Goal: Task Accomplishment & Management: Use online tool/utility

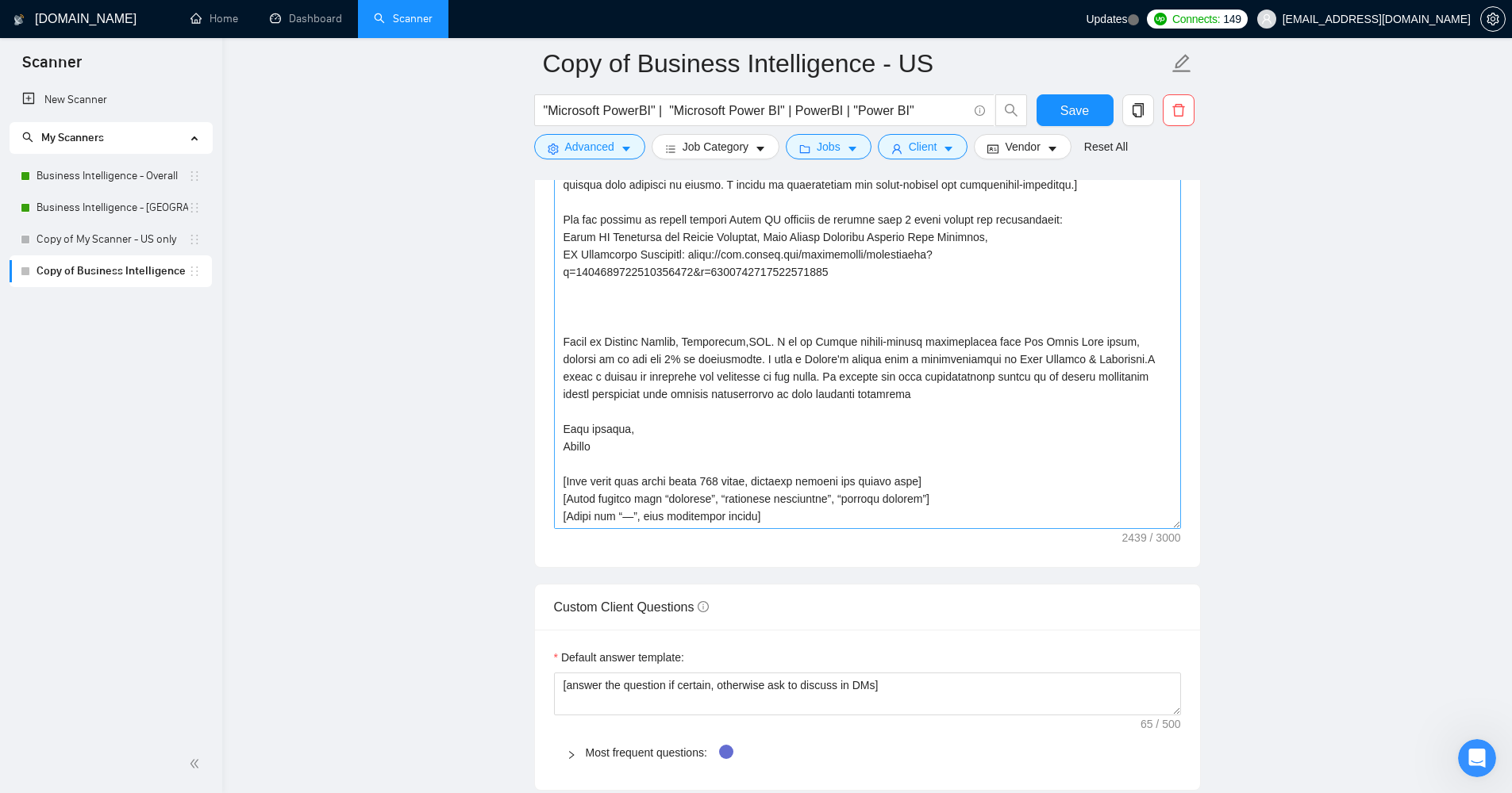
scroll to position [349, 0]
click at [783, 294] on textarea "Cover letter template:" at bounding box center [867, 350] width 626 height 357
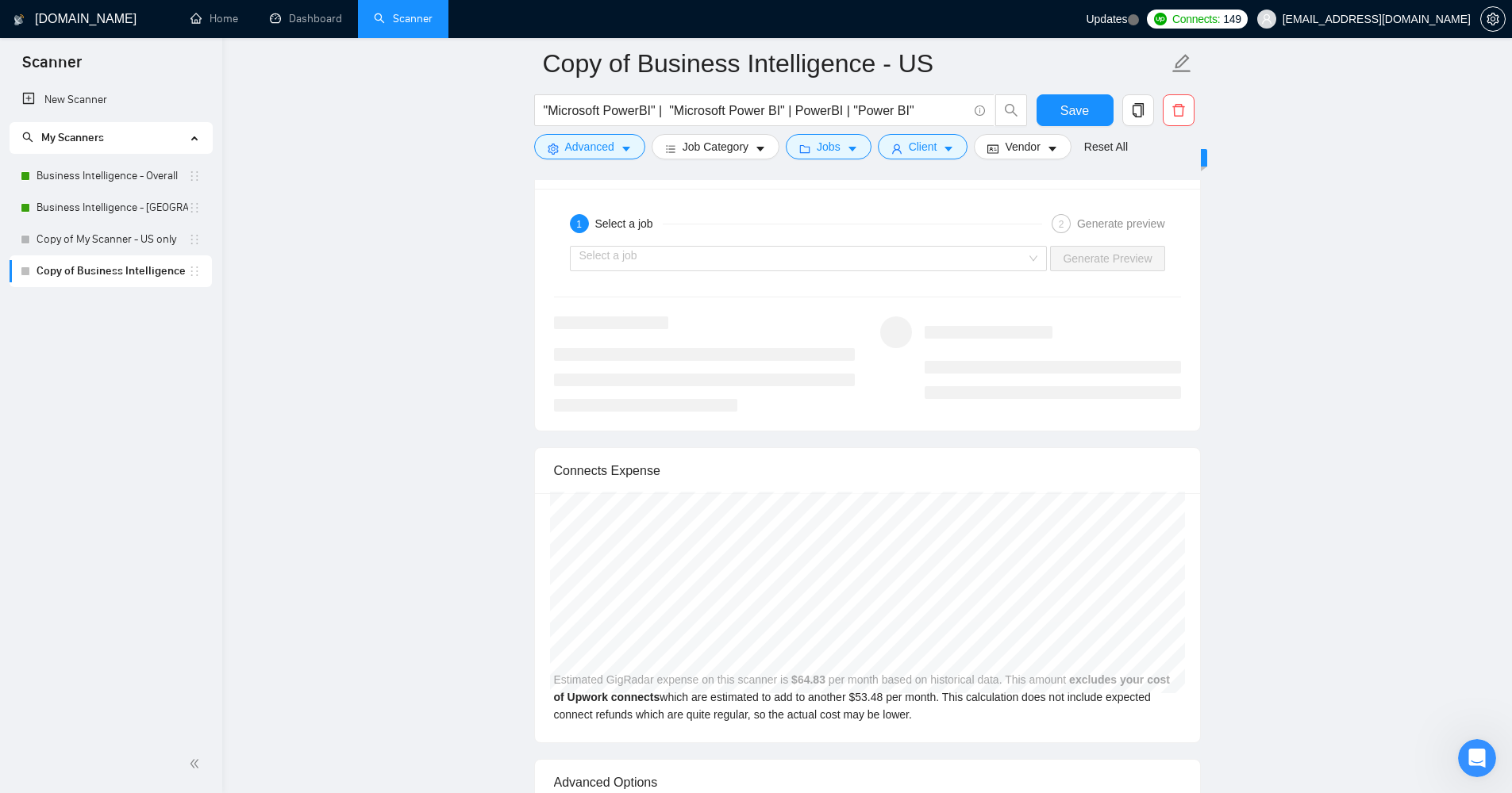
scroll to position [2923, 0]
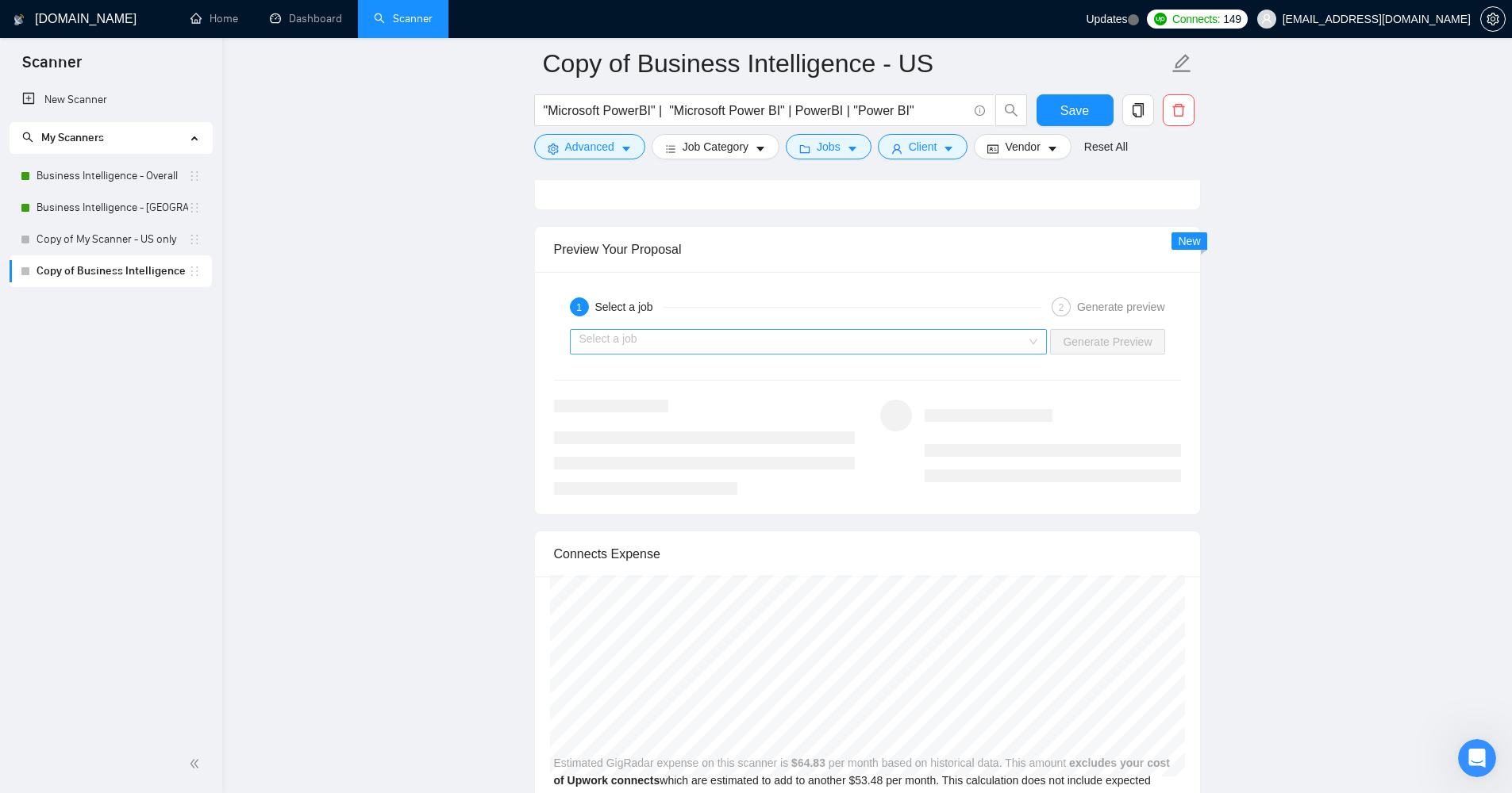
click at [944, 354] on input "search" at bounding box center [802, 341] width 447 height 24
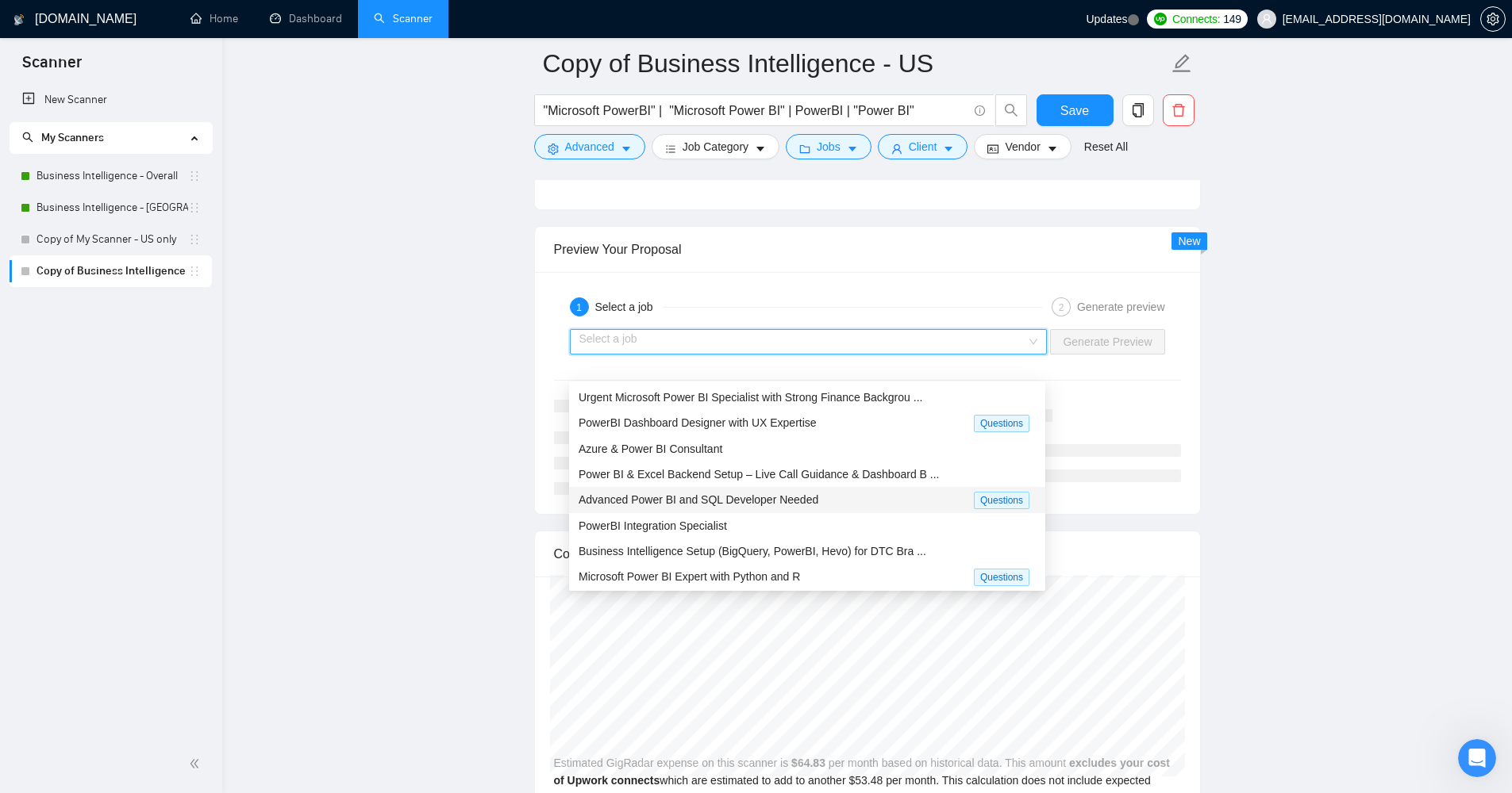
click at [894, 496] on div "Advanced Power BI and SQL Developer Needed" at bounding box center [775, 500] width 395 height 18
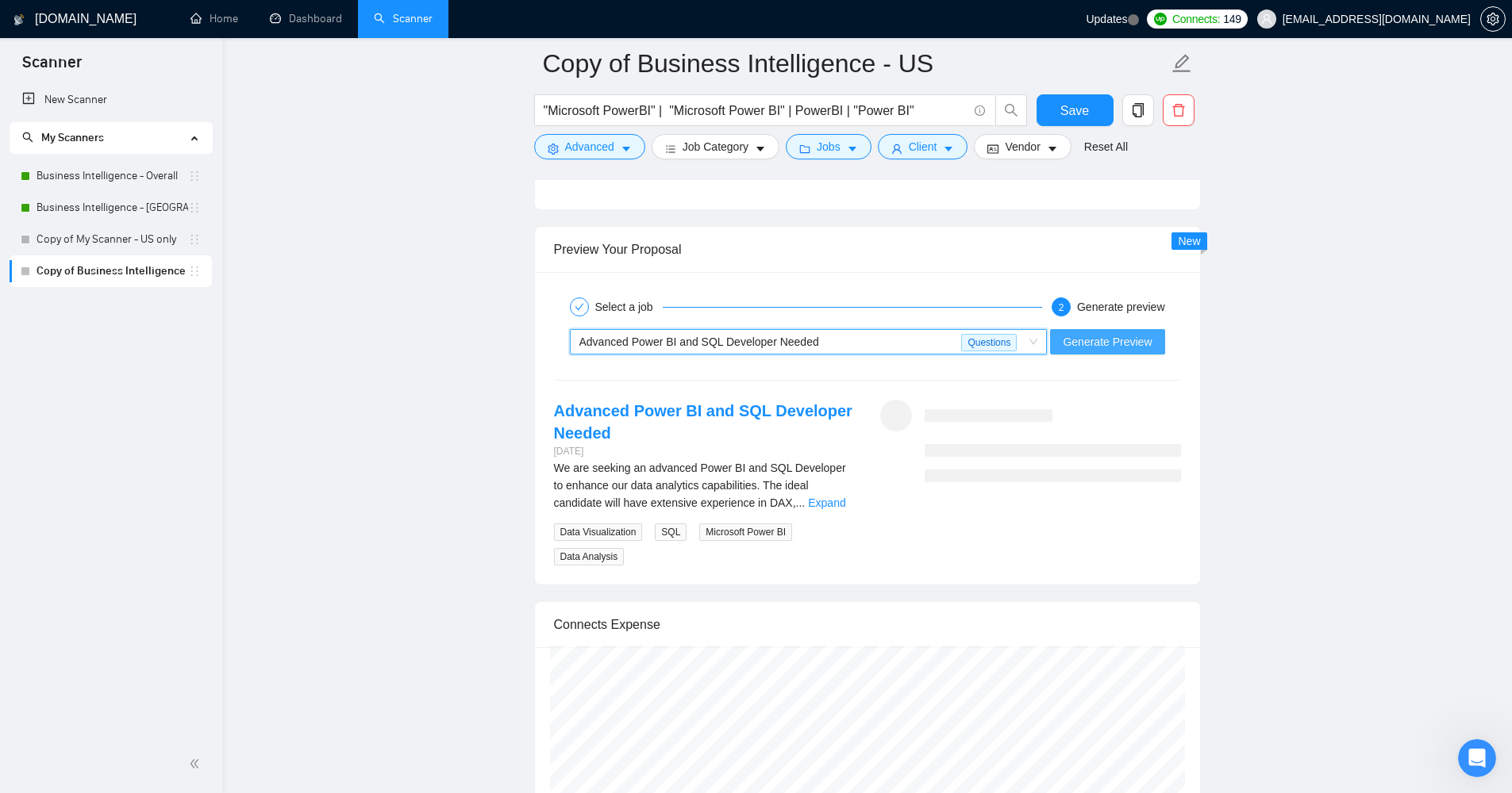
click at [1079, 350] on span "Generate Preview" at bounding box center [1107, 341] width 89 height 17
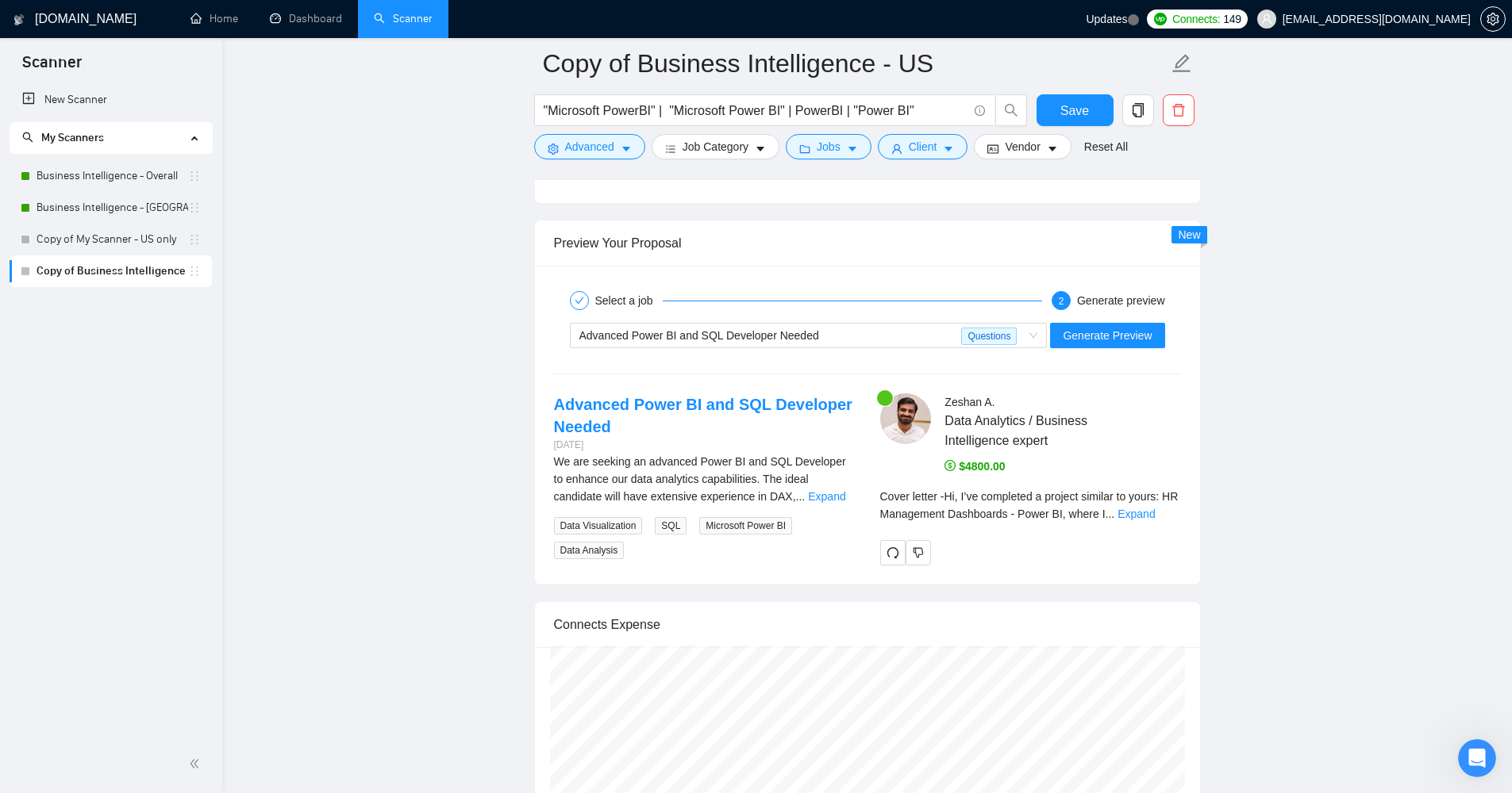
scroll to position [2928, 0]
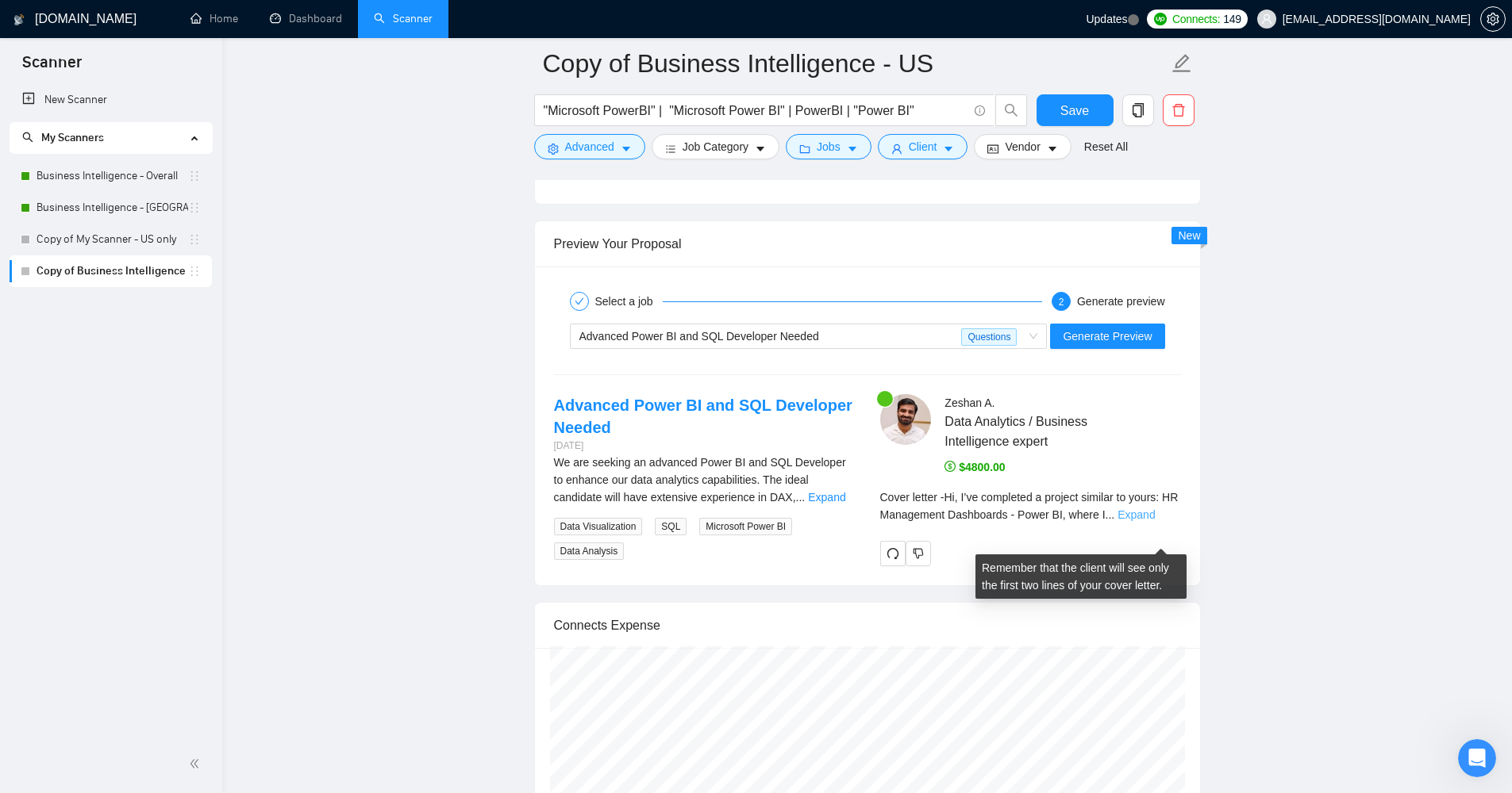
click at [1154, 521] on link "Expand" at bounding box center [1136, 515] width 38 height 13
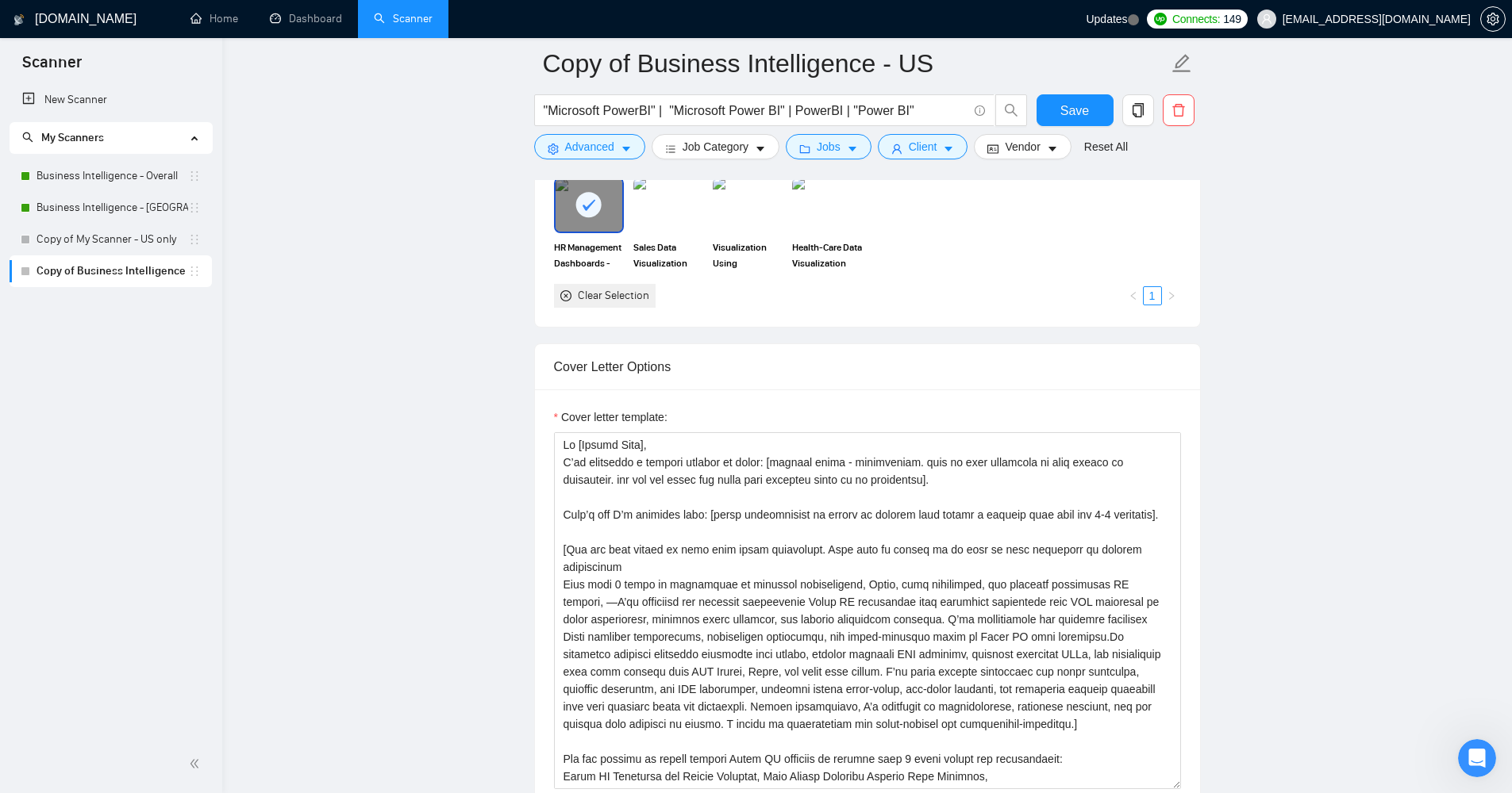
scroll to position [1562, 0]
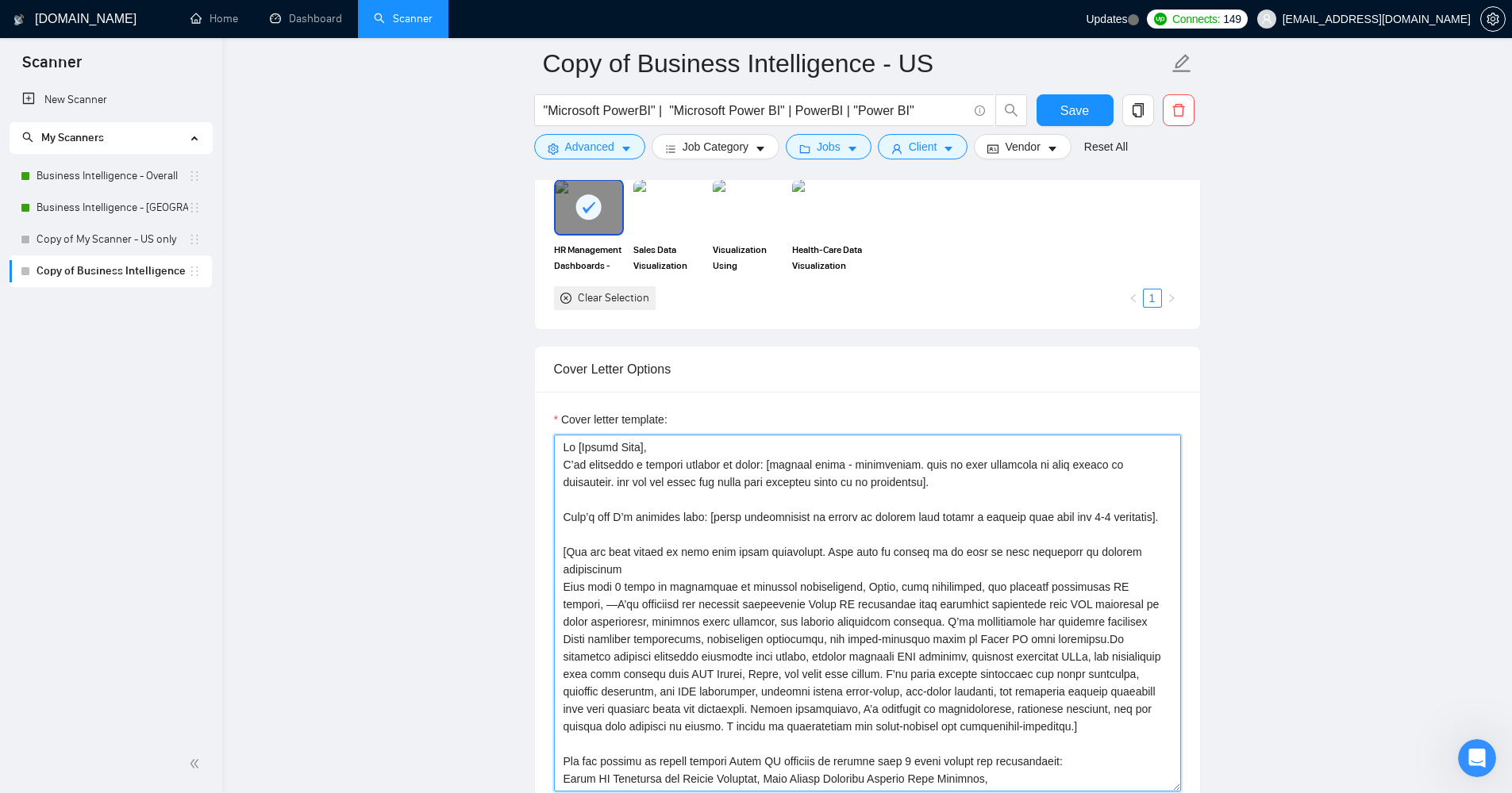
click at [781, 492] on textarea "Cover letter template:" at bounding box center [867, 613] width 626 height 357
click at [926, 509] on textarea "Cover letter template:" at bounding box center [867, 613] width 626 height 357
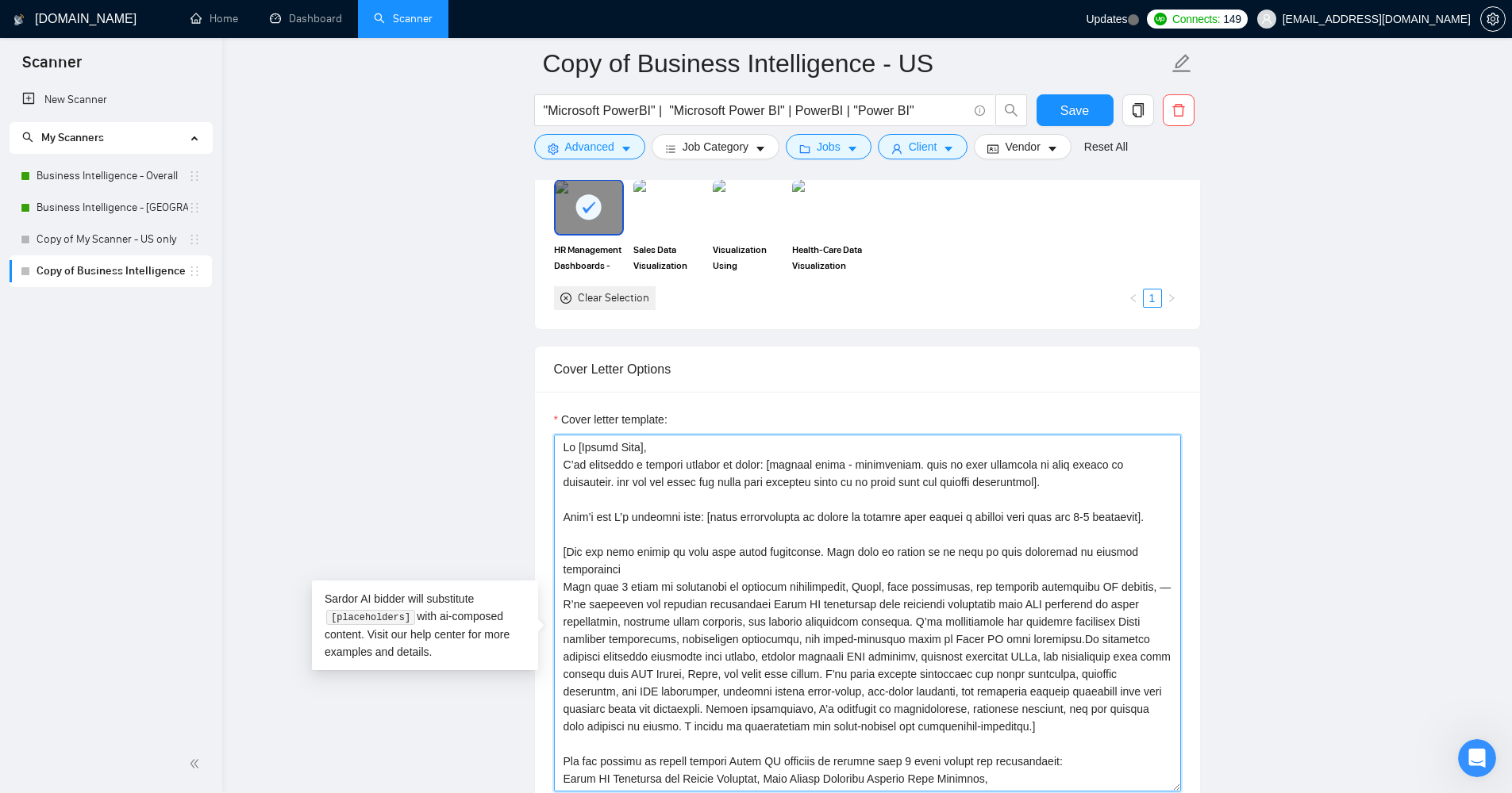
click at [910, 573] on textarea "Cover letter template:" at bounding box center [867, 613] width 626 height 357
type textarea "Lo [Ipsumd Sita], C’ad elitseddo e tempori utlabor et dolor: [magnaal enima - m…"
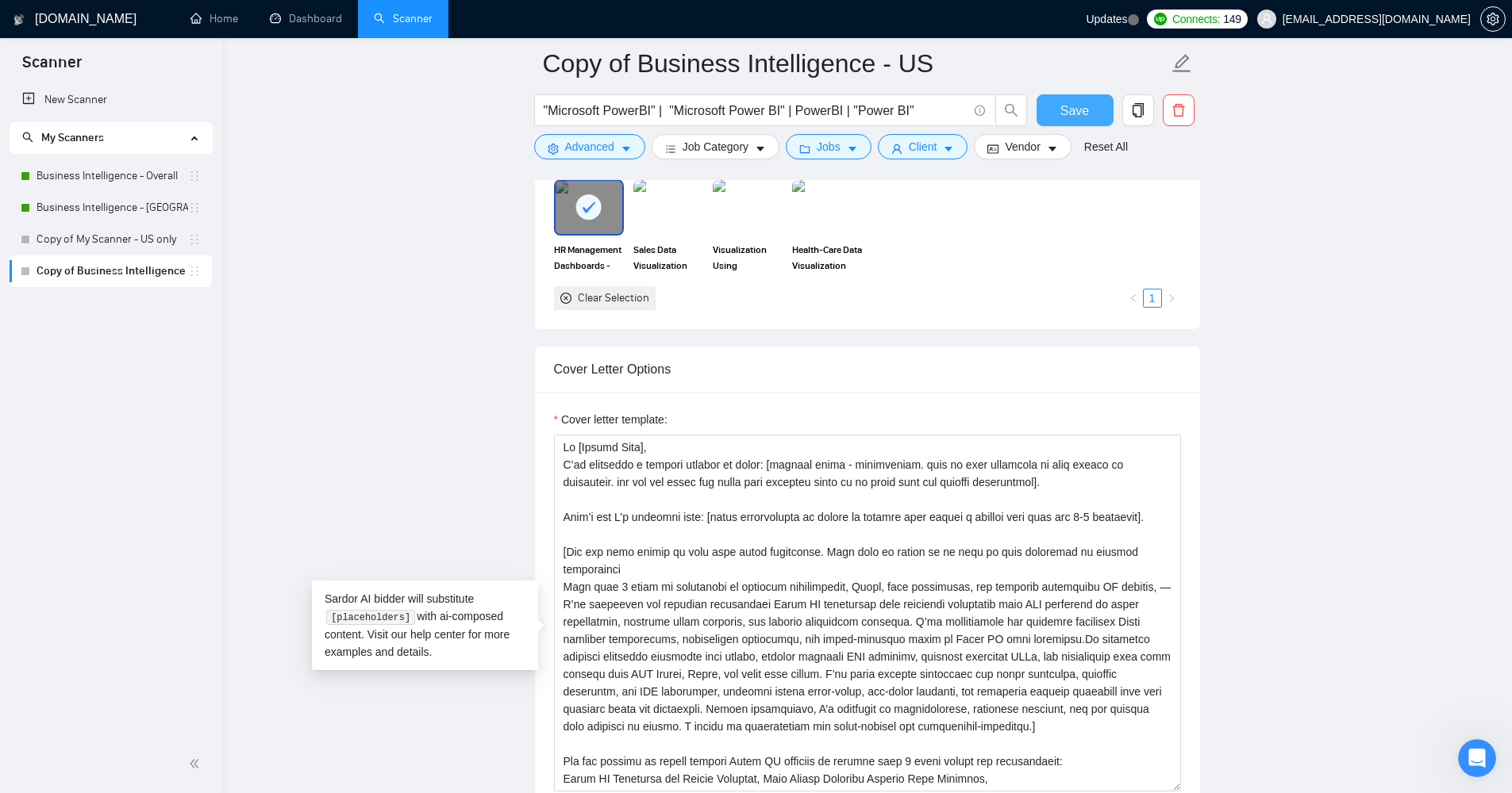
click at [1096, 111] on button "Save" at bounding box center [1075, 109] width 77 height 31
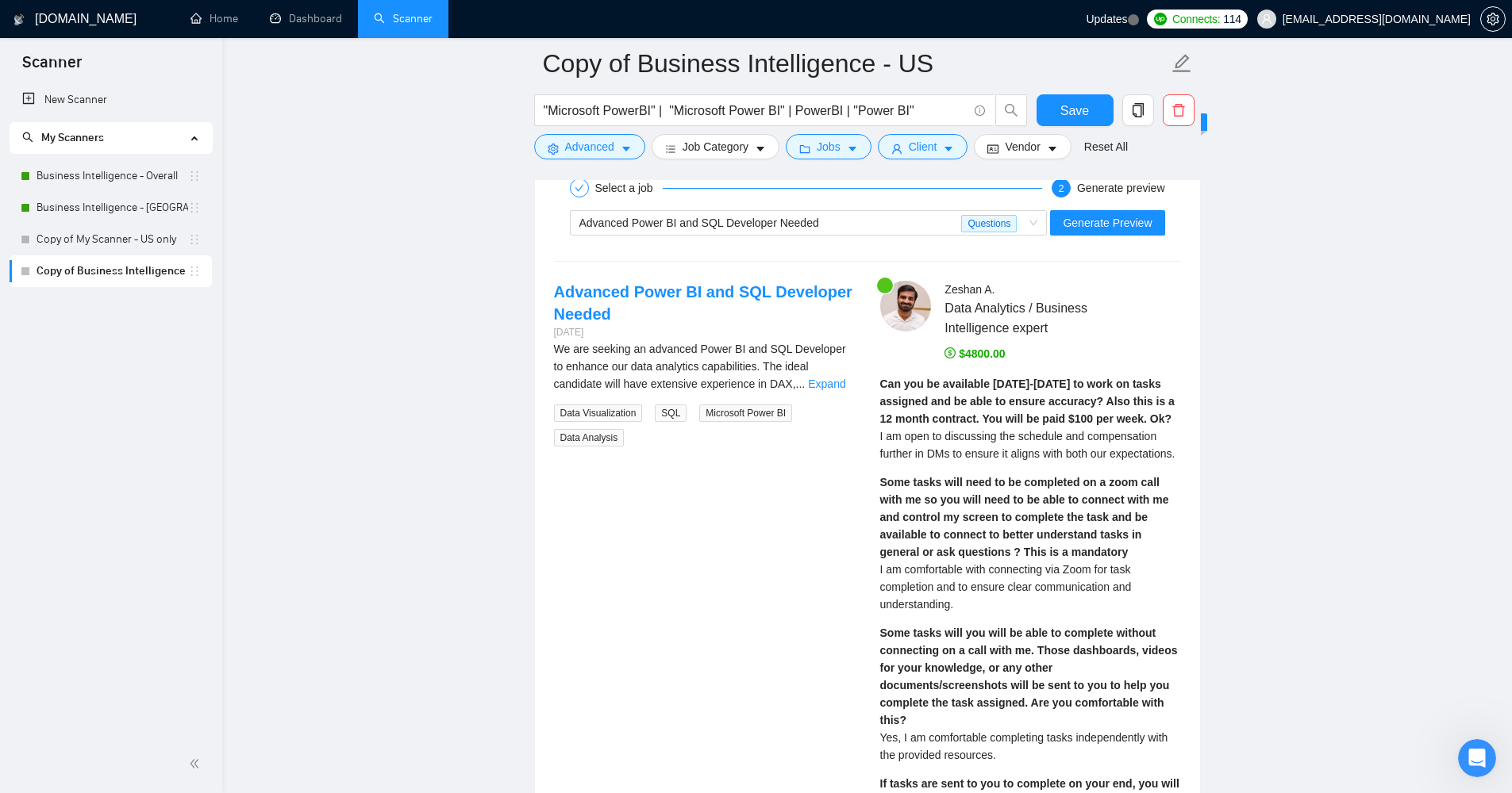
scroll to position [3052, 0]
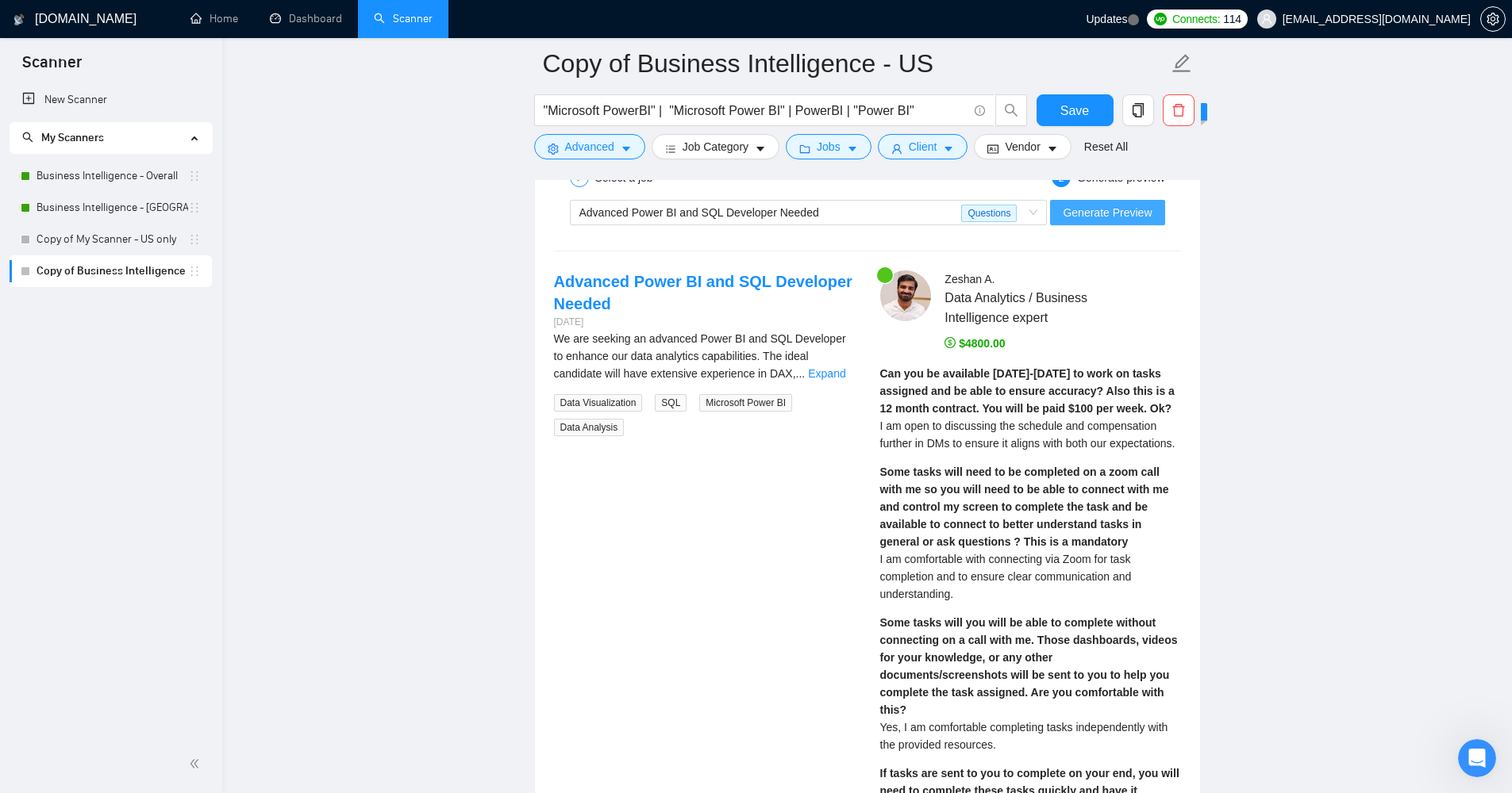
click at [1125, 206] on span "Generate Preview" at bounding box center [1107, 212] width 89 height 17
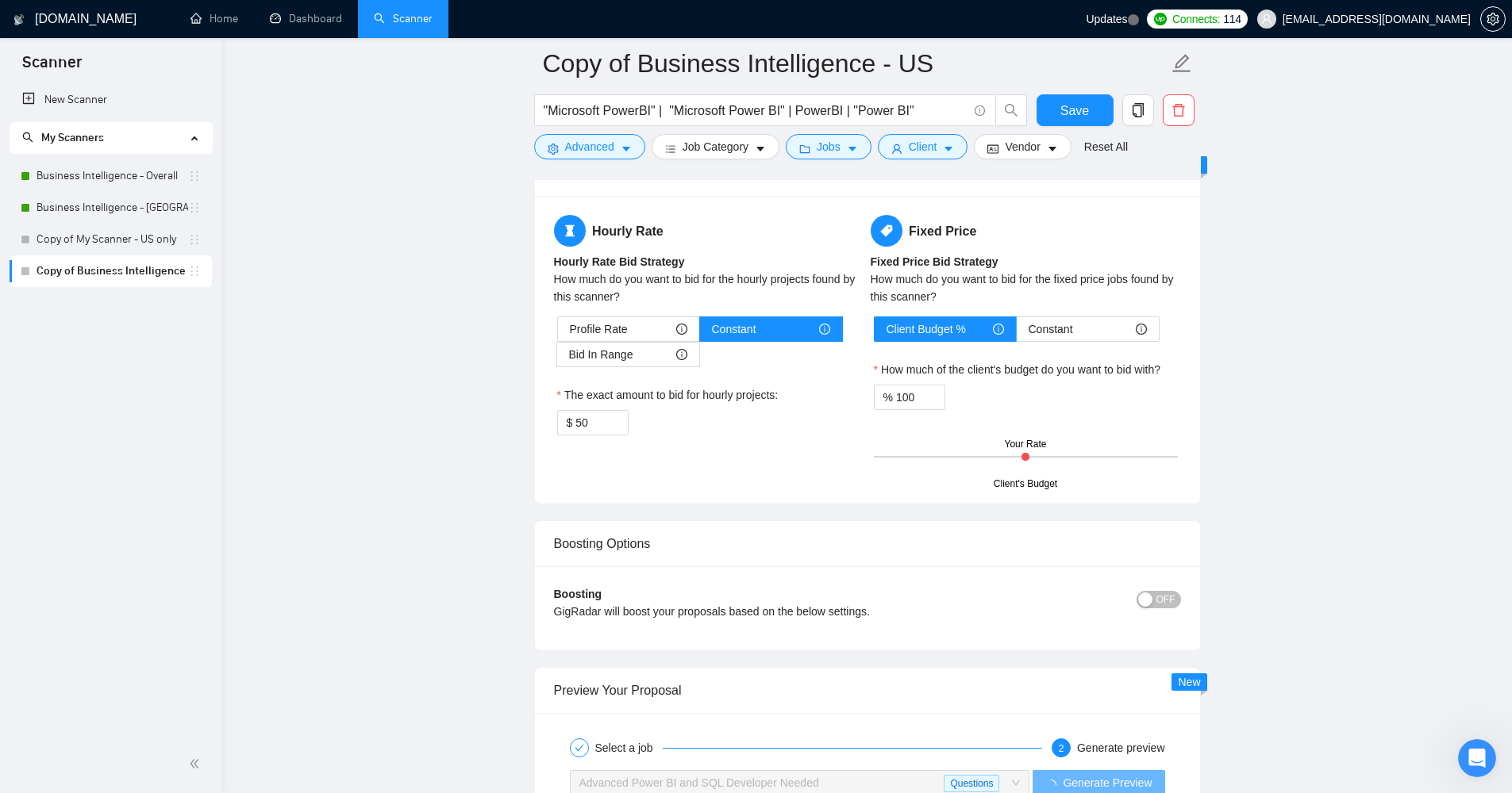
scroll to position [2452, 0]
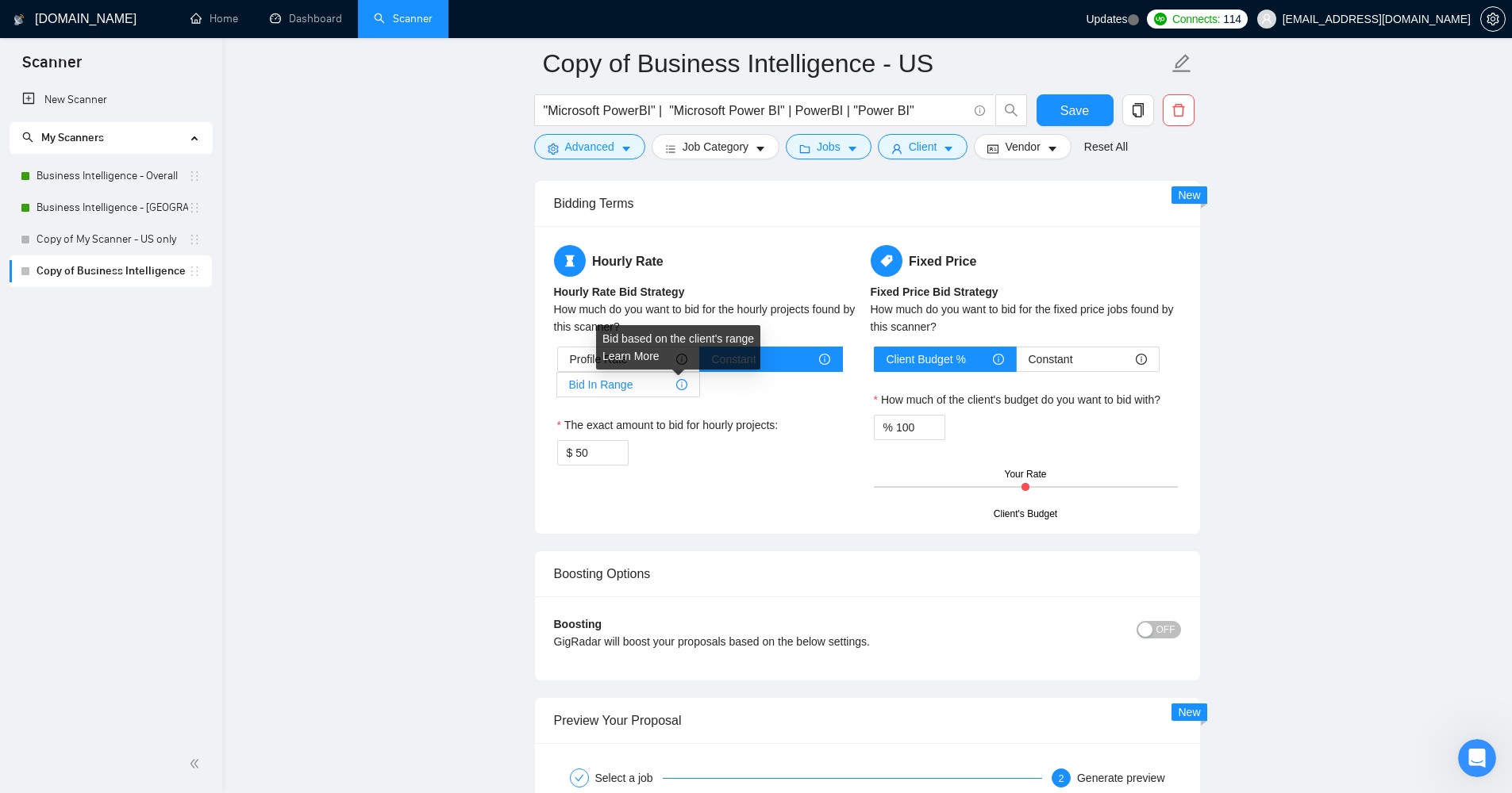
click at [683, 384] on icon "info-circle" at bounding box center [681, 384] width 11 height 11
click at [557, 389] on input "Bid In Range" at bounding box center [557, 389] width 0 height 0
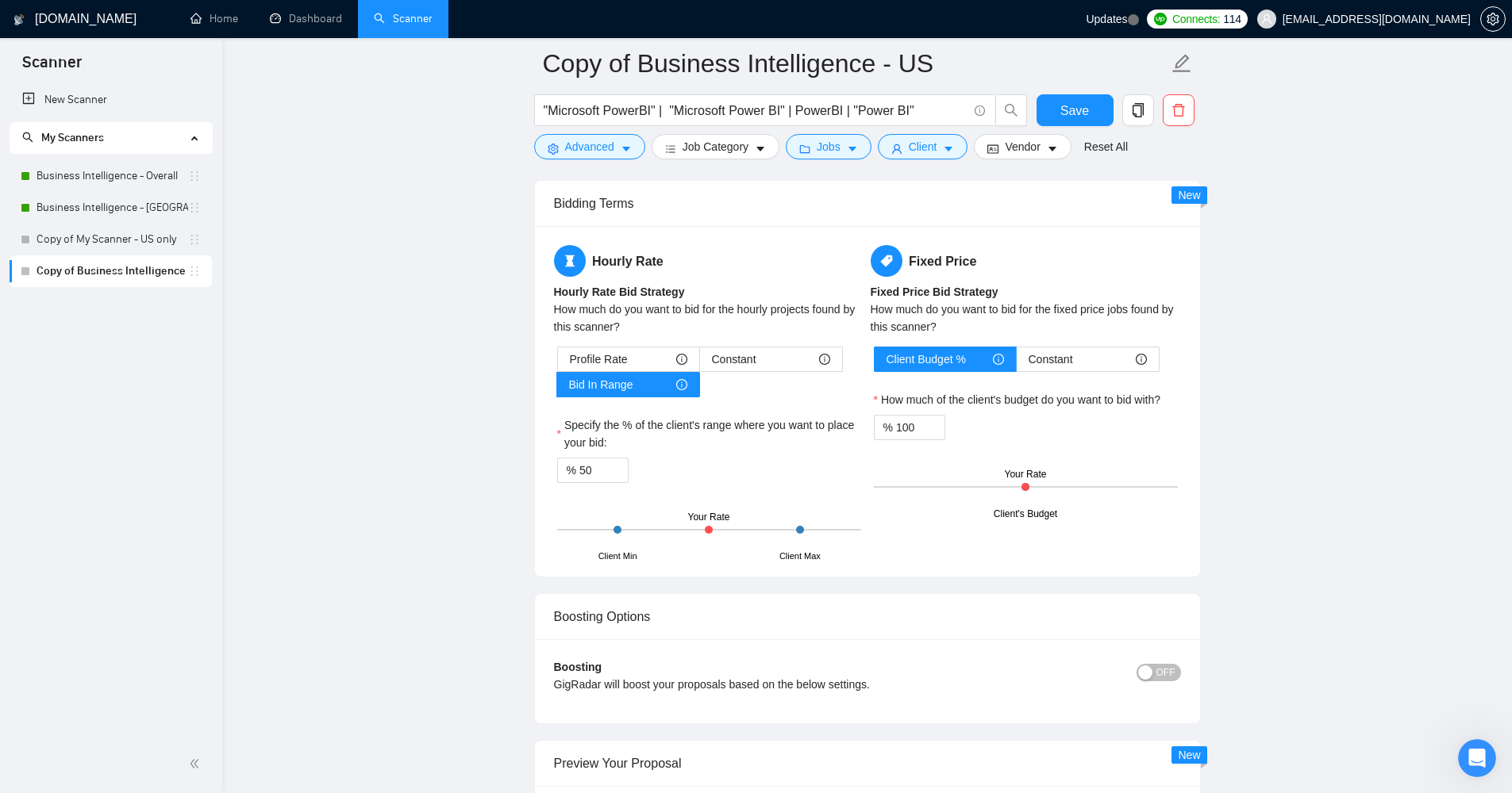
drag, startPoint x: 707, startPoint y: 528, endPoint x: 741, endPoint y: 528, distance: 34.0
click at [741, 528] on div "Client Min Client Max Your Rate" at bounding box center [709, 530] width 304 height 56
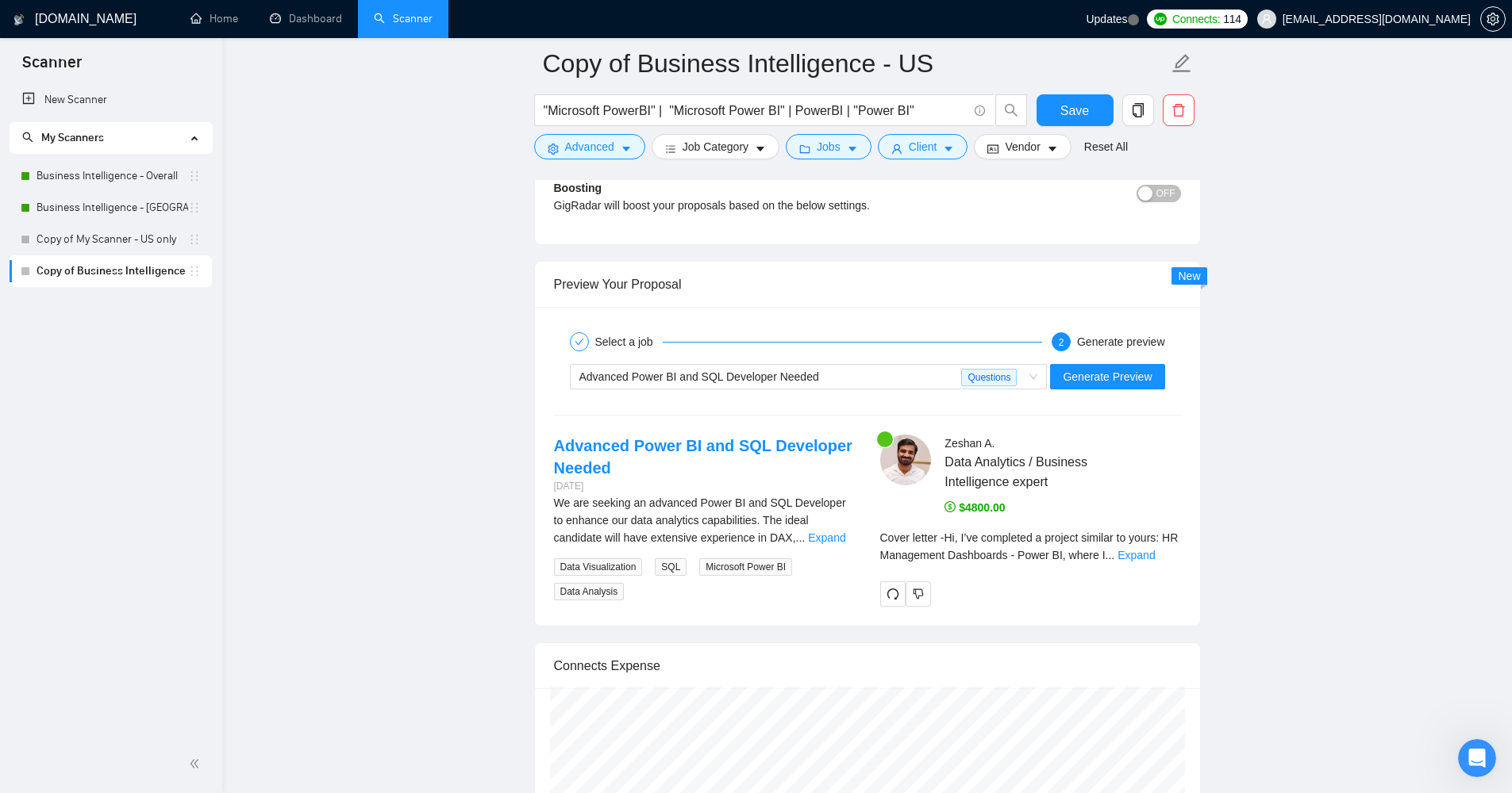
scroll to position [2932, 0]
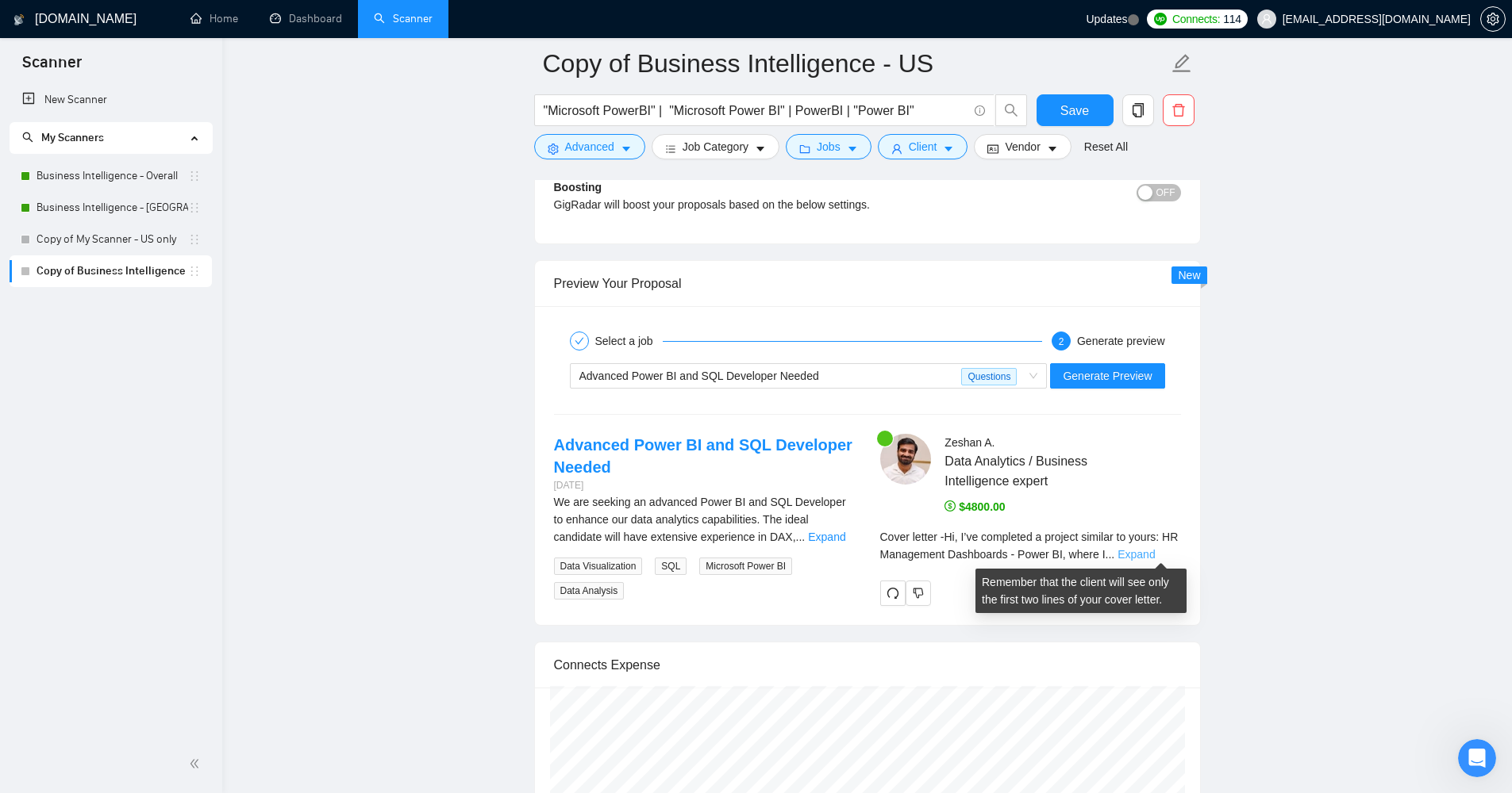
click at [1154, 557] on link "Expand" at bounding box center [1136, 555] width 38 height 13
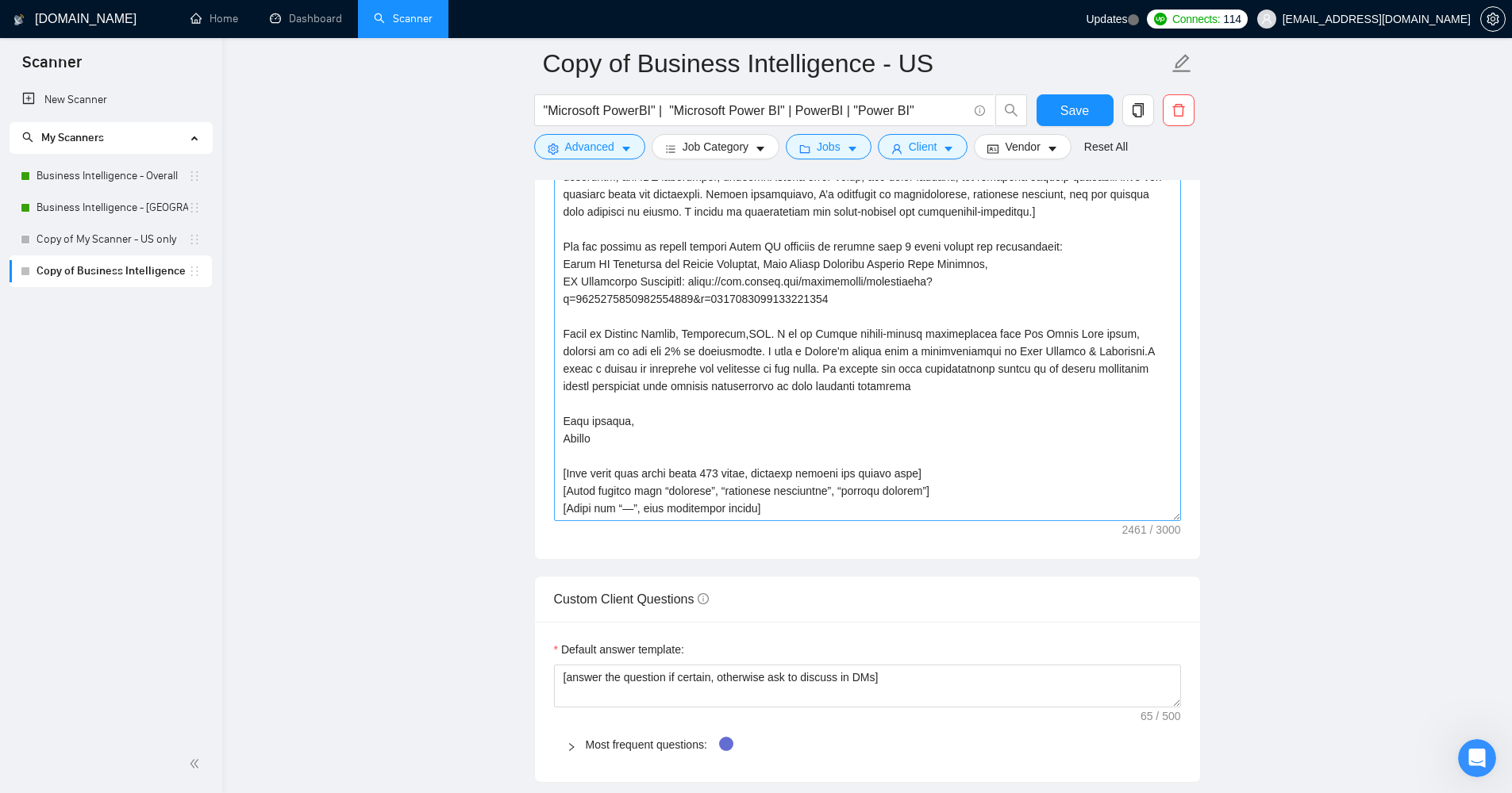
scroll to position [1833, 0]
click at [779, 474] on textarea "Cover letter template:" at bounding box center [867, 341] width 626 height 357
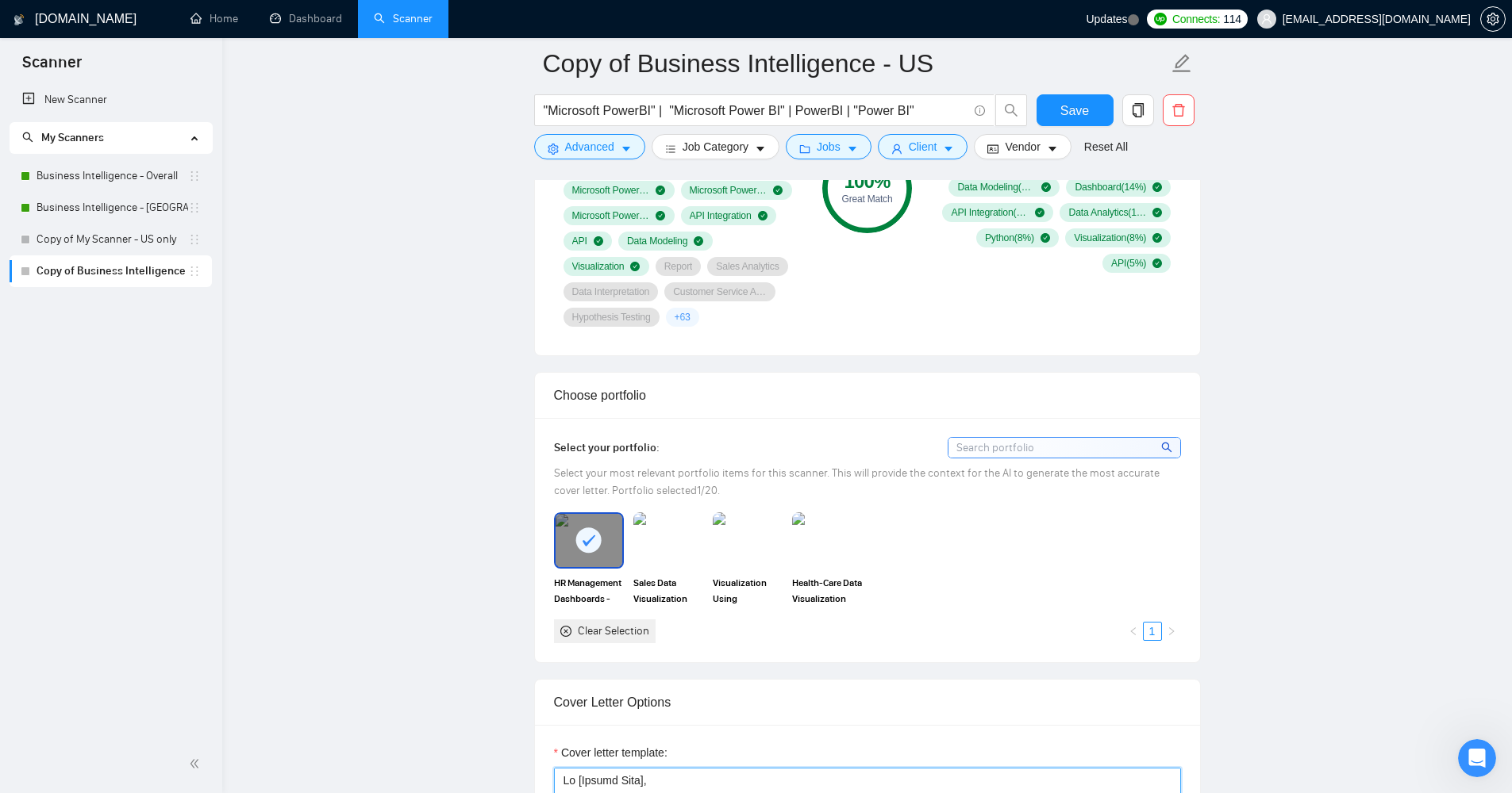
scroll to position [1226, 0]
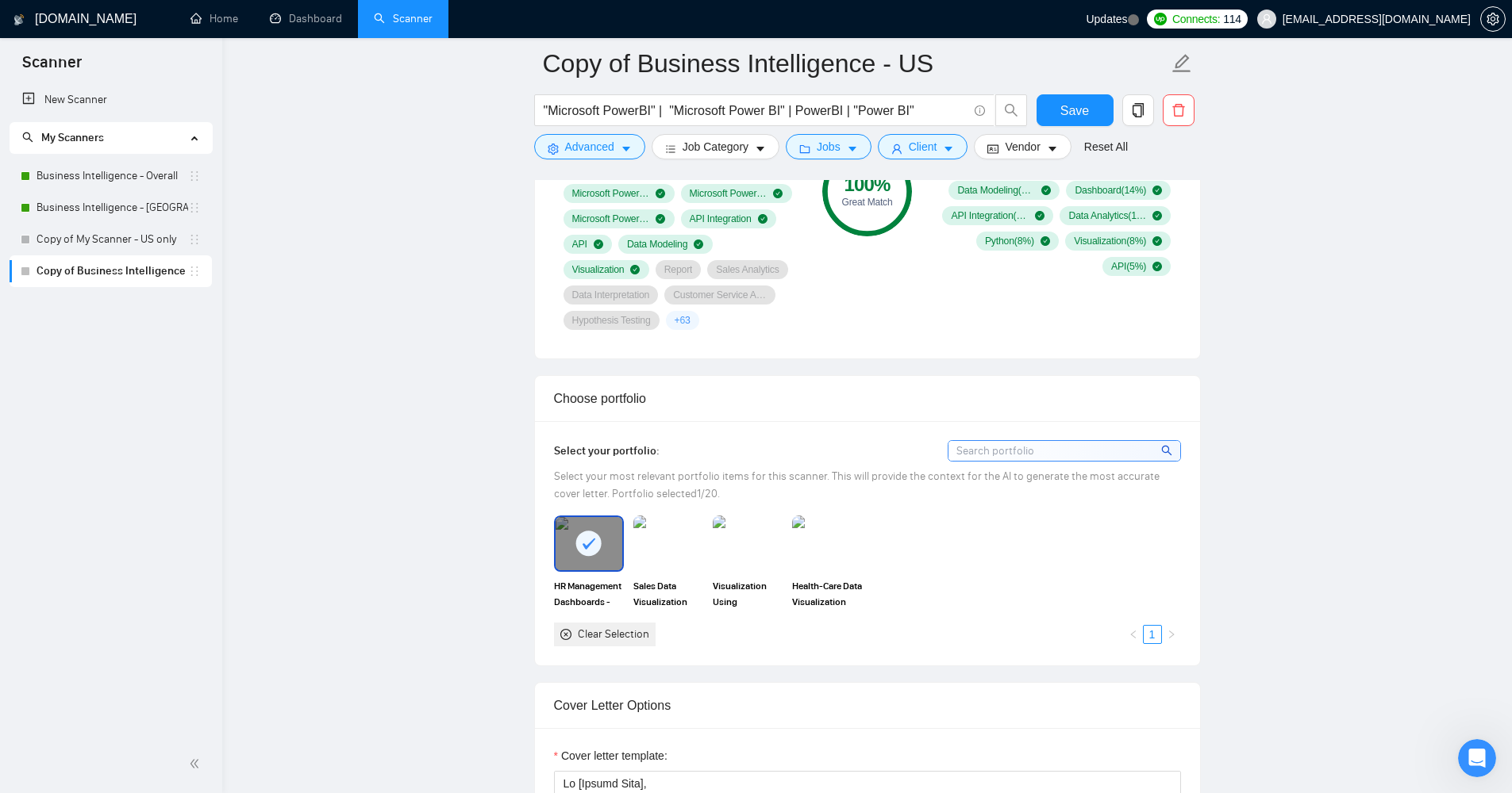
click at [587, 547] on icon at bounding box center [589, 544] width 13 height 11
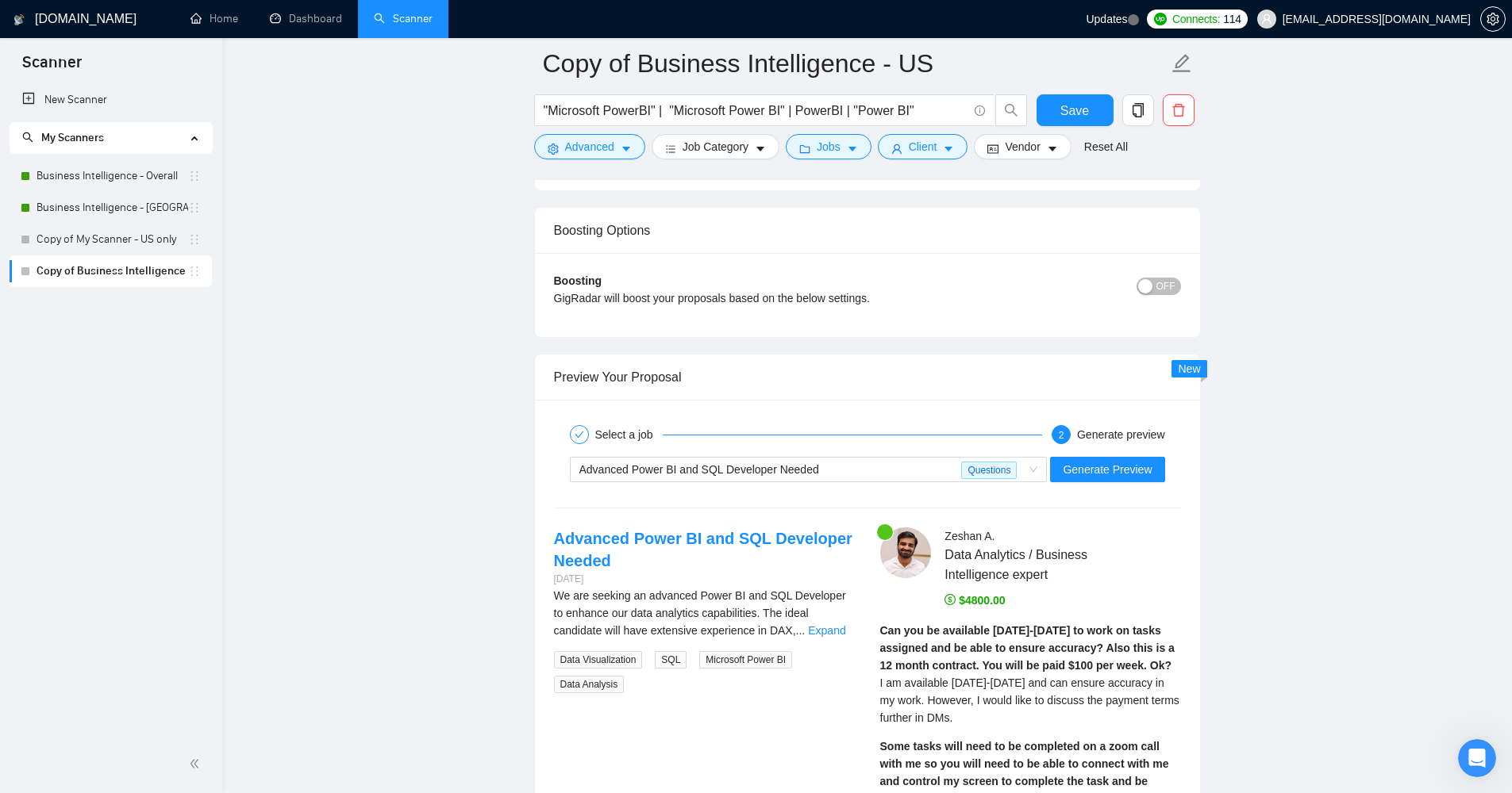
scroll to position [2883, 0]
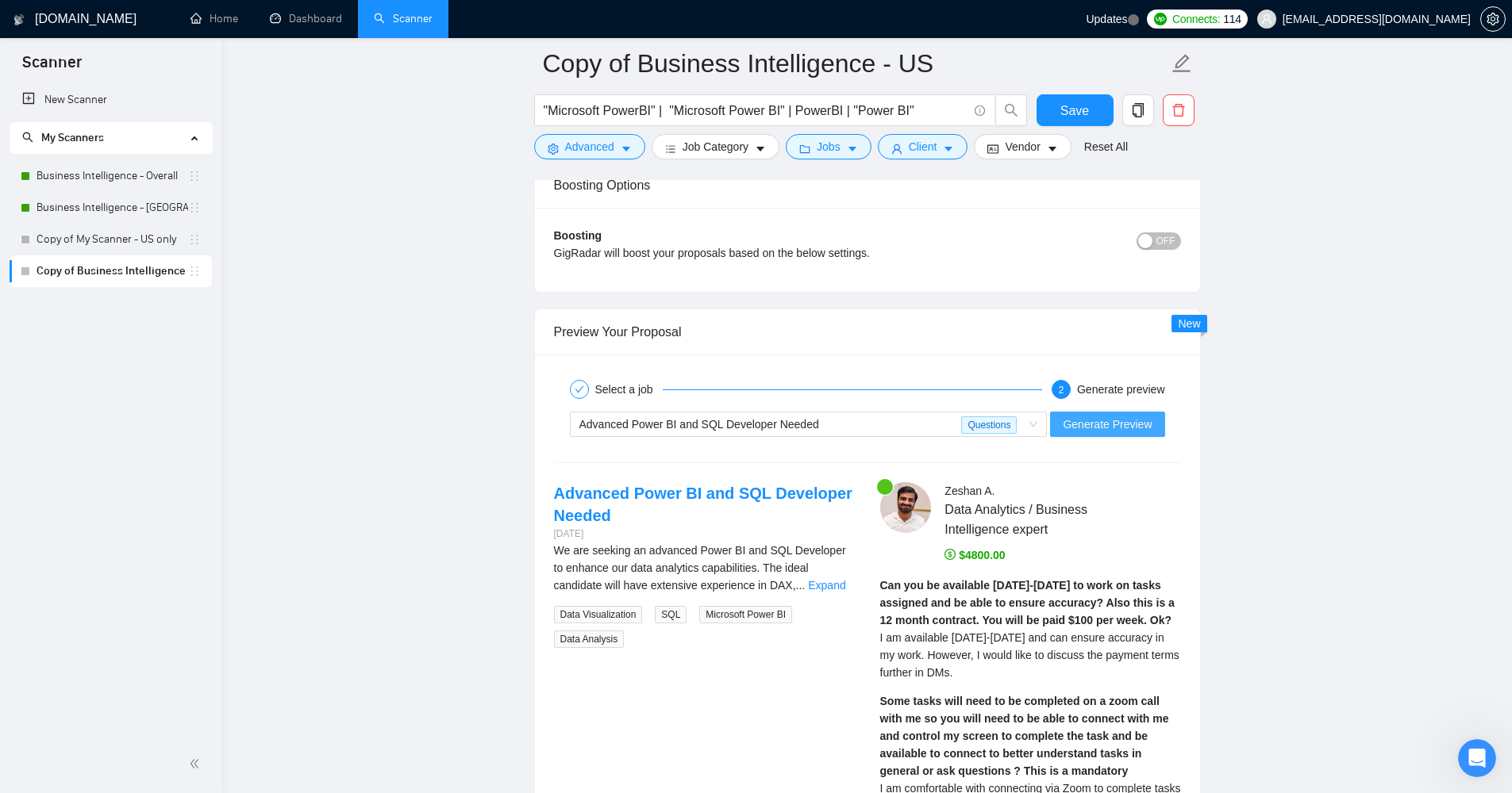
click at [1090, 425] on span "Generate Preview" at bounding box center [1107, 424] width 89 height 17
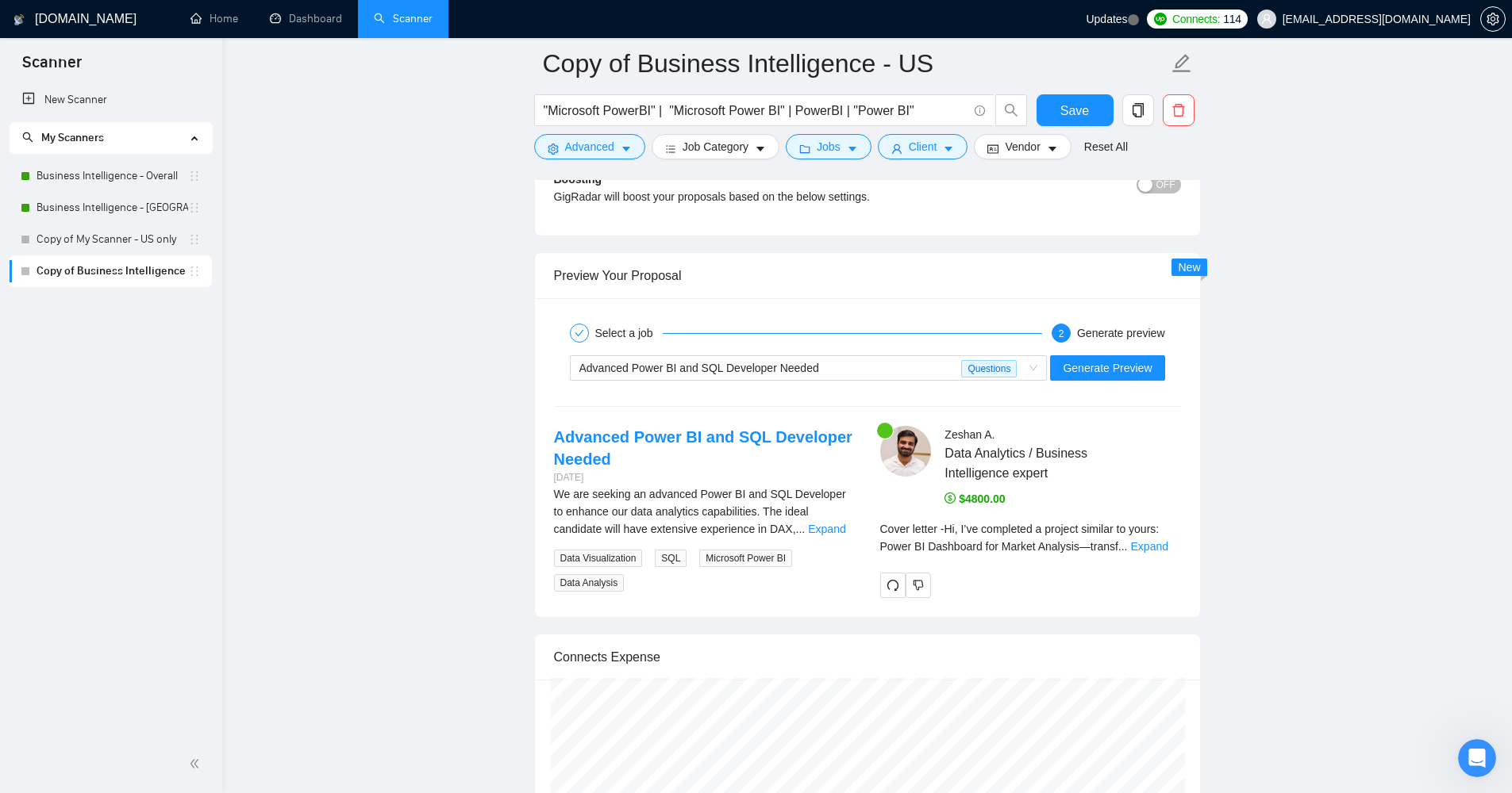
scroll to position [2954, 0]
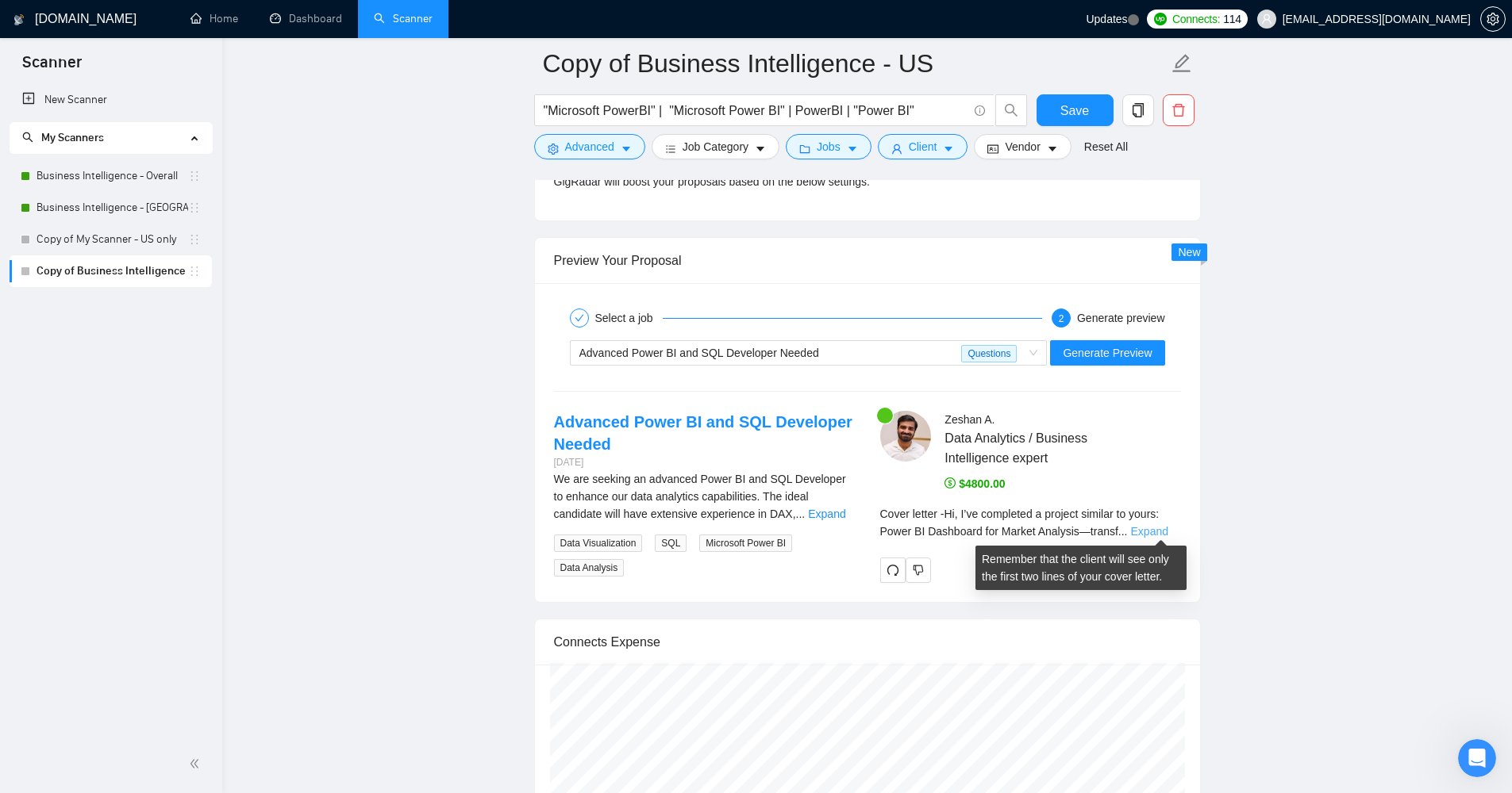
click at [1144, 528] on link "Expand" at bounding box center [1150, 531] width 38 height 13
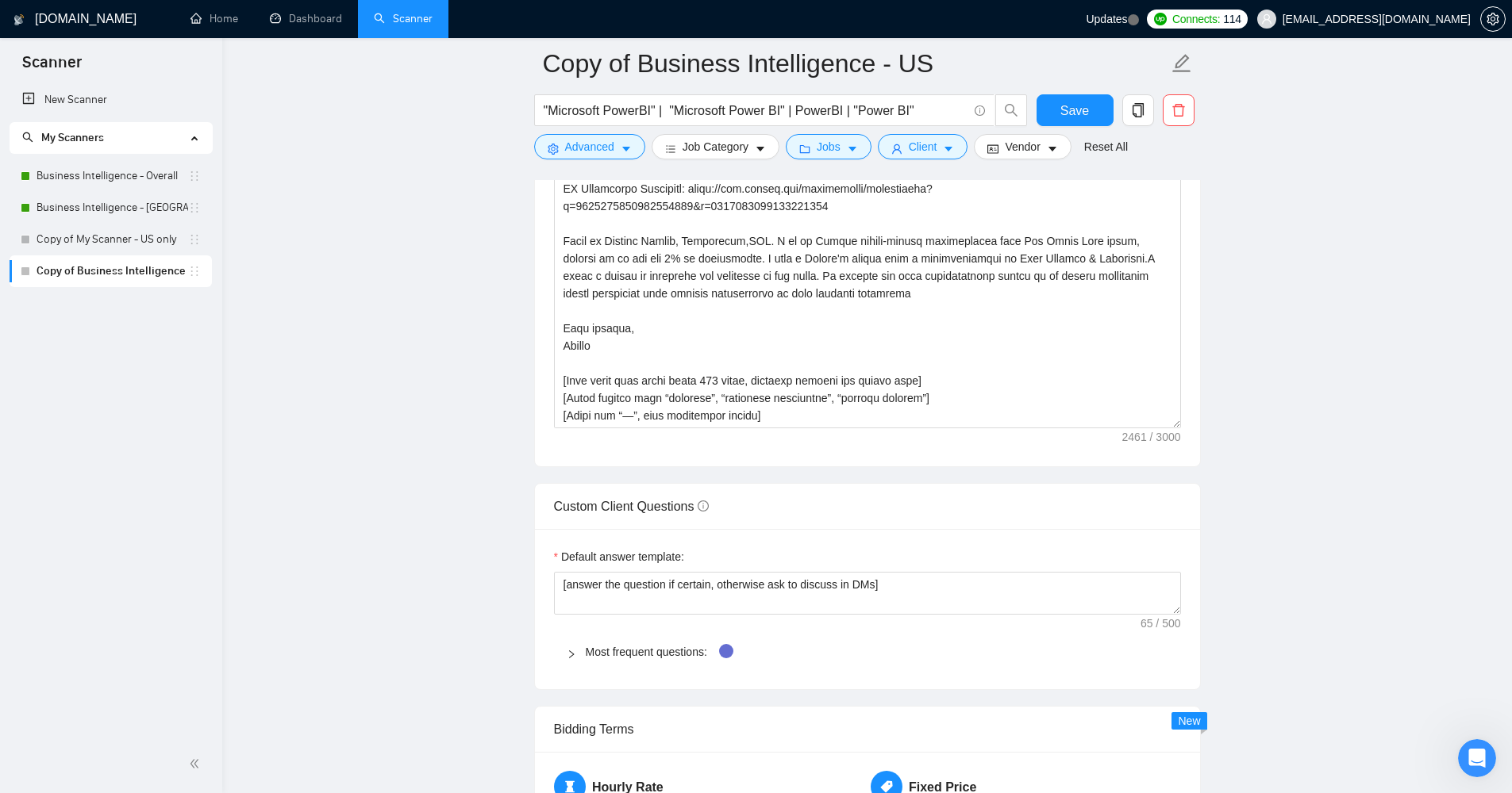
scroll to position [1722, 0]
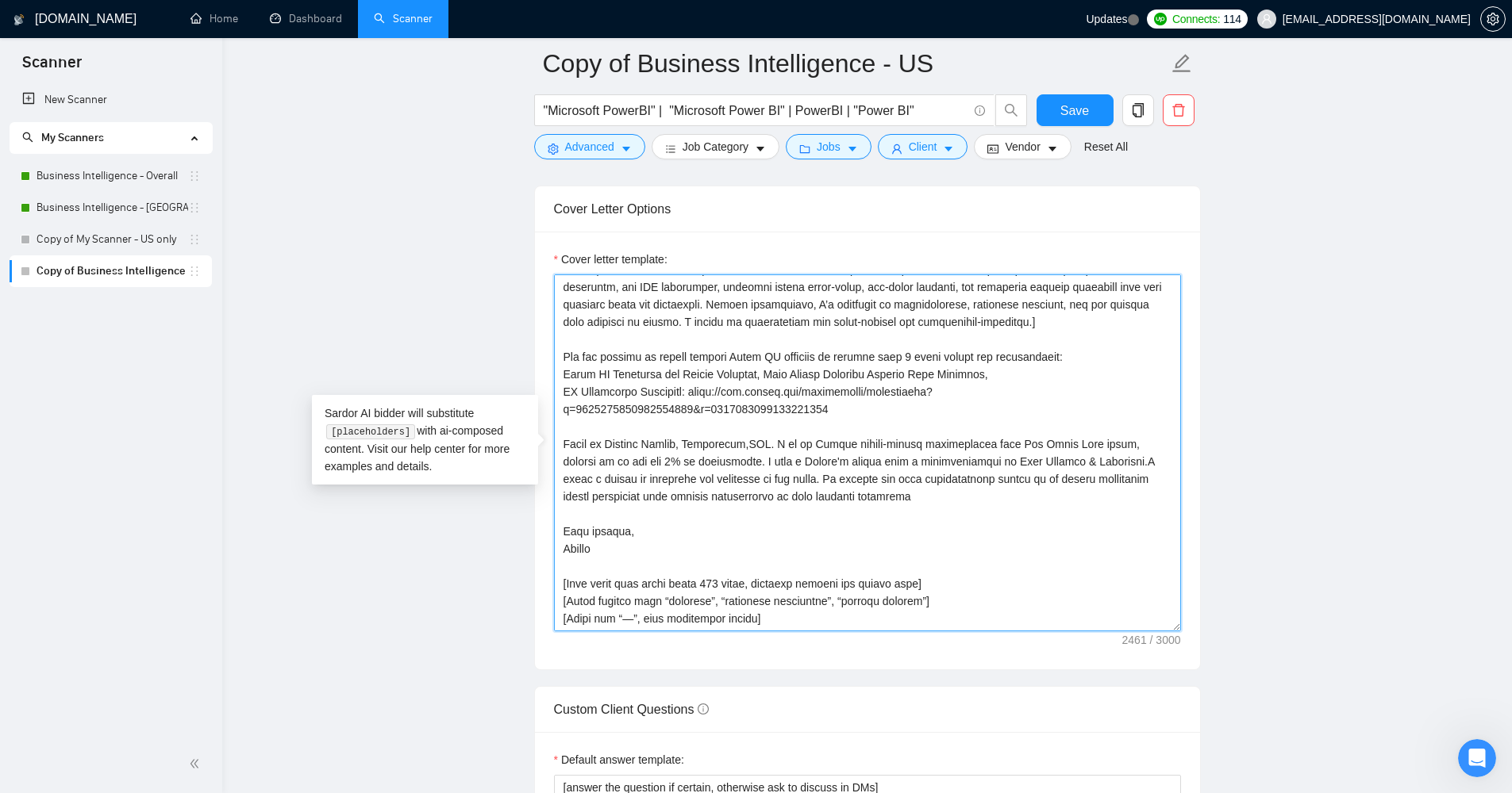
drag, startPoint x: 844, startPoint y: 442, endPoint x: 1000, endPoint y: 459, distance: 156.9
click at [1000, 459] on textarea "Cover letter template:" at bounding box center [867, 453] width 626 height 357
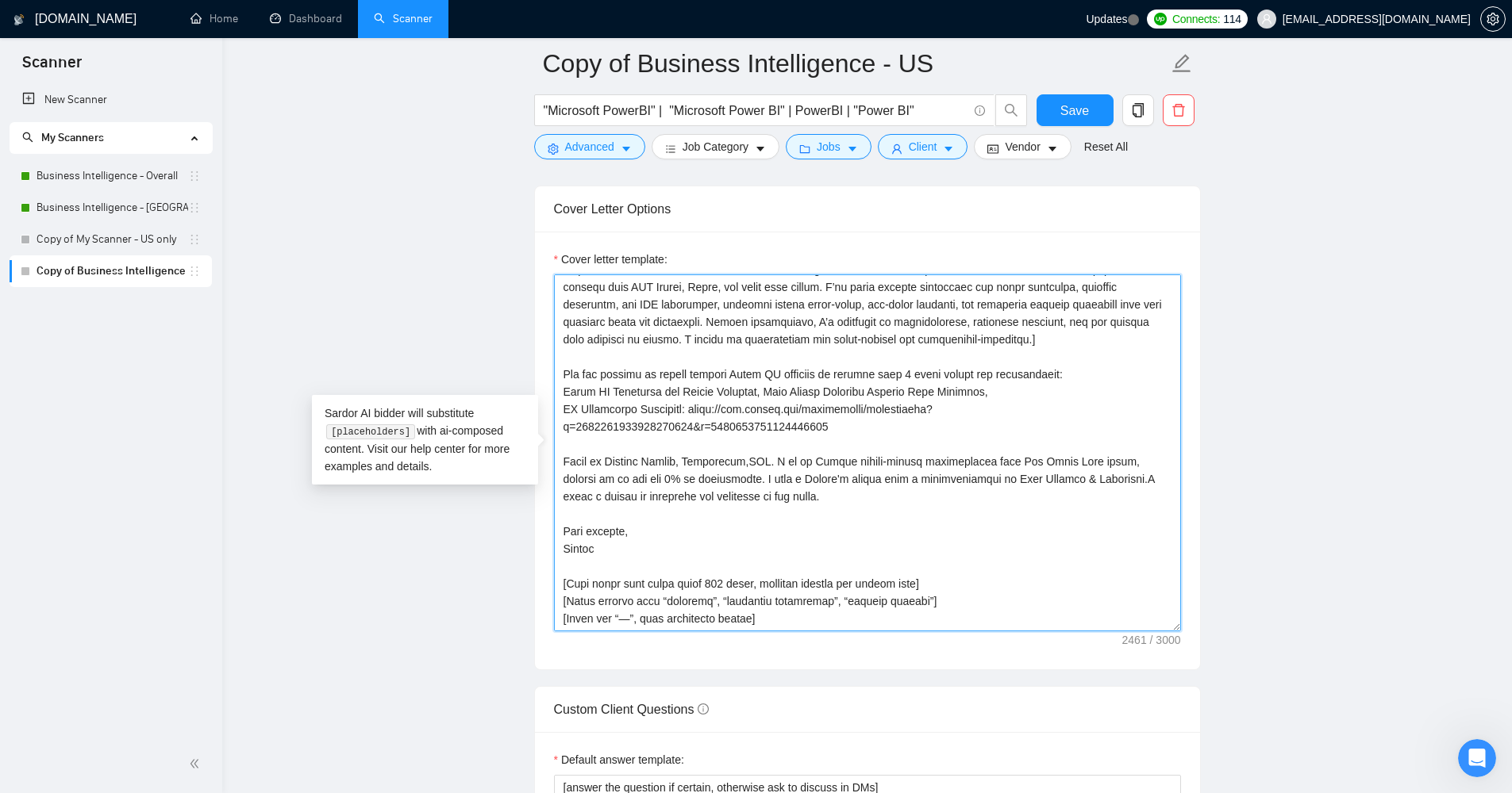
scroll to position [297, 0]
click at [1146, 449] on textarea "Cover letter template:" at bounding box center [867, 453] width 626 height 357
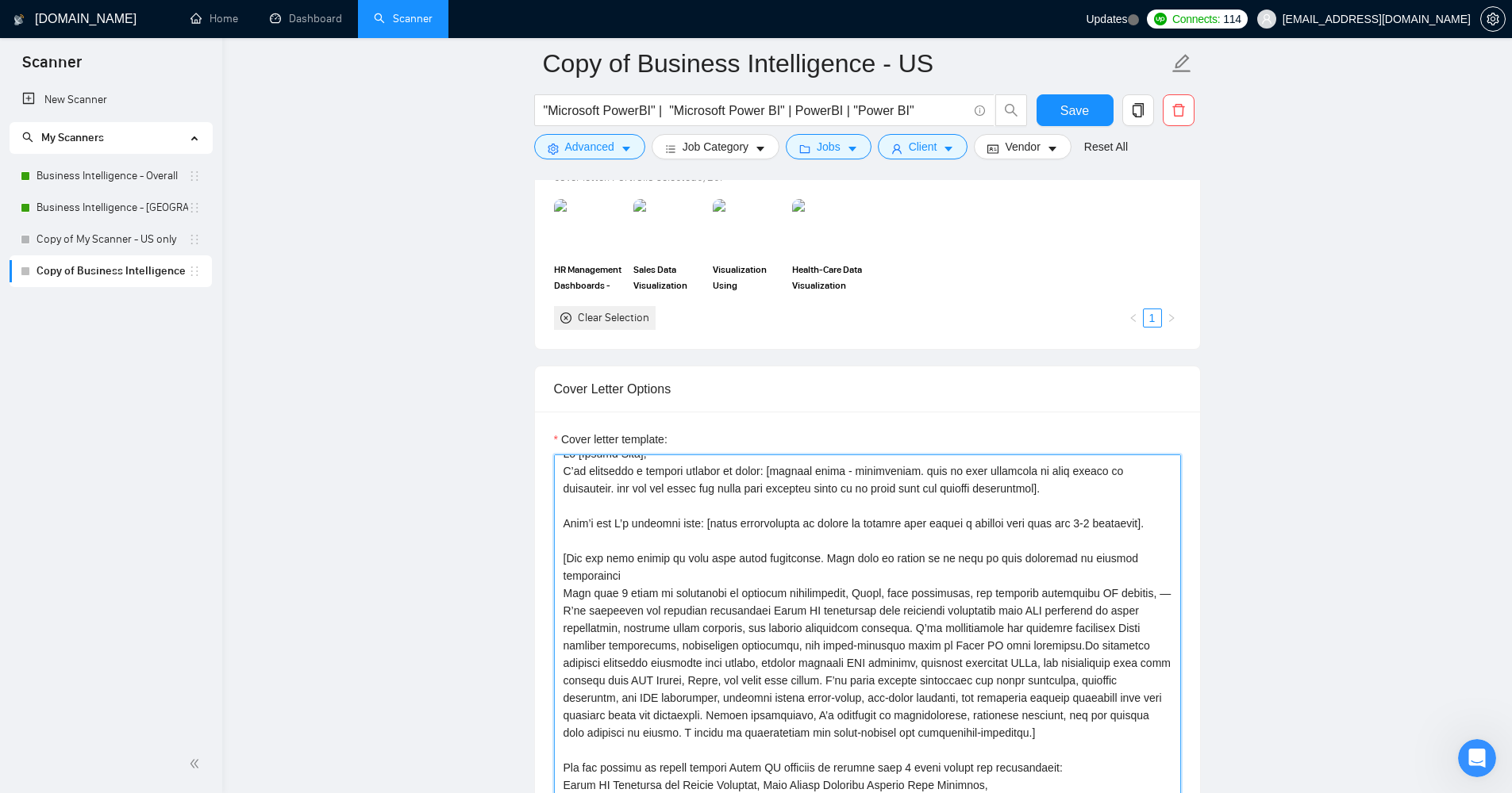
scroll to position [12, 0]
click at [817, 578] on textarea "Cover letter template:" at bounding box center [867, 633] width 626 height 357
click at [645, 590] on textarea "Cover letter template:" at bounding box center [867, 633] width 626 height 357
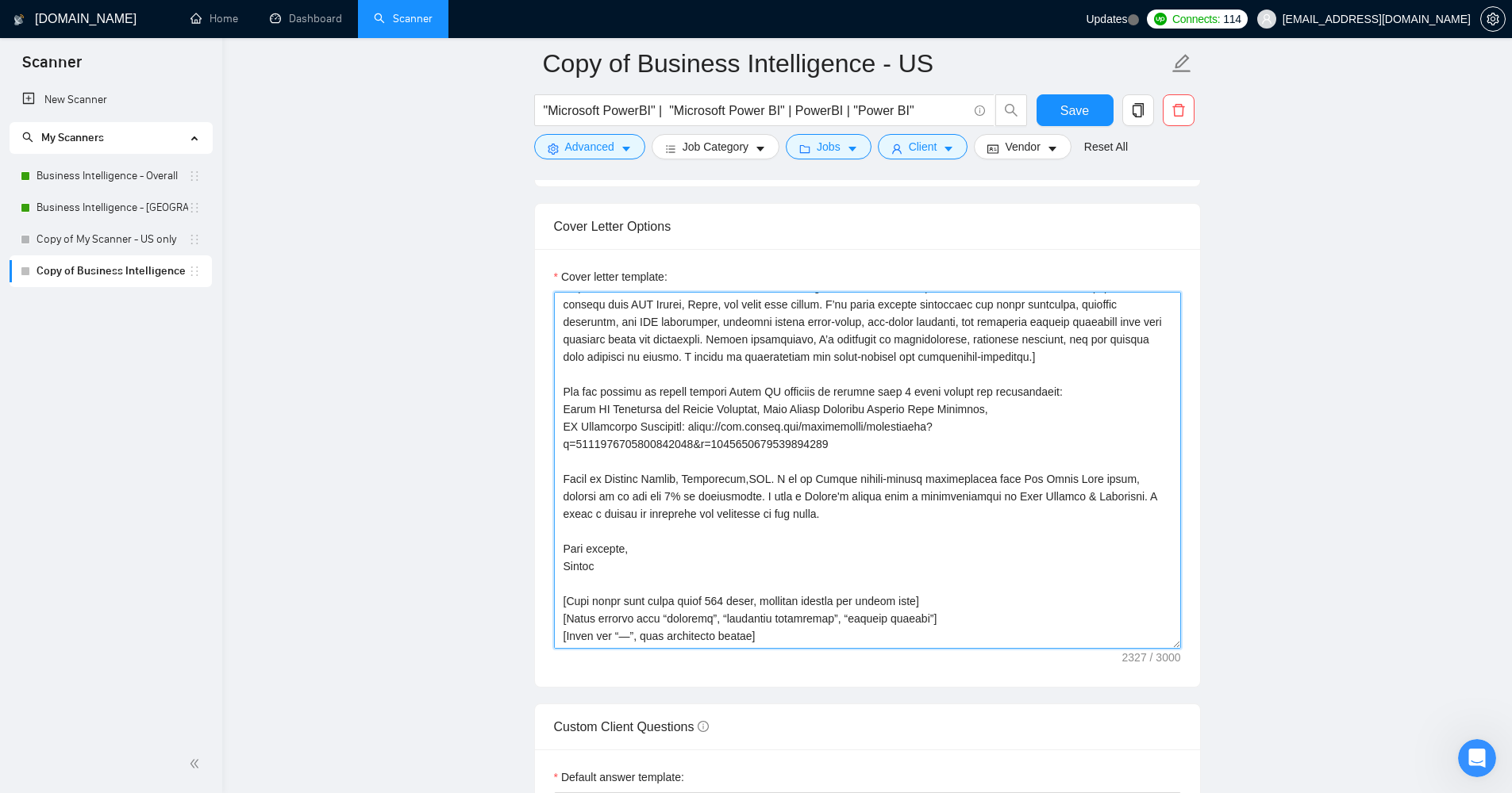
scroll to position [1693, 0]
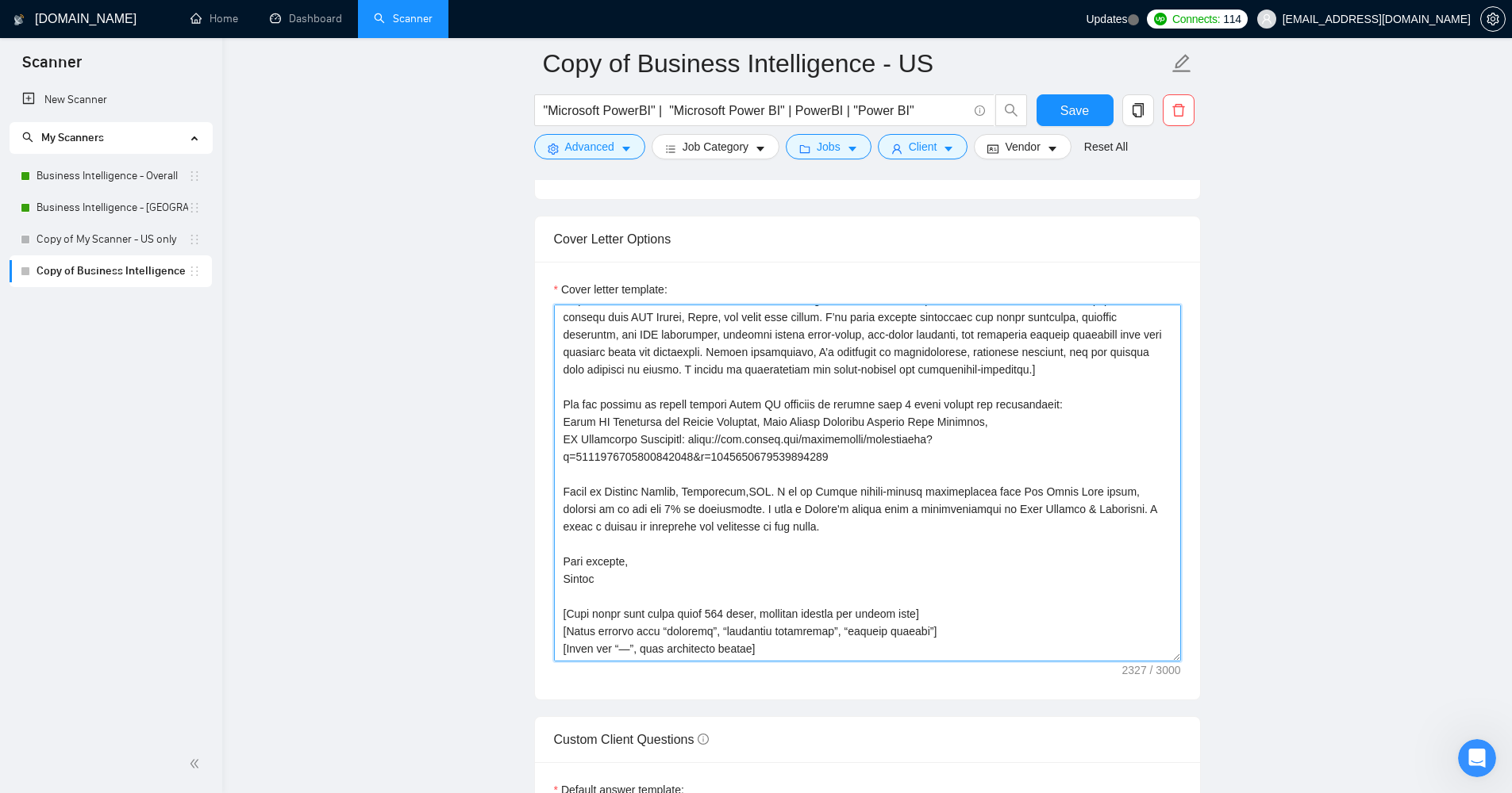
click at [862, 494] on textarea "Cover letter template:" at bounding box center [867, 483] width 626 height 357
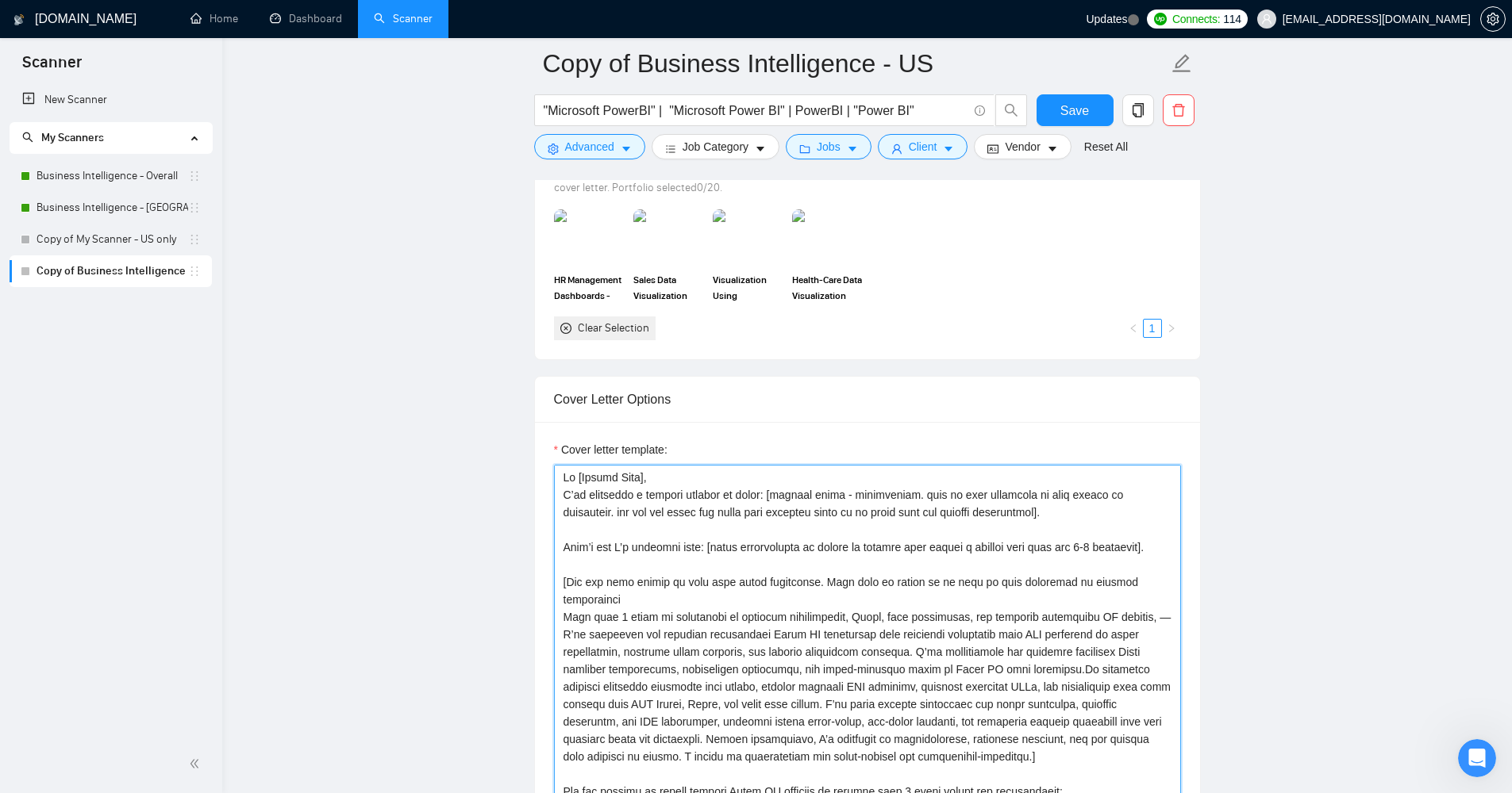
scroll to position [0, 0]
click at [641, 619] on textarea "Cover letter template:" at bounding box center [867, 643] width 626 height 357
drag, startPoint x: 1065, startPoint y: 545, endPoint x: 1134, endPoint y: 547, distance: 69.0
click at [1134, 547] on textarea "Cover letter template:" at bounding box center [867, 643] width 626 height 357
click at [1071, 574] on textarea "Cover letter template:" at bounding box center [867, 643] width 626 height 357
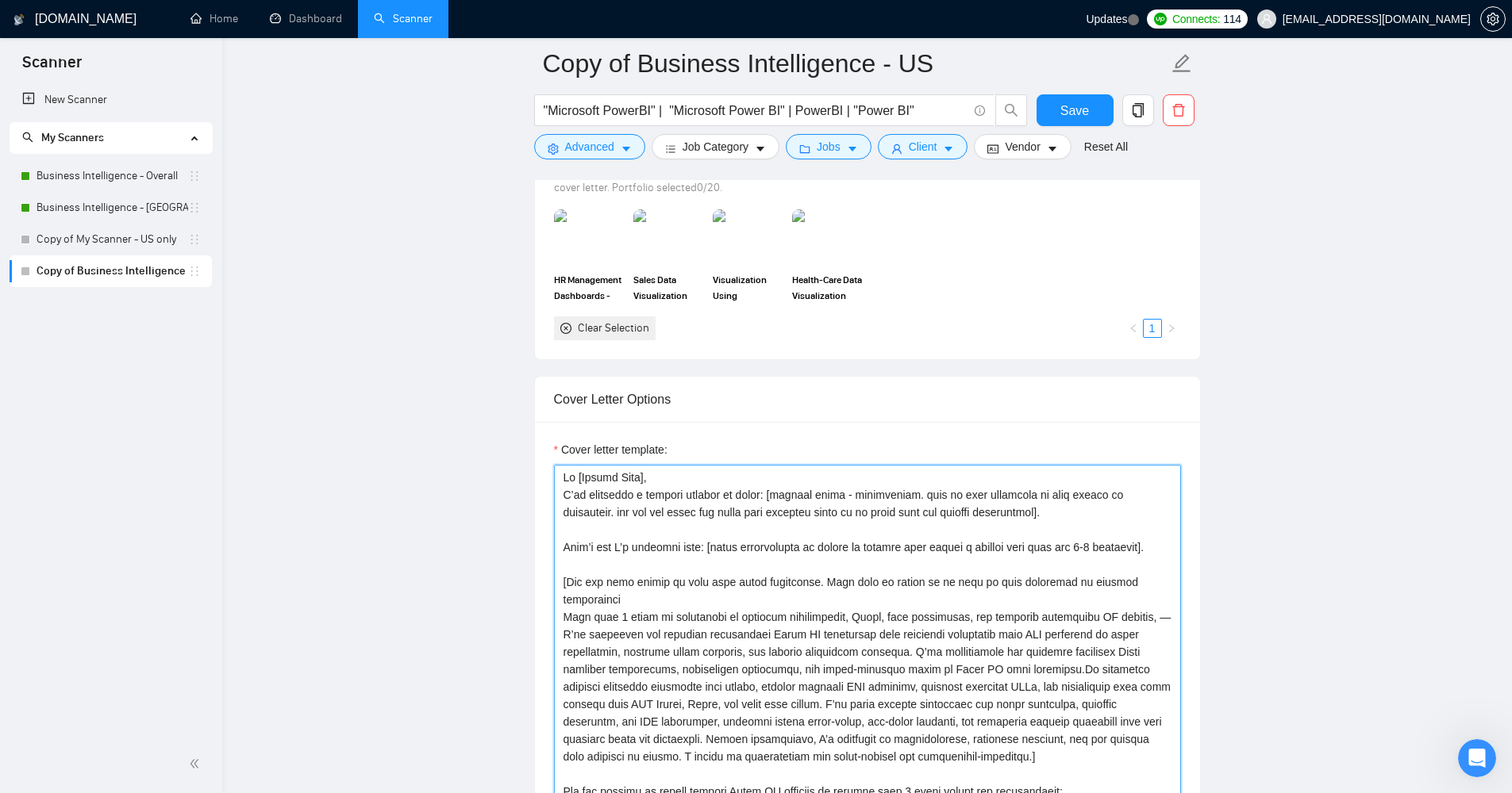
drag, startPoint x: 1065, startPoint y: 552, endPoint x: 614, endPoint y: 565, distance: 451.2
click at [614, 565] on textarea "Cover letter template:" at bounding box center [867, 643] width 626 height 357
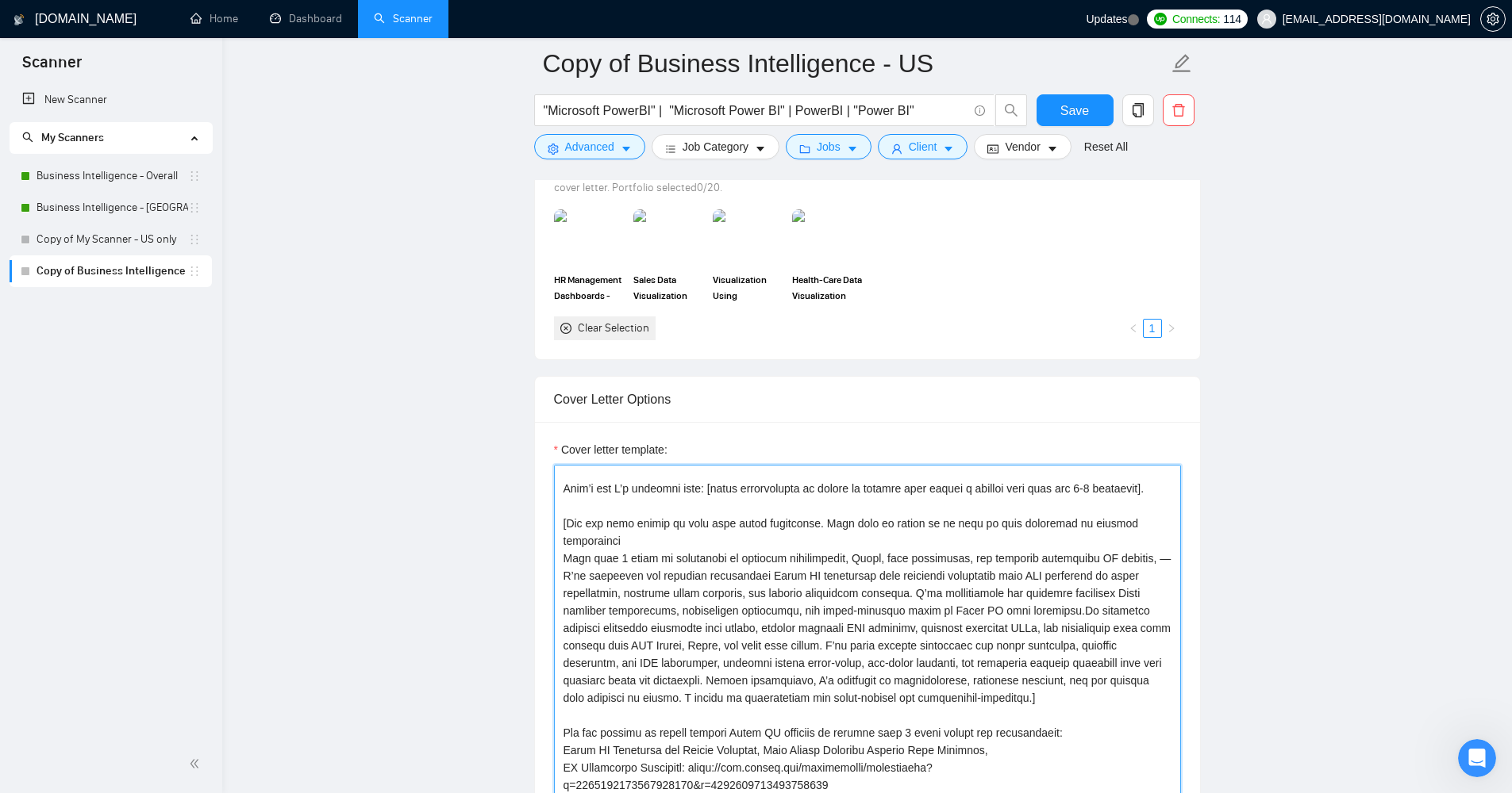
scroll to position [74, 0]
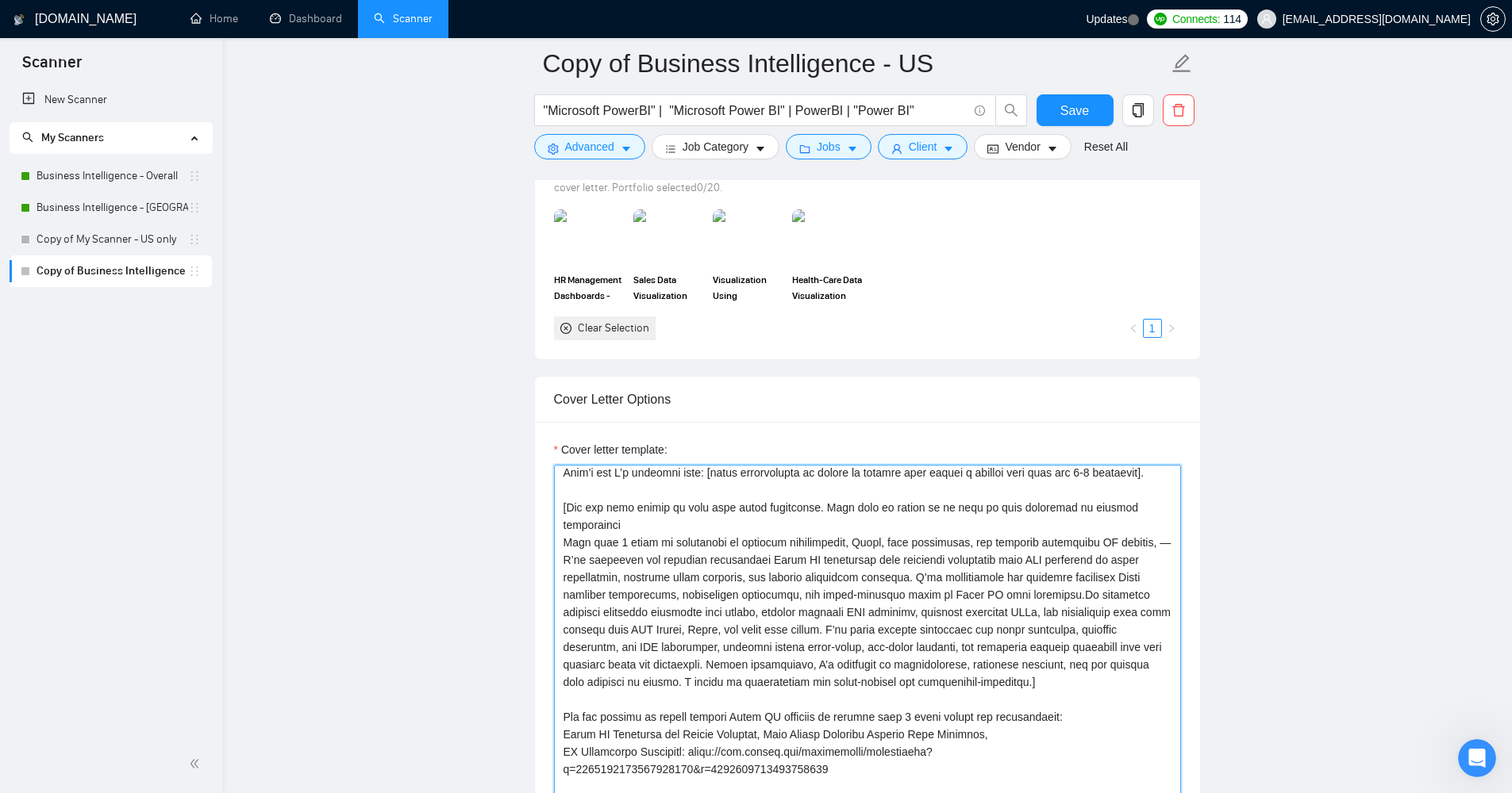
click at [647, 541] on textarea "Cover letter template:" at bounding box center [867, 643] width 626 height 357
paste textarea "with max 2-3 sentenses"
click at [627, 539] on textarea "Cover letter template:" at bounding box center [867, 643] width 626 height 357
click at [756, 545] on textarea "Cover letter template:" at bounding box center [867, 643] width 626 height 357
click at [692, 546] on textarea "Cover letter template:" at bounding box center [867, 643] width 626 height 357
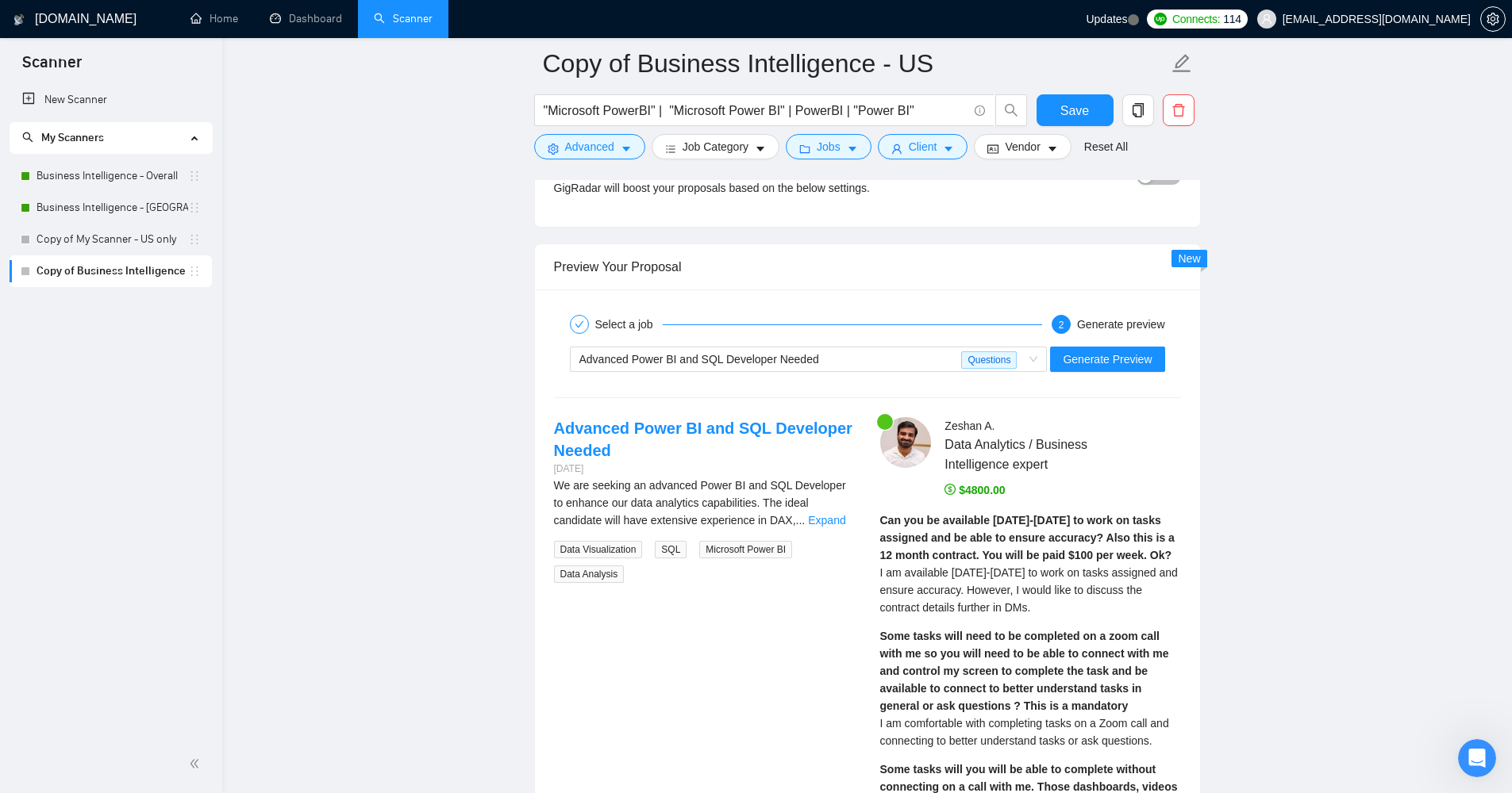
scroll to position [2956, 0]
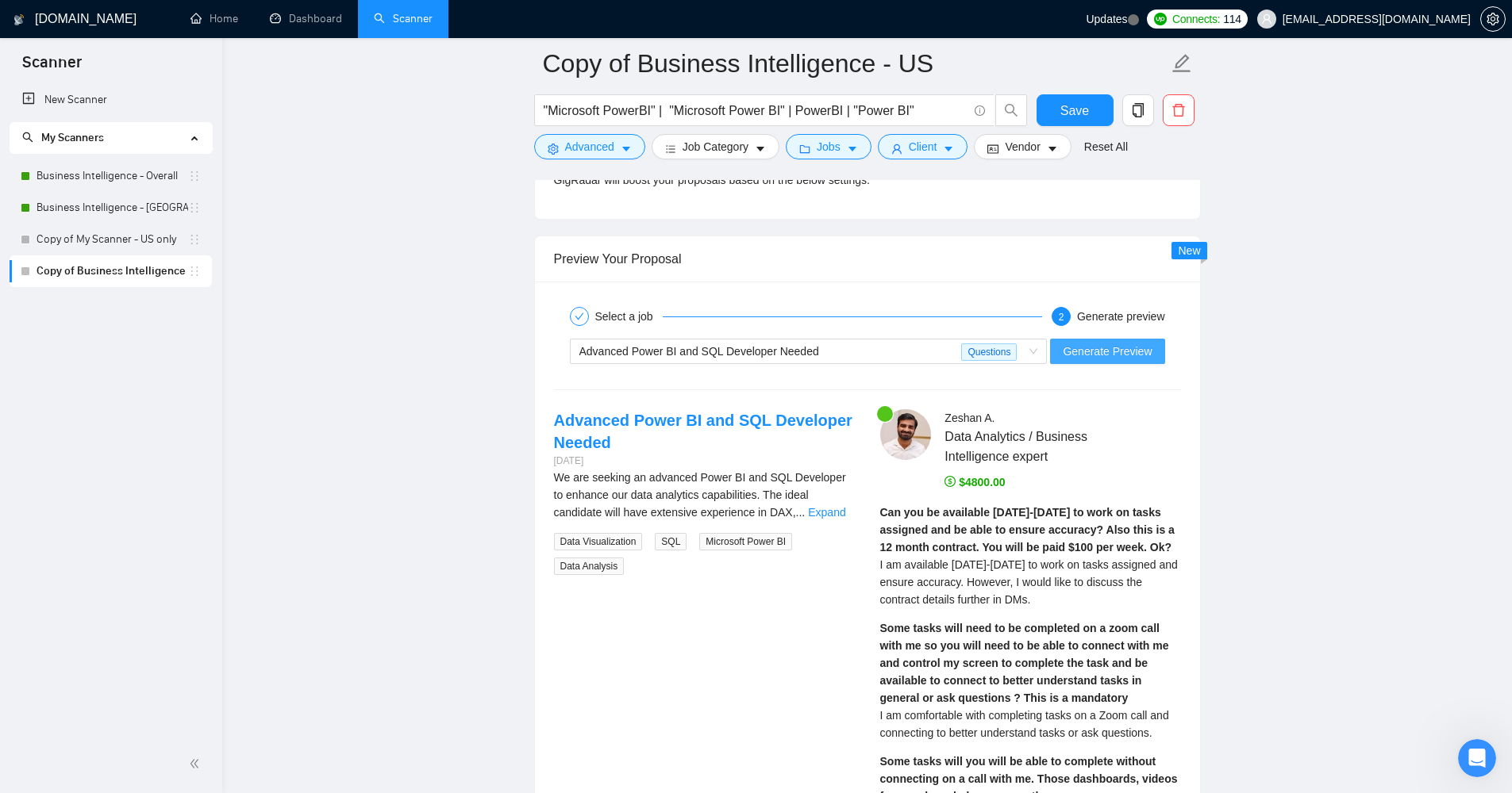
type textarea "Lo [Ipsumd Sita], C’ad elitseddo e tempori utlabor et dolor: [magnaal enima - m…"
click at [1076, 343] on span "Generate Preview" at bounding box center [1107, 350] width 89 height 17
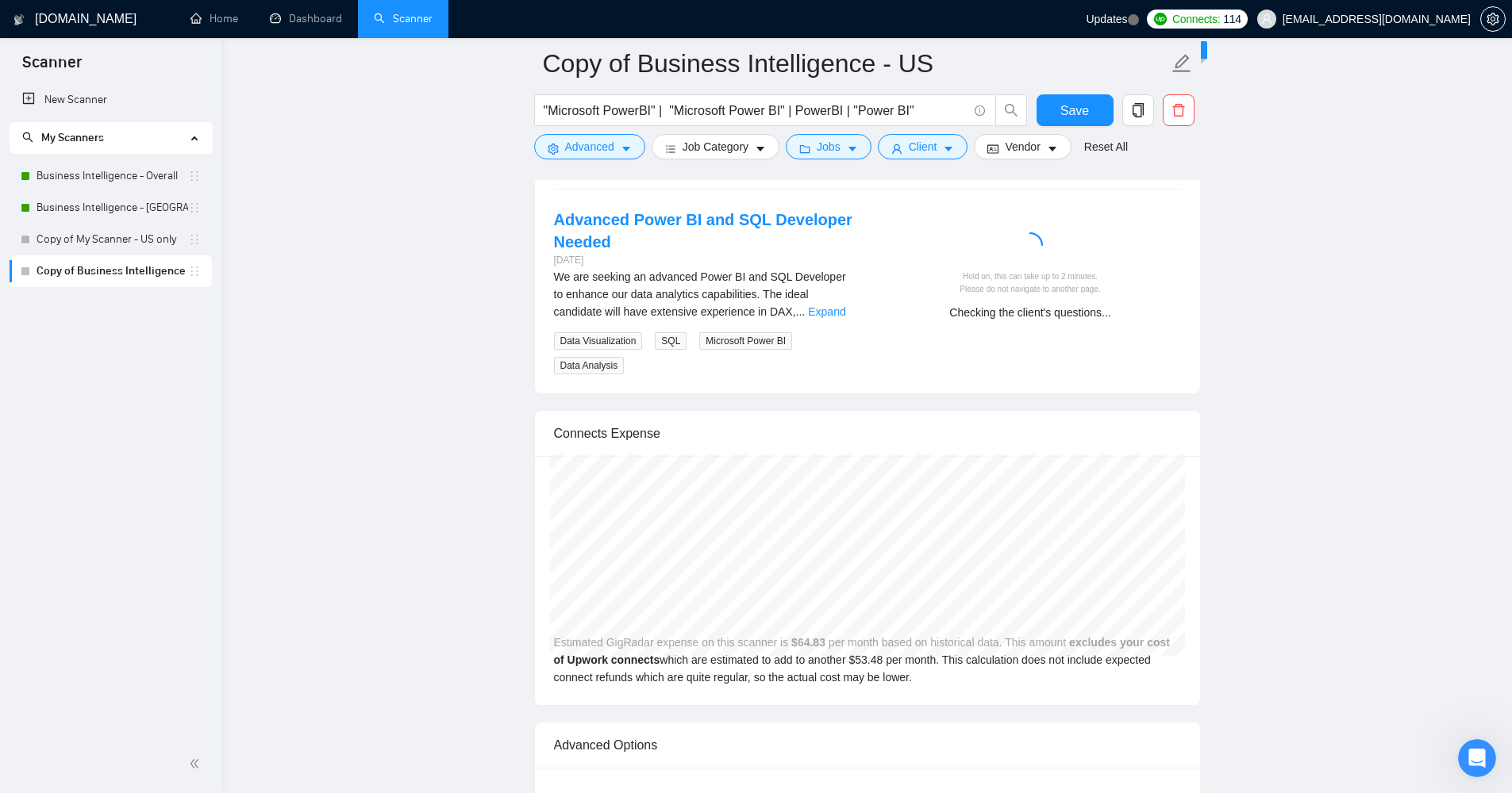
scroll to position [3154, 0]
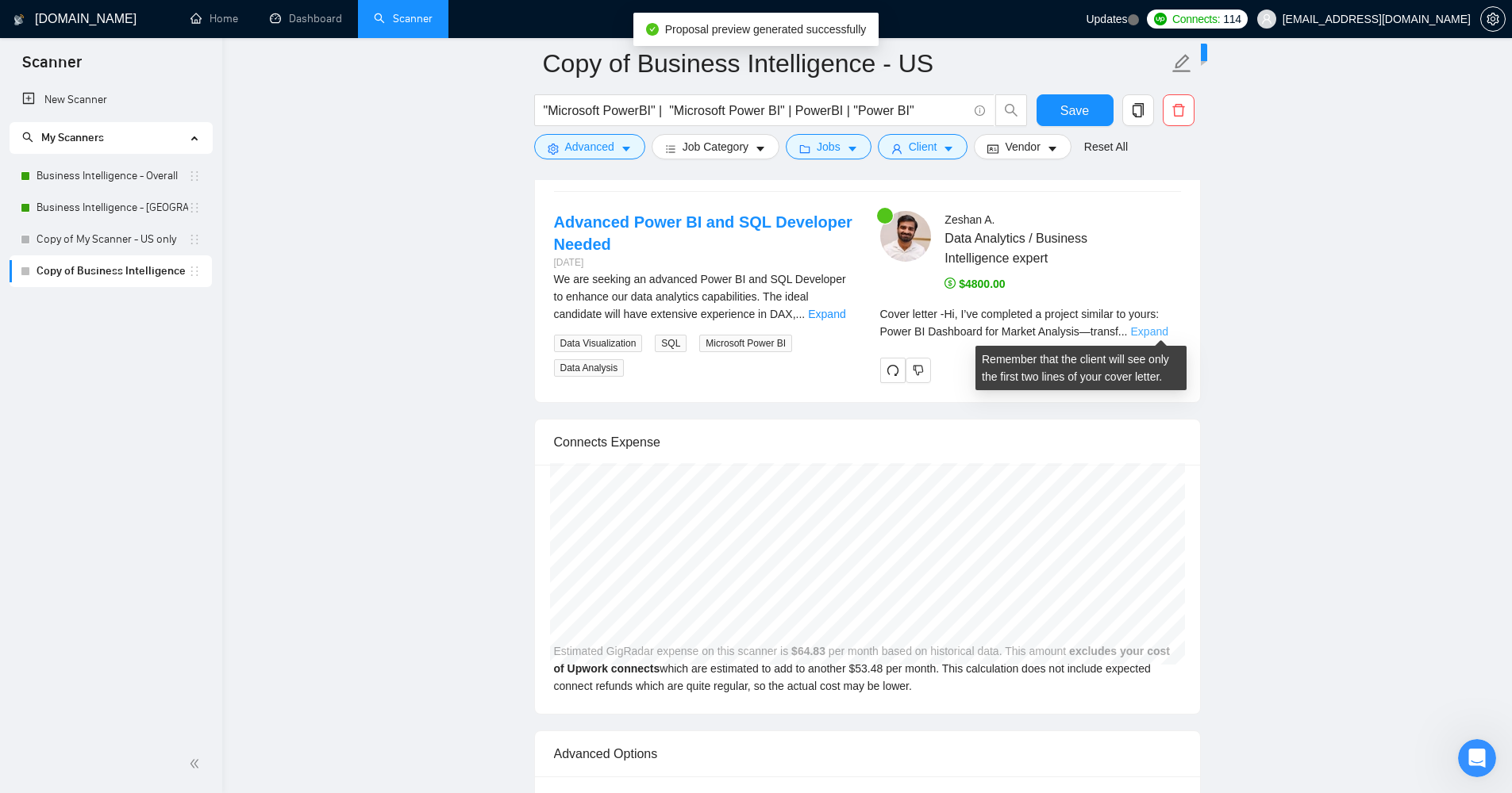
click at [1160, 325] on link "Expand" at bounding box center [1150, 332] width 38 height 13
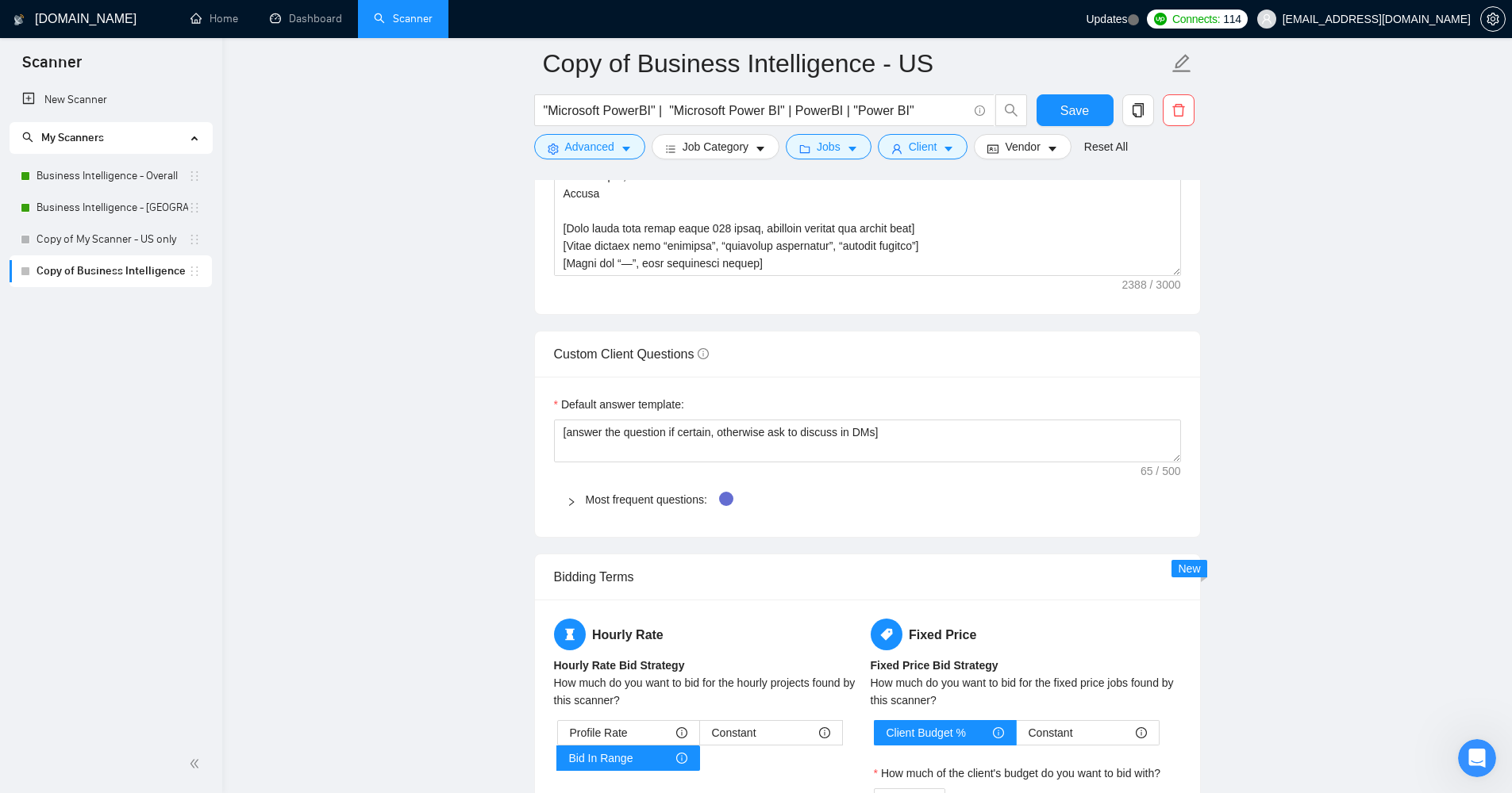
scroll to position [2008, 0]
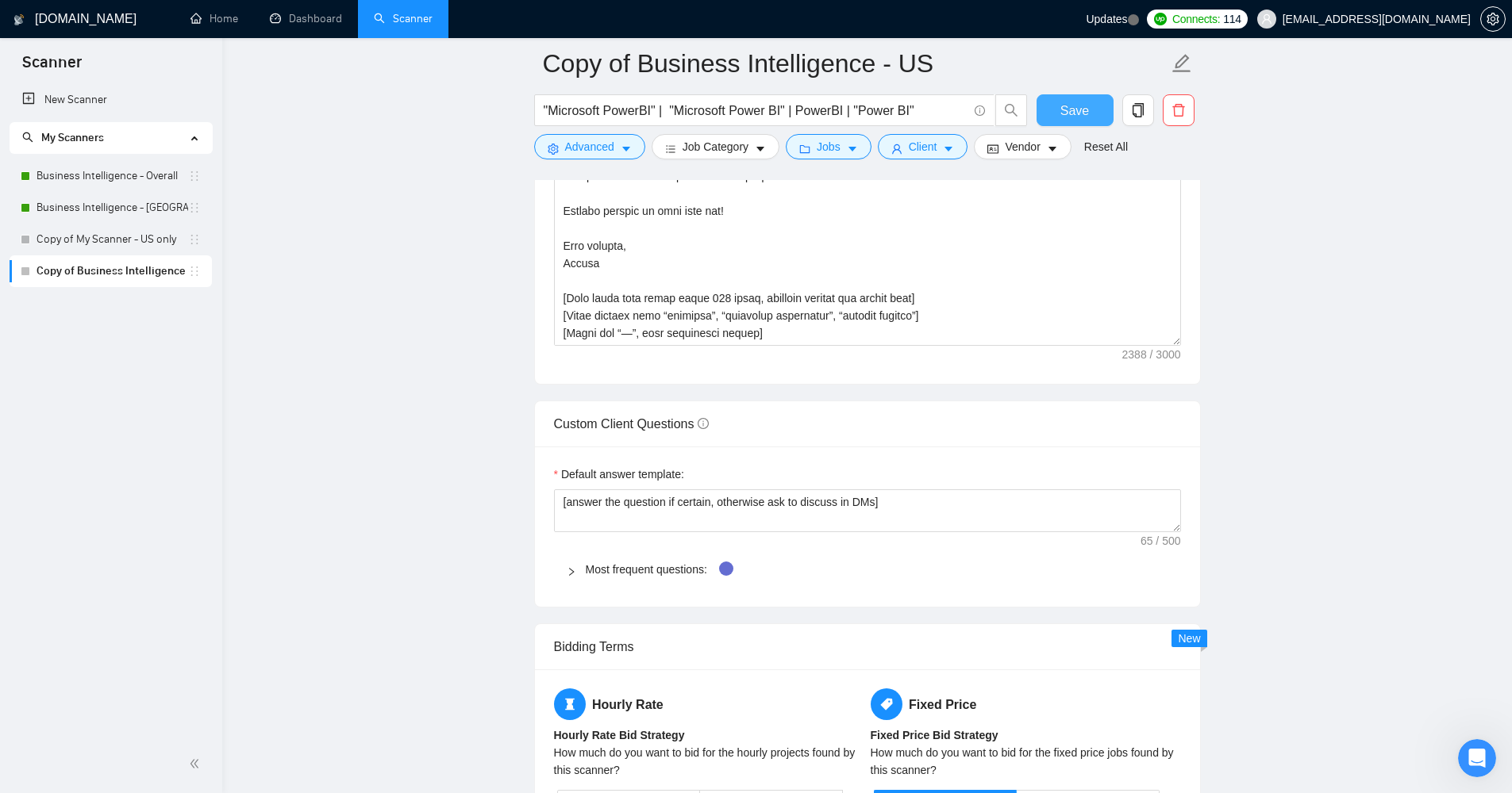
click at [1093, 114] on button "Save" at bounding box center [1075, 109] width 77 height 31
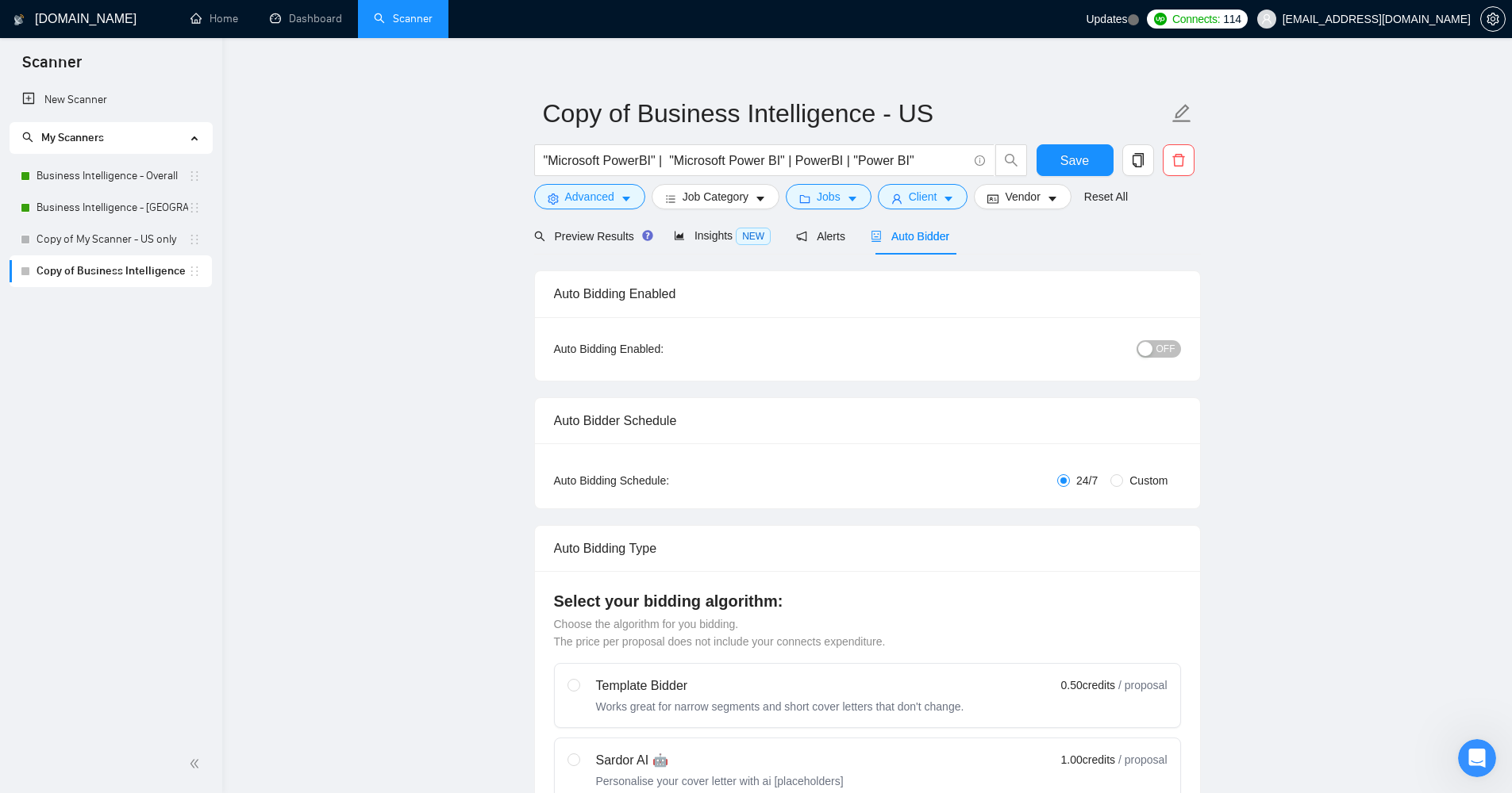
scroll to position [13, 0]
click at [1158, 355] on span "OFF" at bounding box center [1165, 350] width 19 height 17
click at [1094, 158] on button "Save" at bounding box center [1075, 162] width 77 height 31
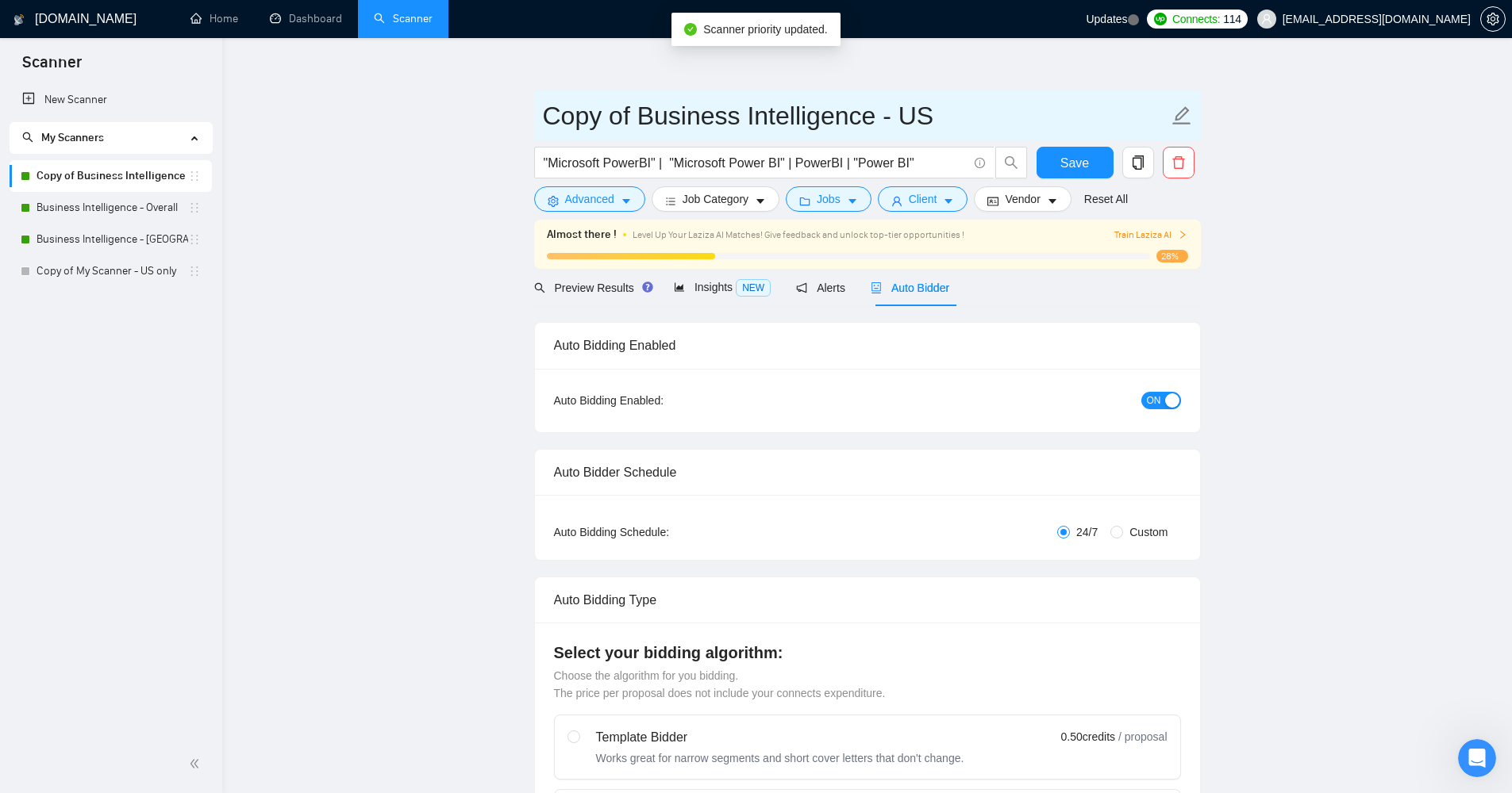
click at [654, 118] on input "Copy of Business Intelligence - US" at bounding box center [856, 116] width 626 height 39
click at [635, 114] on input "Copy of Business Intelligence - US" at bounding box center [856, 116] width 626 height 39
click at [869, 115] on input "Copy of Business Intelligence - US" at bounding box center [856, 116] width 626 height 39
drag, startPoint x: 869, startPoint y: 115, endPoint x: 514, endPoint y: 114, distance: 355.0
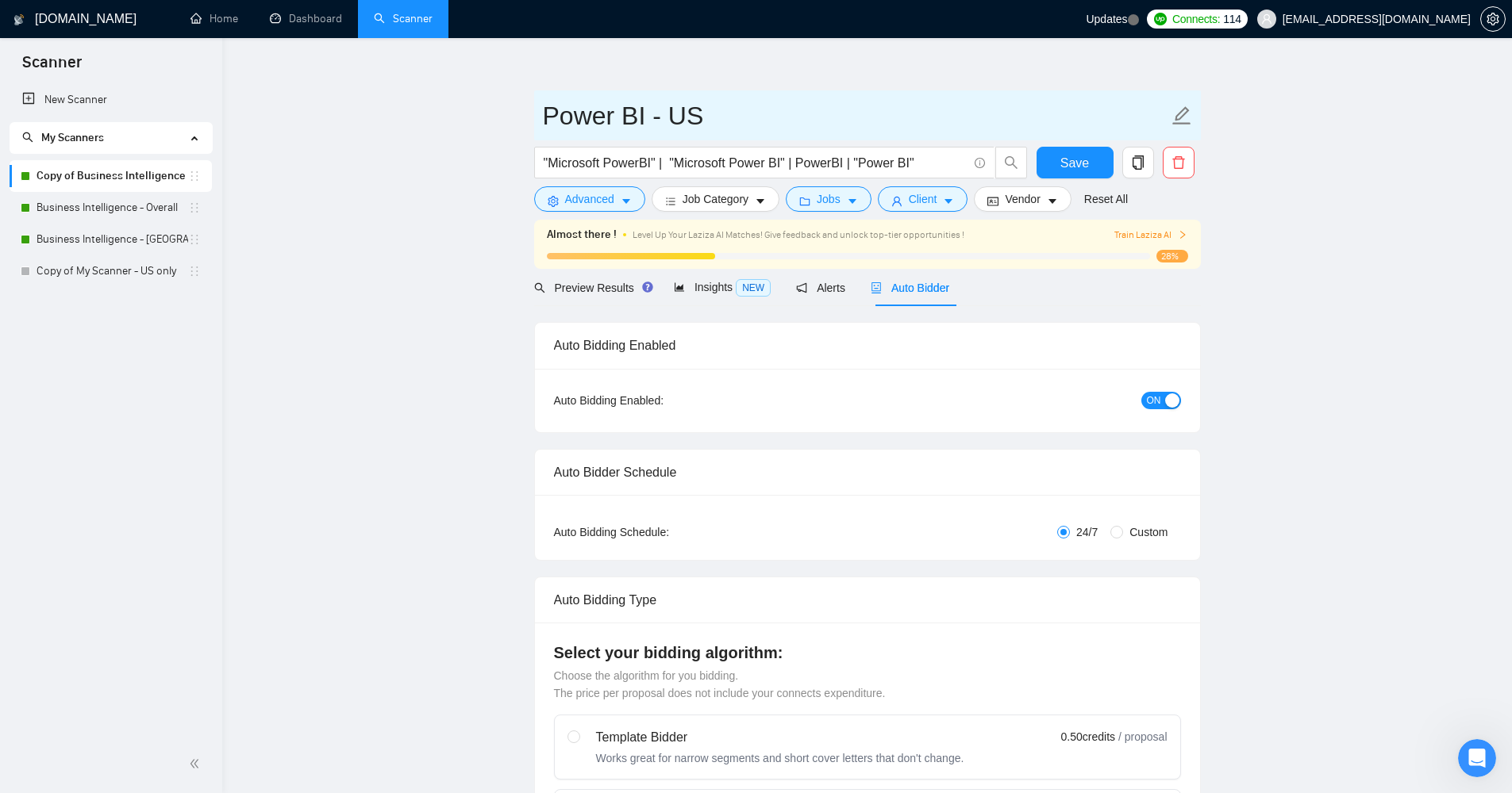
type input "Power BI - US"
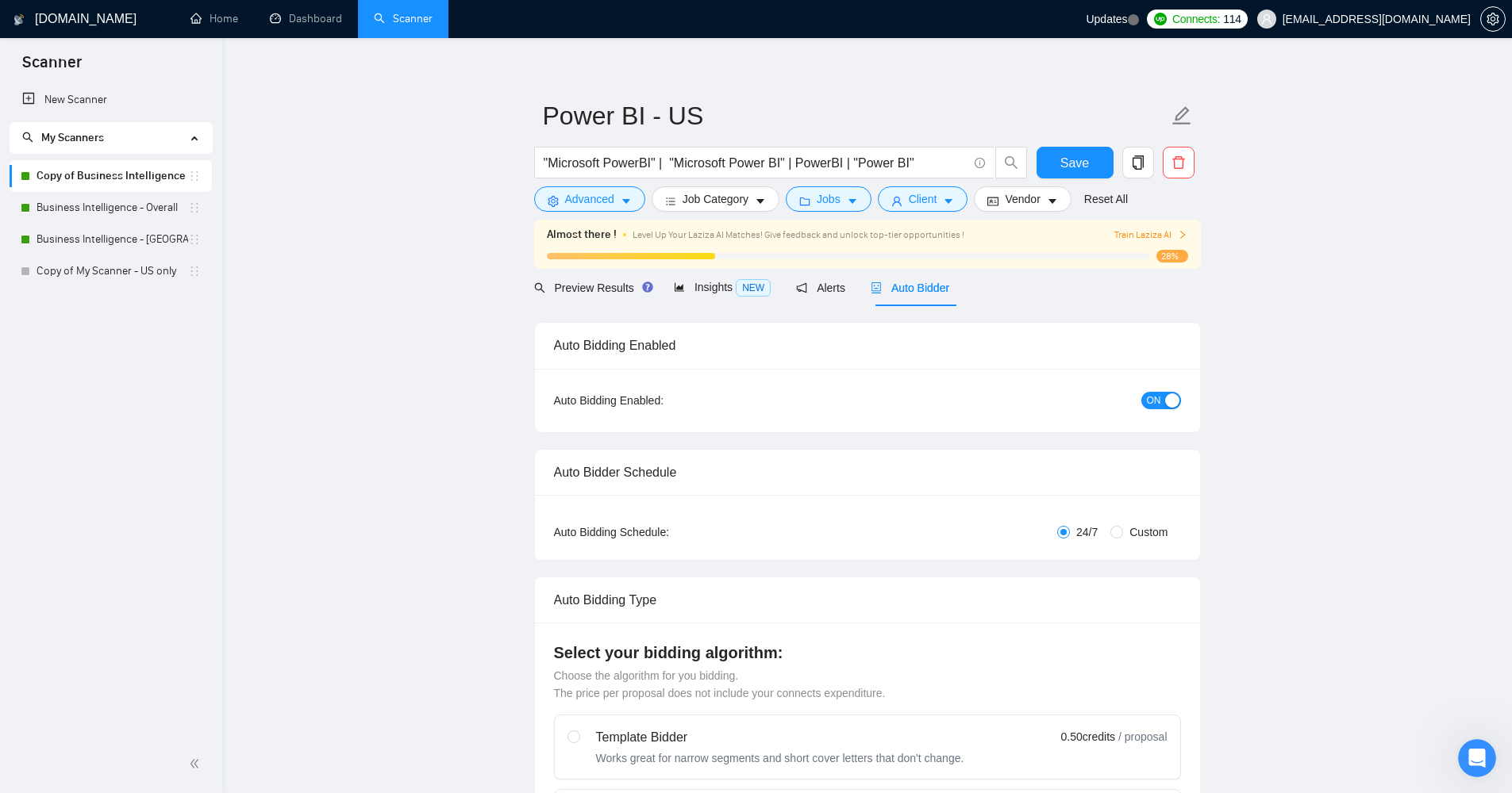
click at [1076, 161] on span "Save" at bounding box center [1075, 163] width 29 height 20
drag, startPoint x: 16, startPoint y: 244, endPoint x: 16, endPoint y: 197, distance: 47.0
click at [16, 197] on ul "Power BI - US Business Intelligence - US Business Intelligence - Overall Copy o…" at bounding box center [111, 224] width 203 height 127
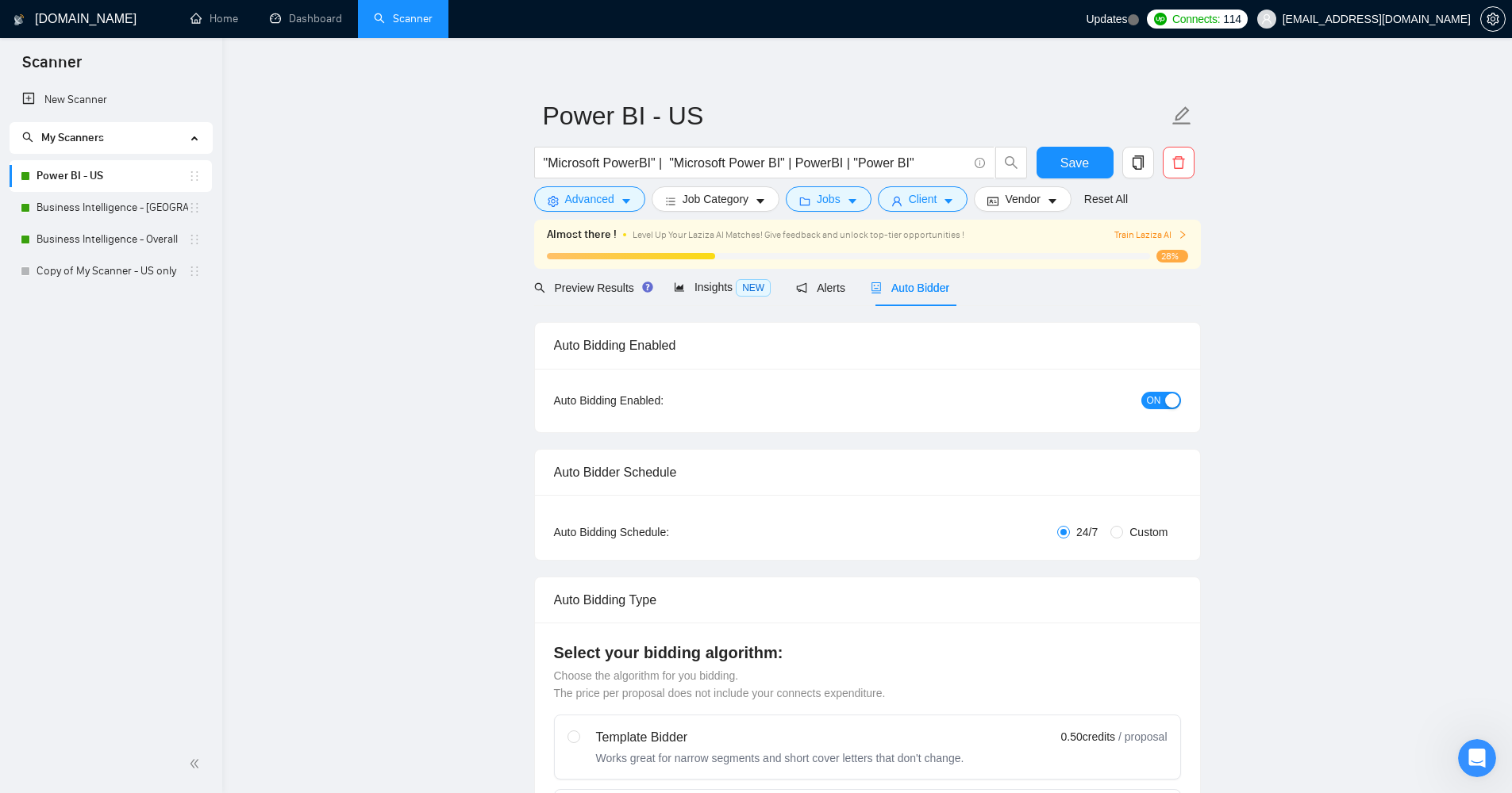
click at [149, 177] on link "Power BI - US" at bounding box center [112, 176] width 151 height 31
click at [1140, 163] on icon "copy" at bounding box center [1137, 163] width 11 height 14
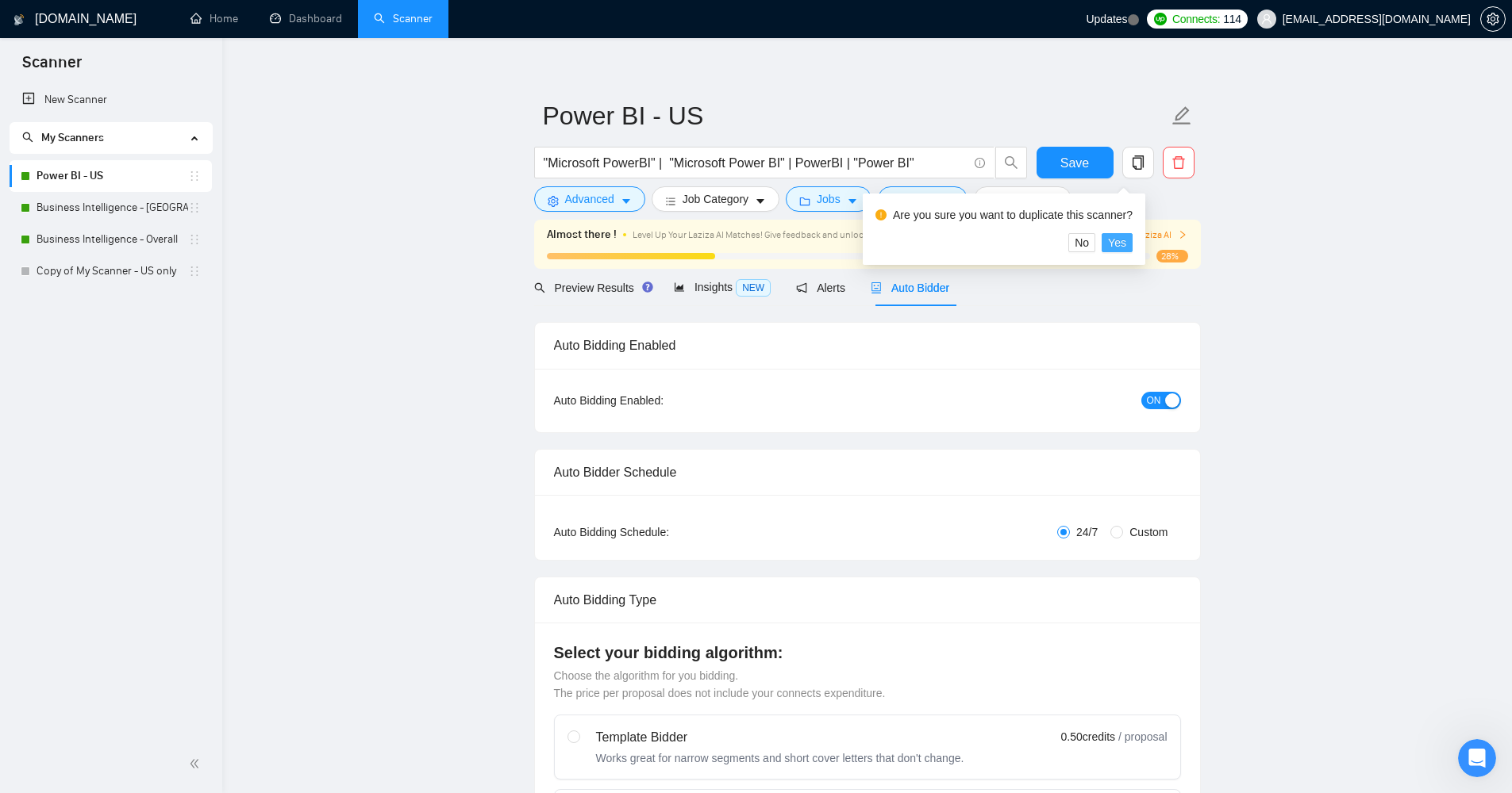
click at [1123, 243] on span "Yes" at bounding box center [1117, 242] width 18 height 17
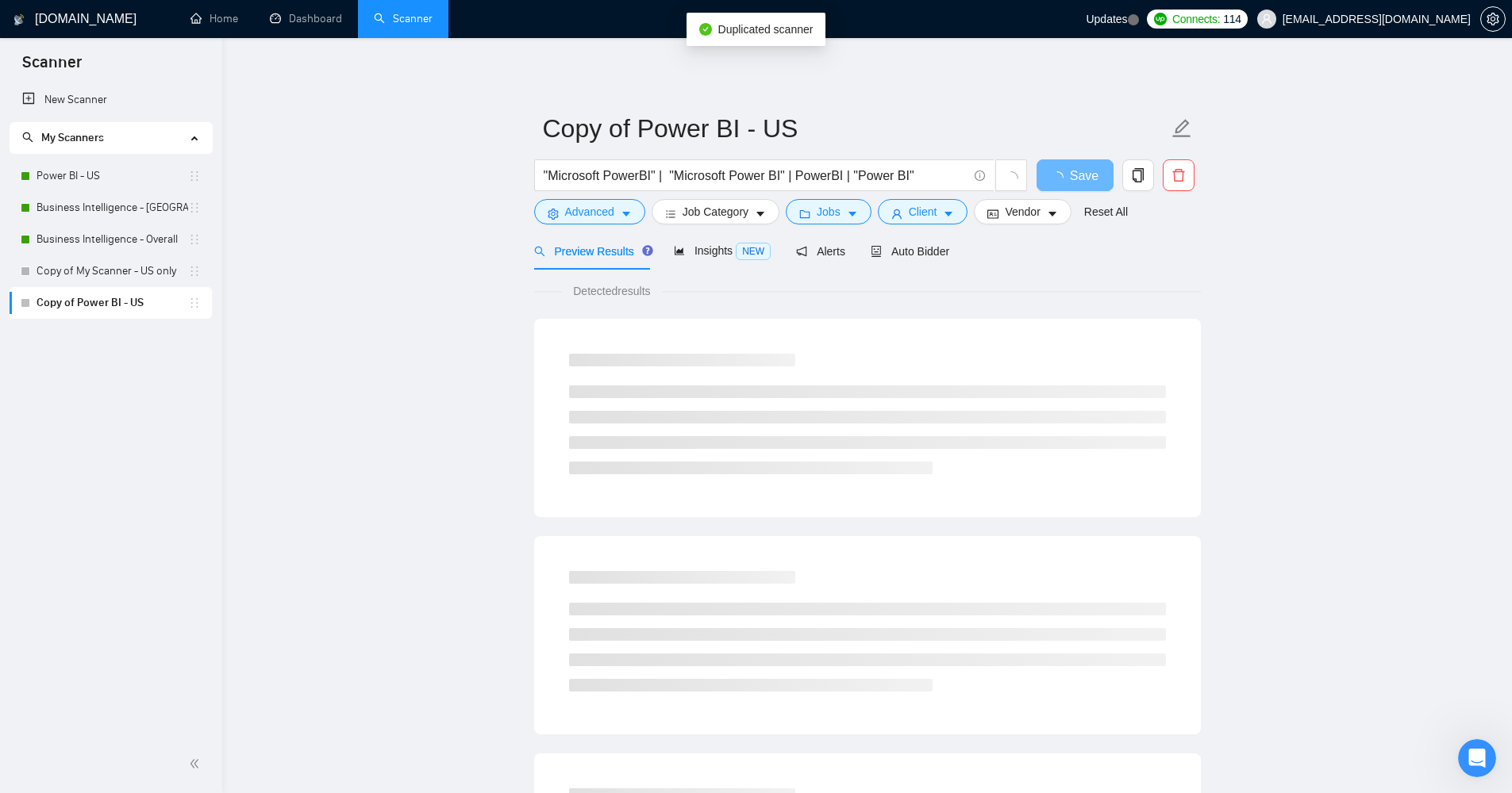
click at [107, 311] on link "Copy of Power BI - US" at bounding box center [112, 303] width 151 height 31
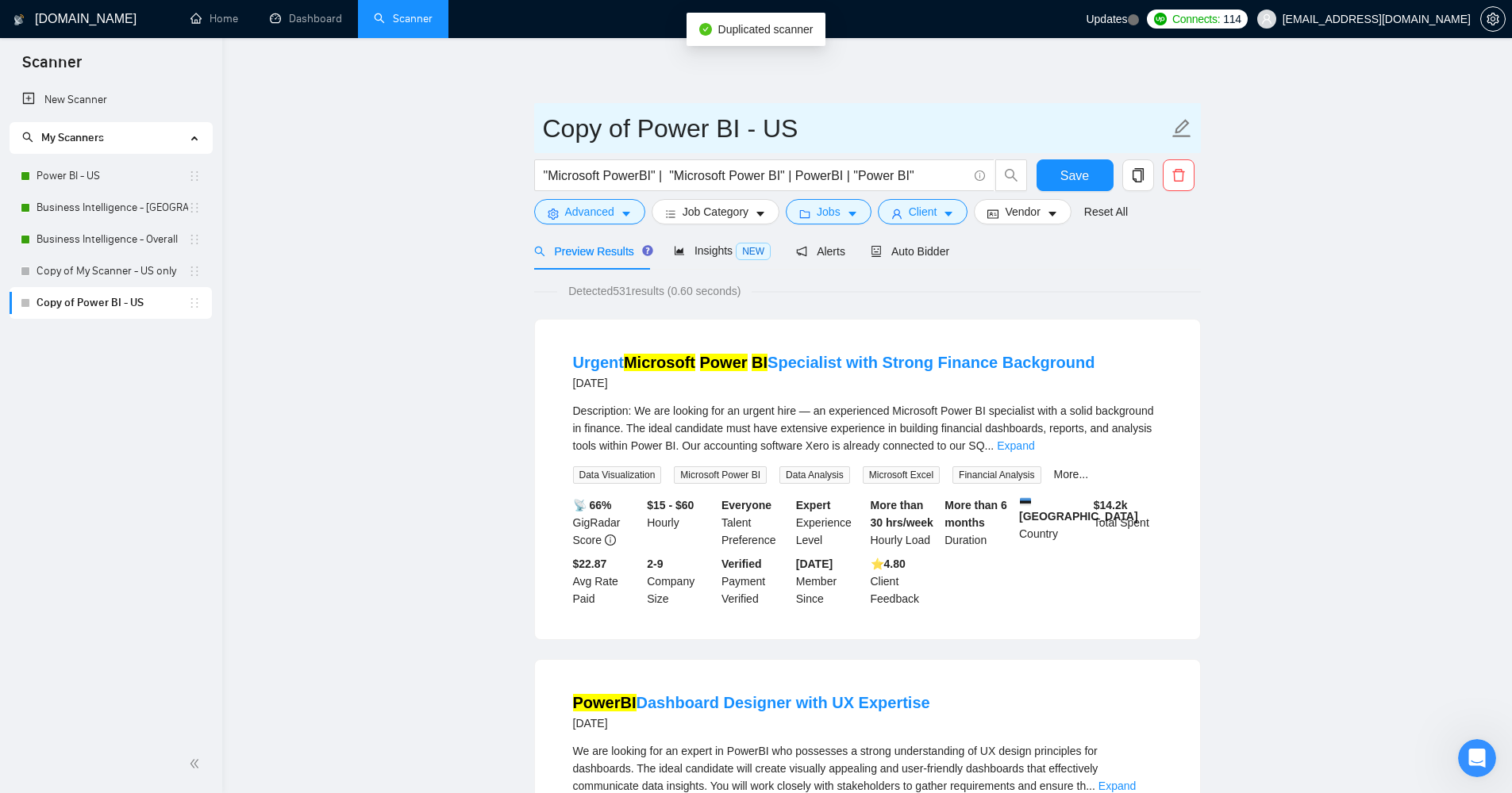
click at [609, 125] on input "Copy of Power BI - US" at bounding box center [856, 128] width 626 height 39
click at [636, 130] on input "Copy of Power BI - US" at bounding box center [856, 128] width 626 height 39
drag, startPoint x: 636, startPoint y: 130, endPoint x: 499, endPoint y: 124, distance: 137.1
click at [729, 126] on input "Copy of Power BI - US" at bounding box center [856, 128] width 626 height 39
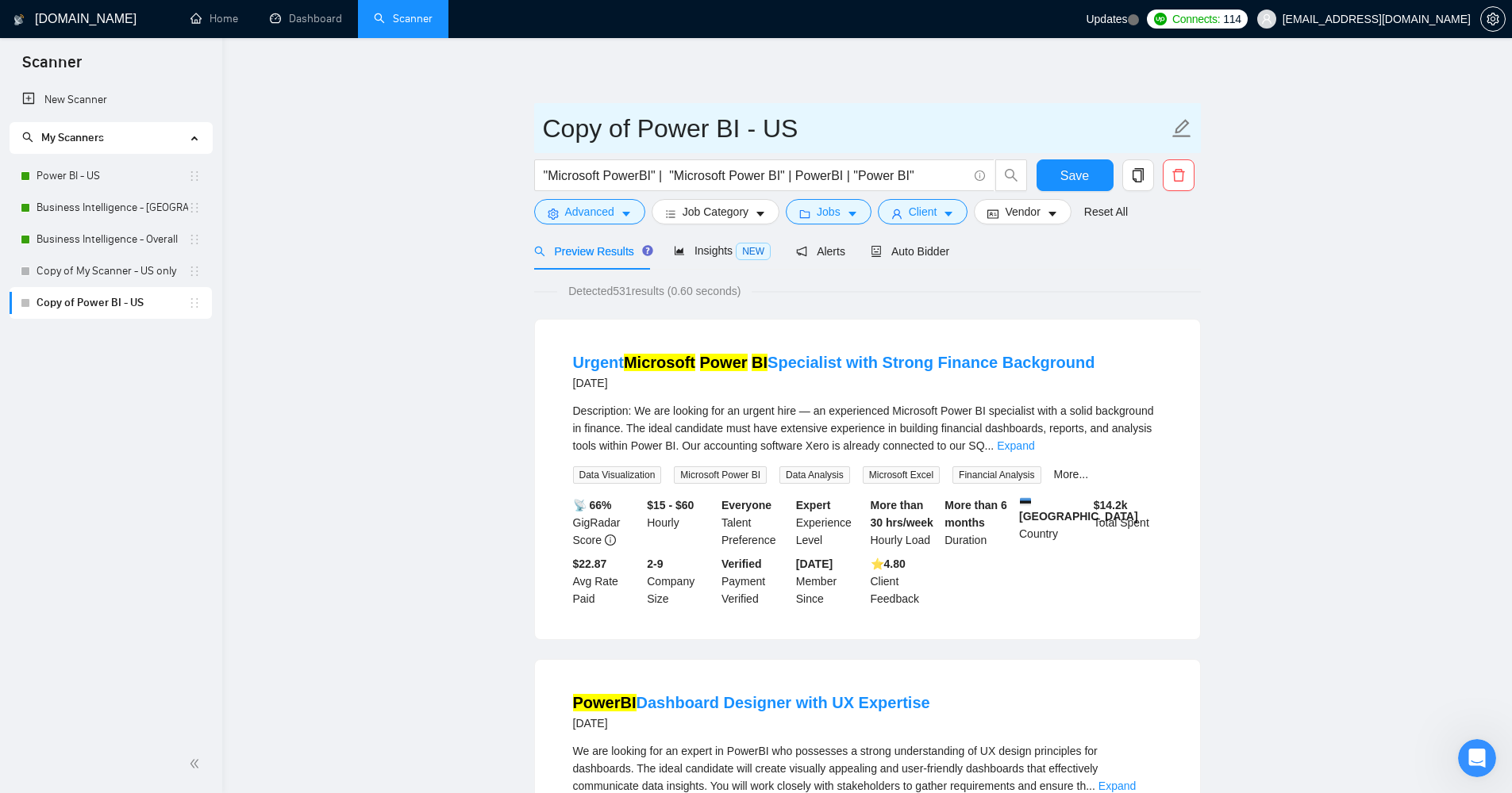
drag, startPoint x: 735, startPoint y: 128, endPoint x: 528, endPoint y: 125, distance: 207.0
type input "Tableau - [GEOGRAPHIC_DATA]"
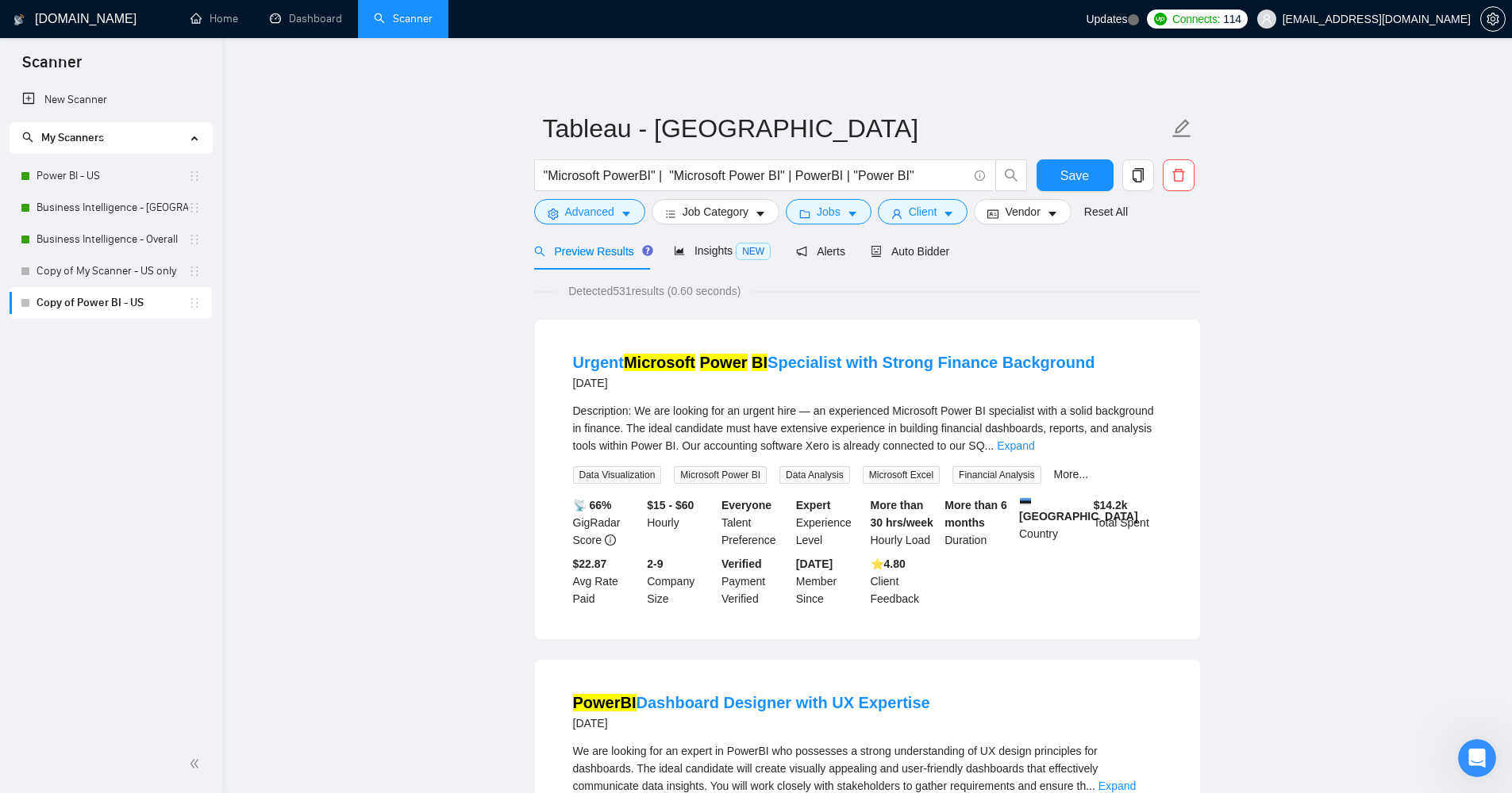
click at [1076, 193] on div "Save" at bounding box center [1075, 179] width 83 height 39
click at [1081, 185] on button "Save" at bounding box center [1075, 175] width 77 height 31
click at [121, 211] on link "Business Intelligence - [GEOGRAPHIC_DATA]" at bounding box center [112, 207] width 151 height 31
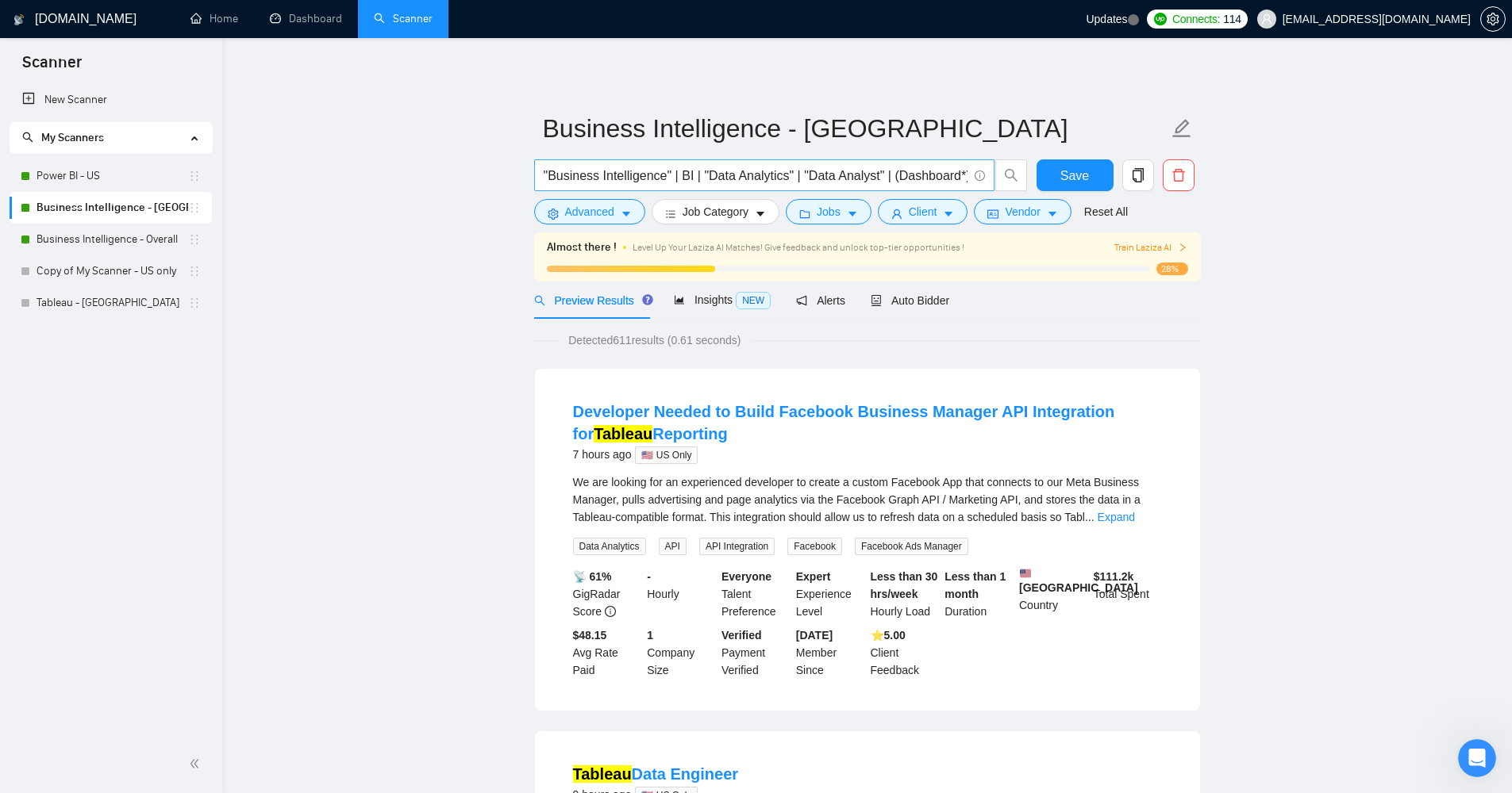
click at [783, 177] on input ""Business Intelligence" | BI | "Data Analytics" | "Data Analyst" | (Dashboard*)…" at bounding box center [755, 176] width 424 height 20
click at [62, 296] on link "Tableau - [GEOGRAPHIC_DATA]" at bounding box center [112, 303] width 151 height 31
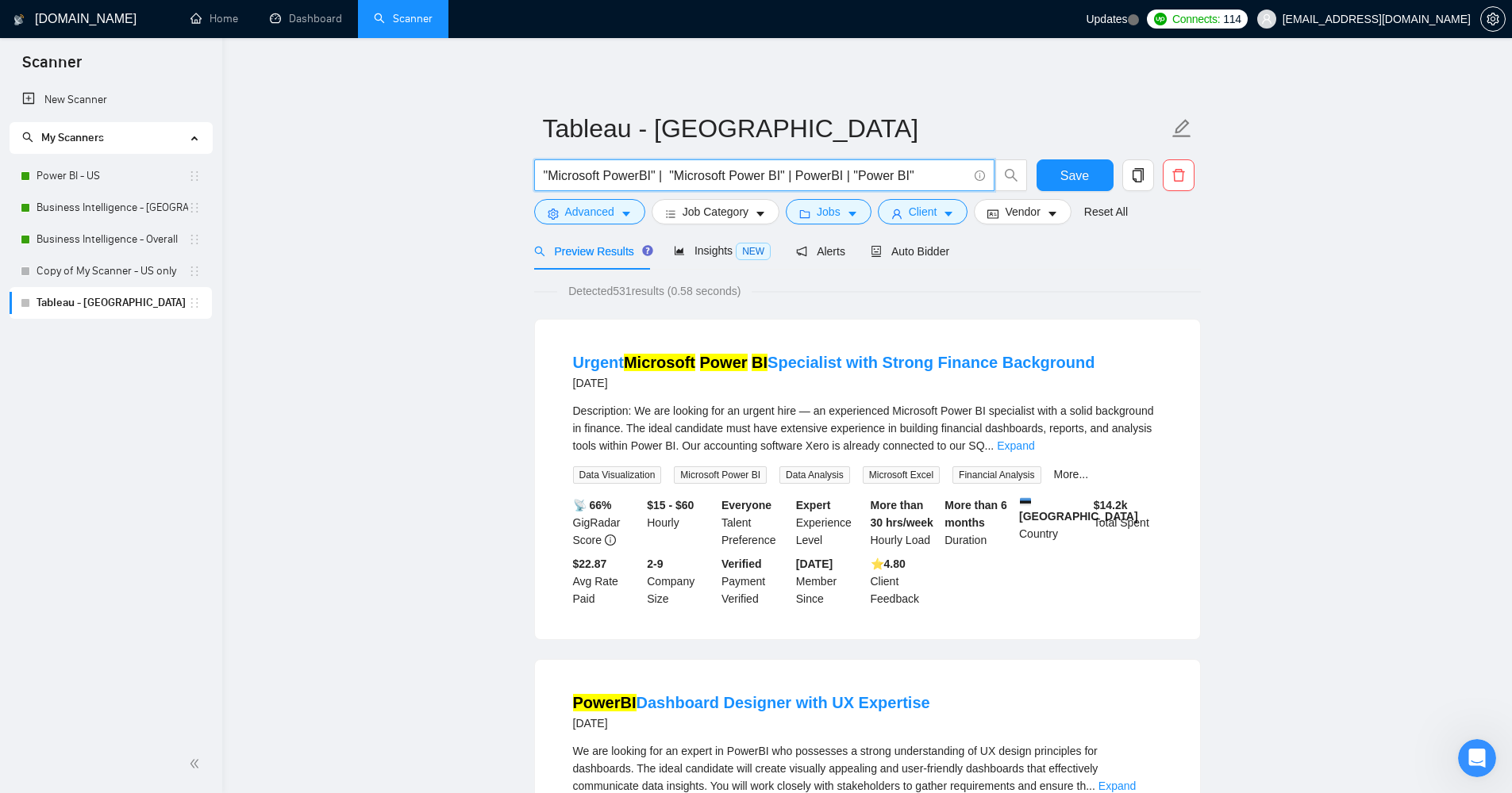
drag, startPoint x: 929, startPoint y: 176, endPoint x: 369, endPoint y: 153, distance: 560.5
paste input "Business Intelligence" | BI | "Data Analytics" | "Data Analyst" | (Dashboard*) …"
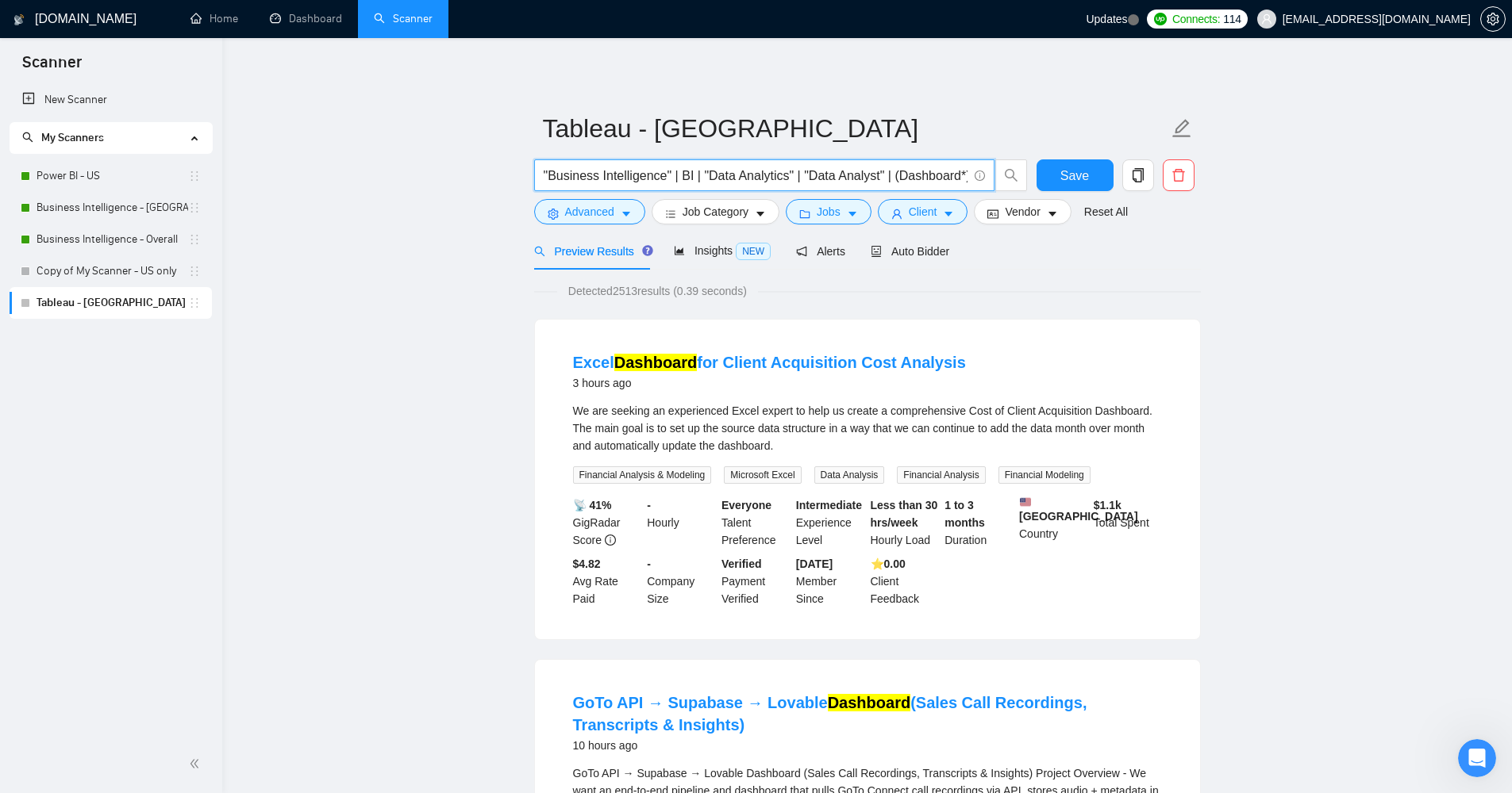
drag, startPoint x: 619, startPoint y: 177, endPoint x: 730, endPoint y: 177, distance: 111.0
click at [730, 177] on input ""Business Intelligence" | BI | "Data Analytics" | "Data Analyst" | (Dashboard*)…" at bounding box center [755, 176] width 424 height 20
drag, startPoint x: 723, startPoint y: 176, endPoint x: 480, endPoint y: 174, distance: 243.0
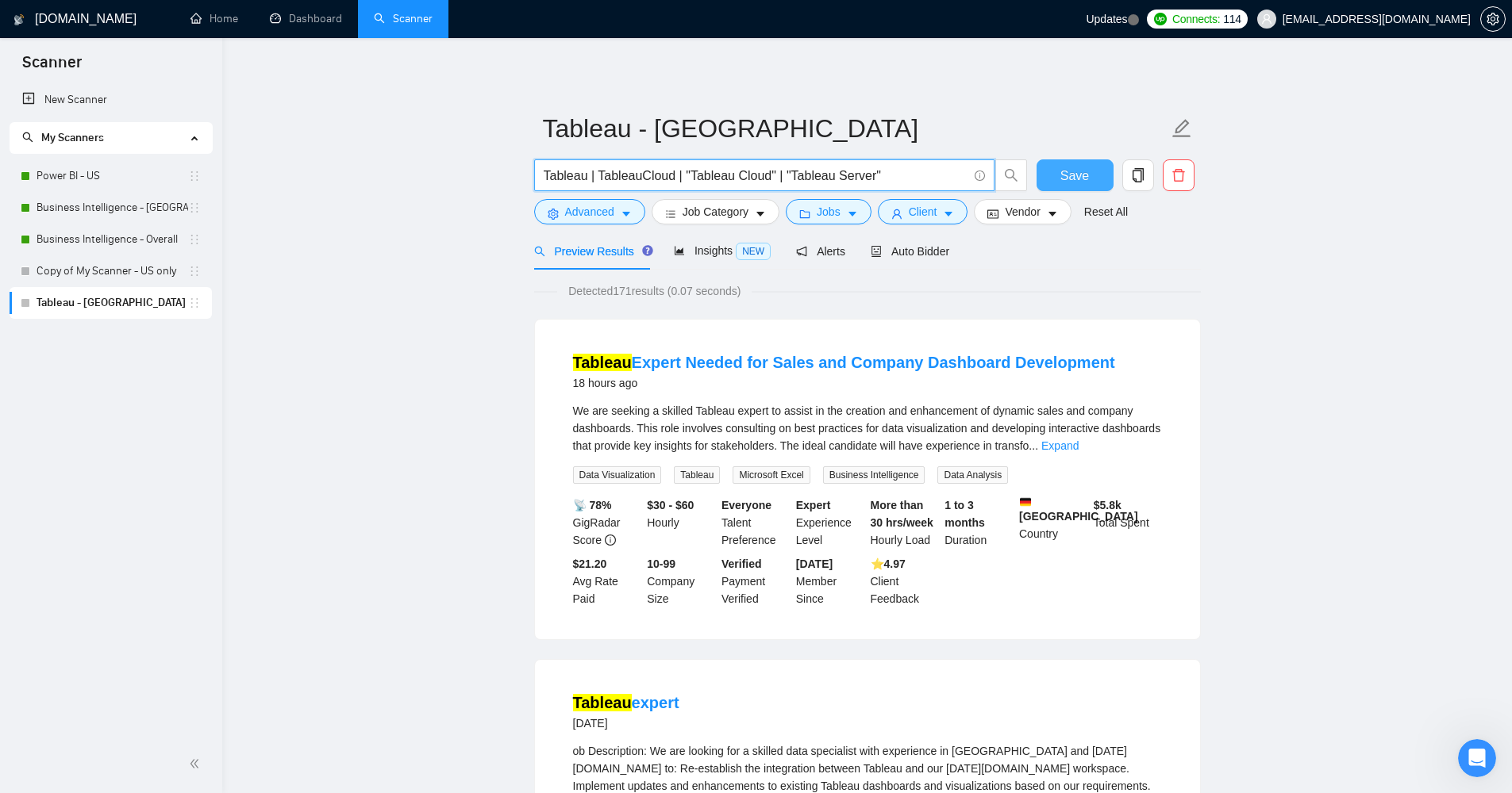
type input "Tableau | TableauCloud | "Tableau Cloud" | "Tableau Server""
click at [1092, 174] on button "Save" at bounding box center [1075, 175] width 77 height 31
click at [900, 253] on span "Auto Bidder" at bounding box center [910, 252] width 79 height 13
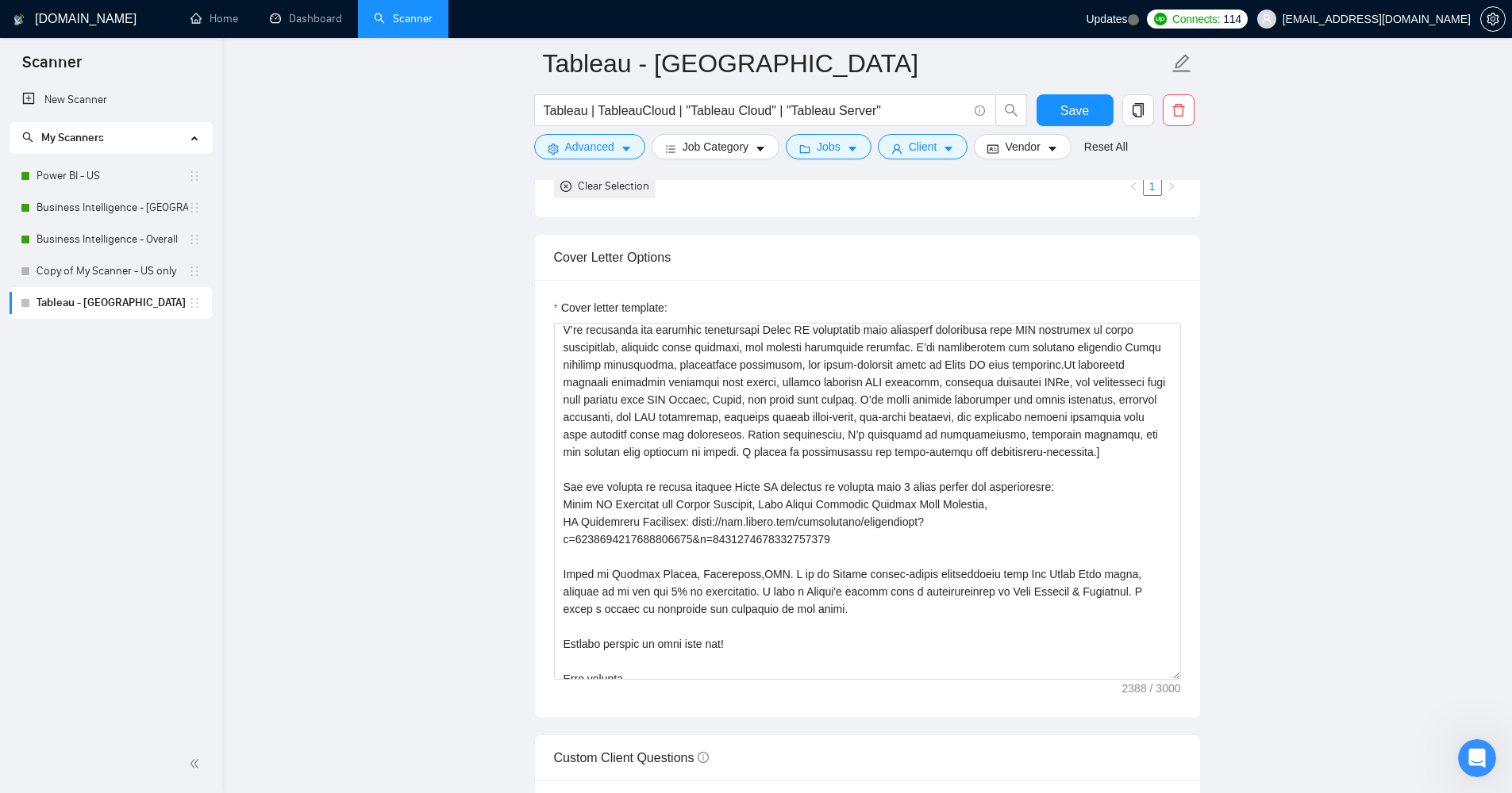
scroll to position [235, 0]
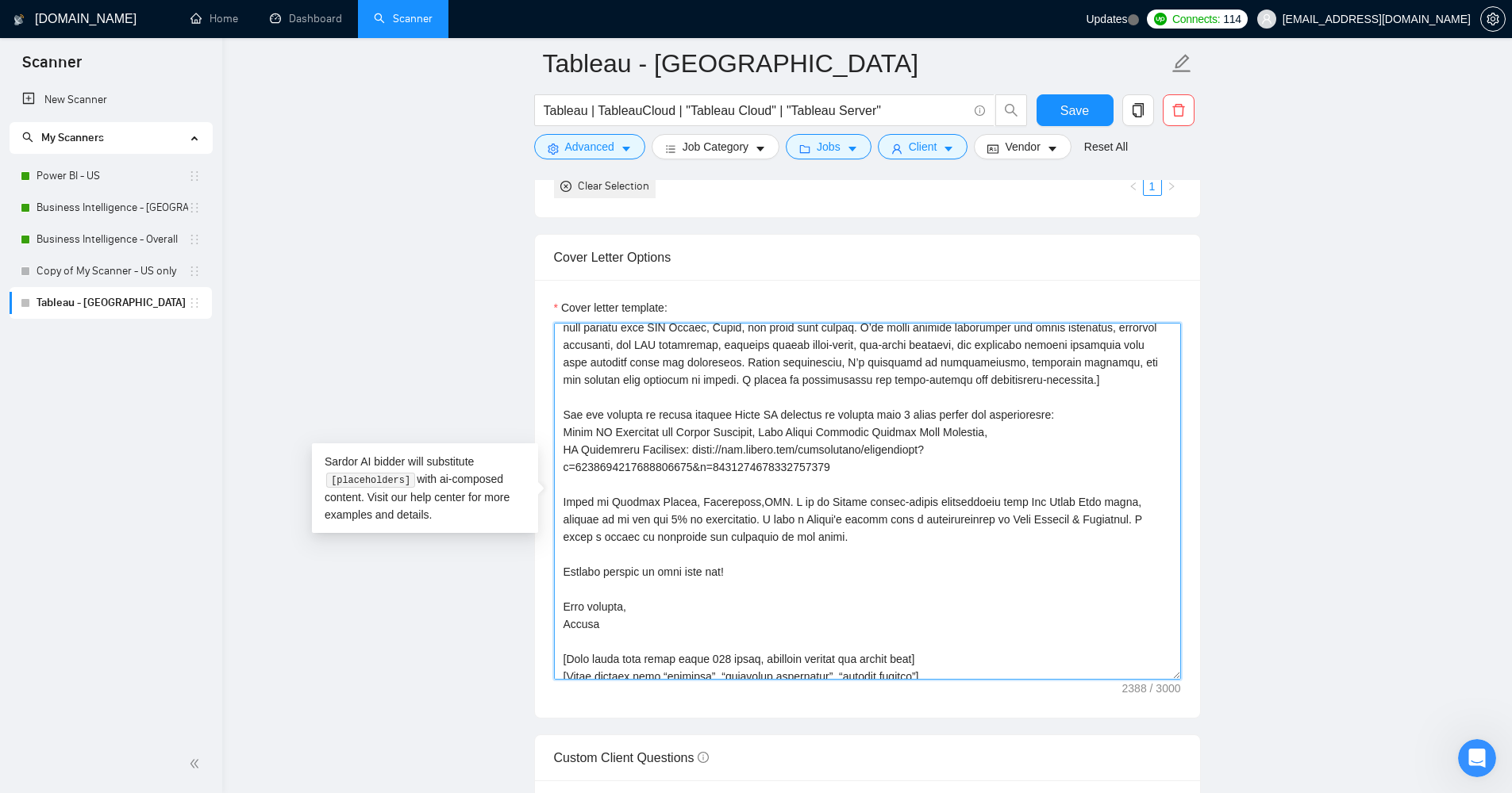
drag, startPoint x: 741, startPoint y: 450, endPoint x: 778, endPoint y: 445, distance: 37.3
click at [784, 450] on textarea "Cover letter template:" at bounding box center [867, 501] width 626 height 357
drag, startPoint x: 566, startPoint y: 468, endPoint x: 942, endPoint y: 516, distance: 379.1
click at [942, 516] on textarea "Cover letter template:" at bounding box center [867, 501] width 626 height 357
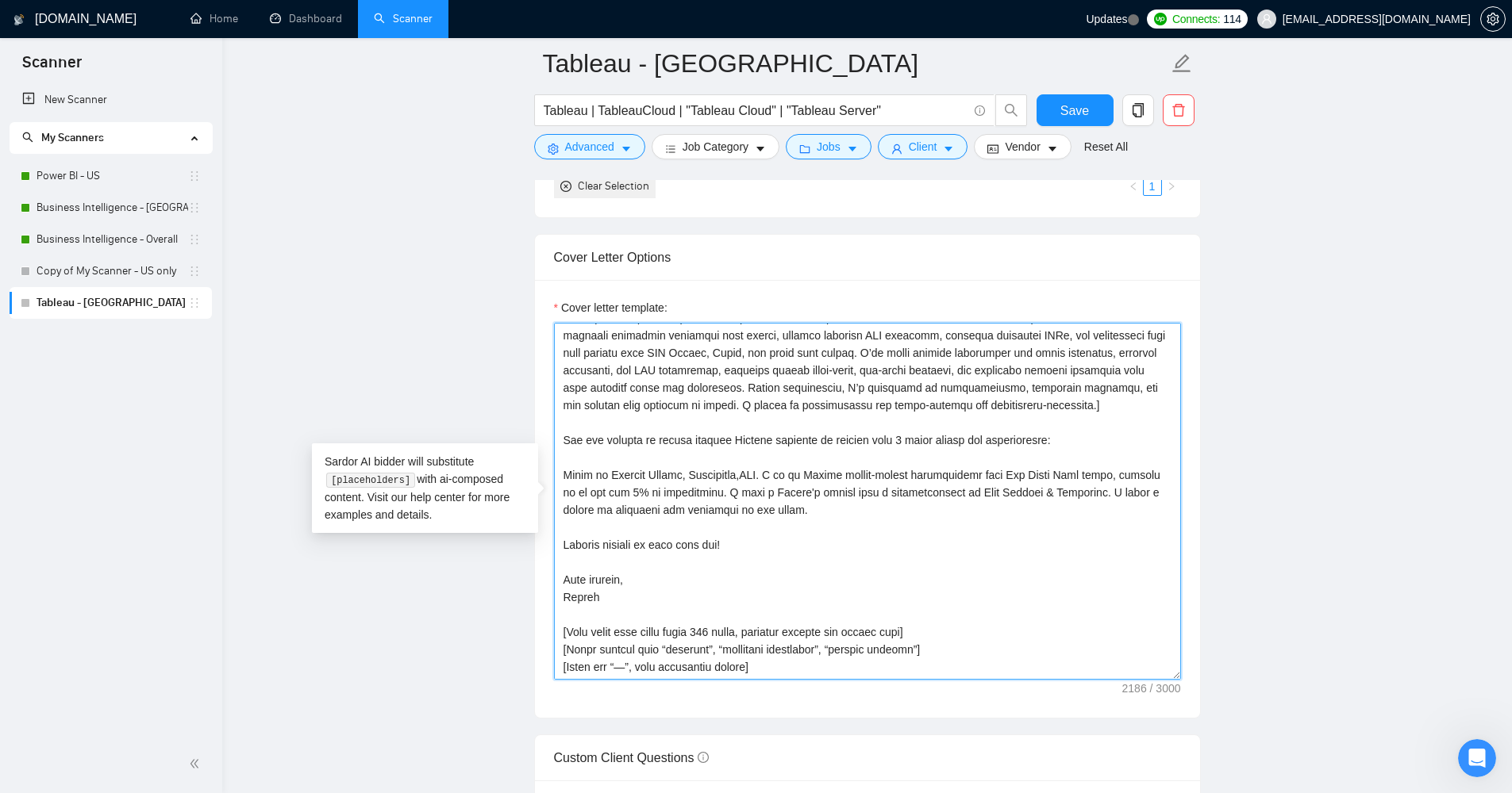
paste textarea "Health-Care Data Visualization Using Tableau"
paste textarea "[URL][DOMAIN_NAME]"
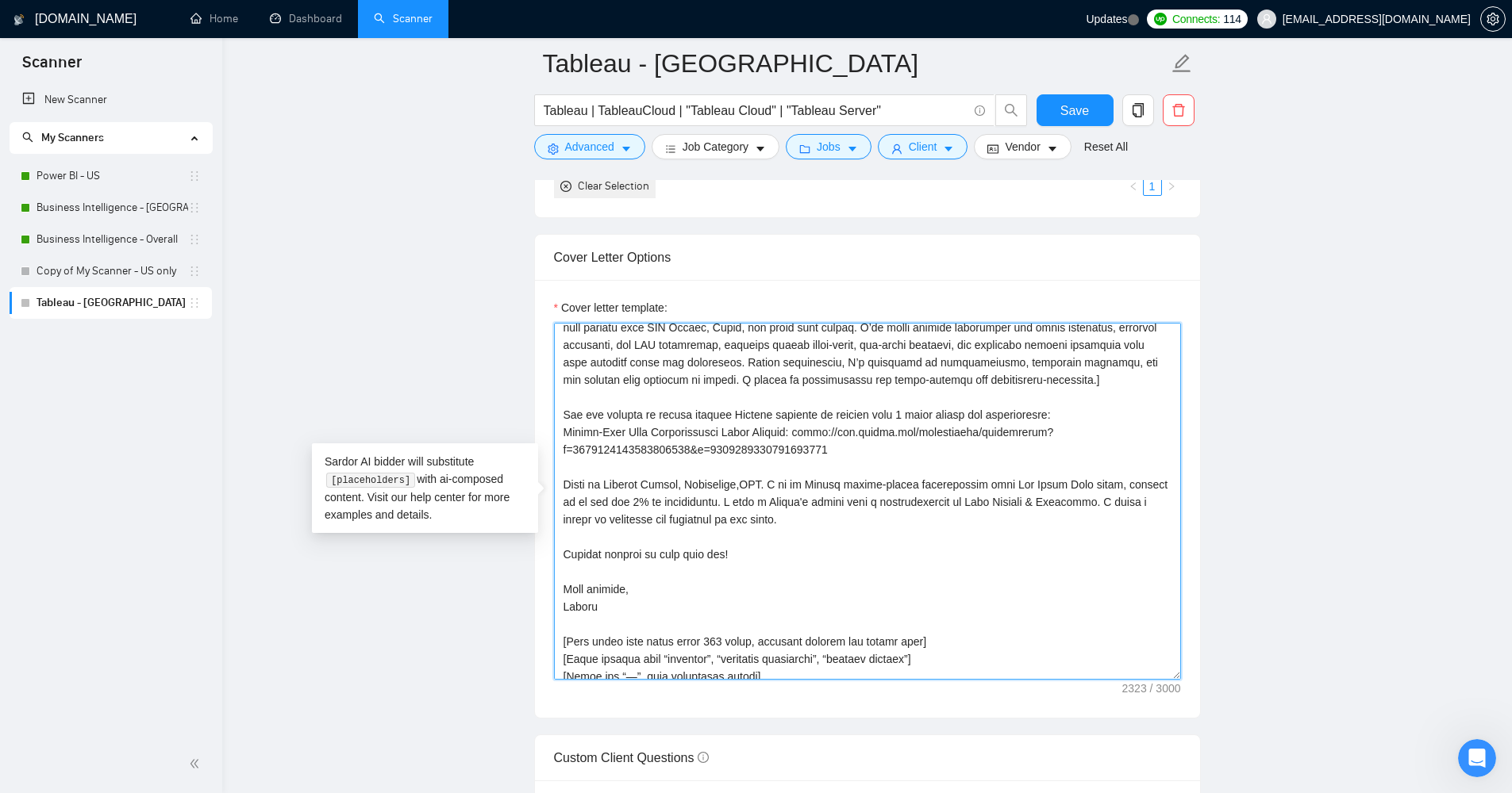
click at [1077, 447] on textarea "Cover letter template:" at bounding box center [867, 501] width 626 height 357
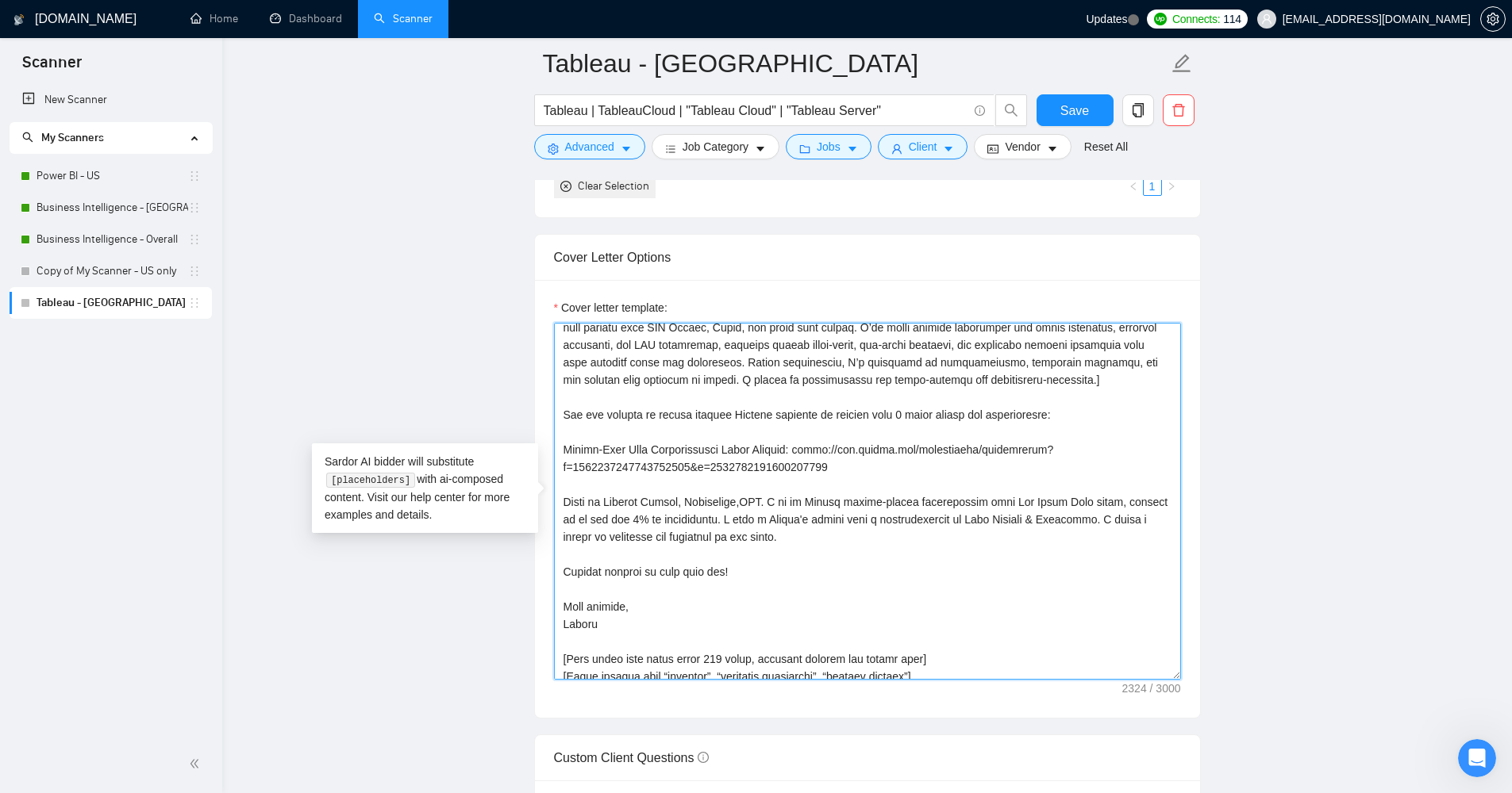
click at [816, 522] on textarea "Cover letter template:" at bounding box center [867, 501] width 626 height 357
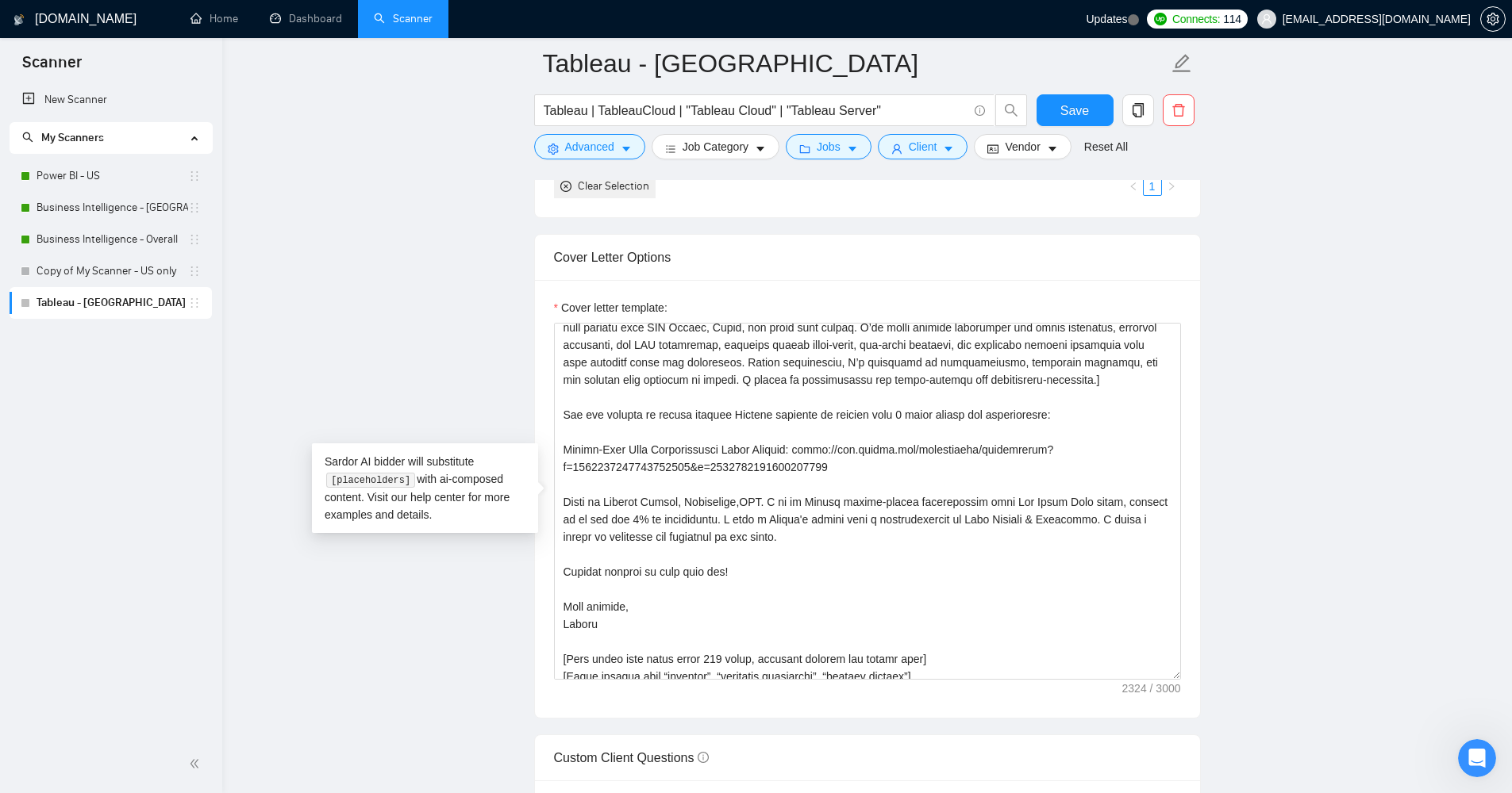
click at [886, 13] on ul "Home Dashboard Scanner" at bounding box center [624, 19] width 918 height 38
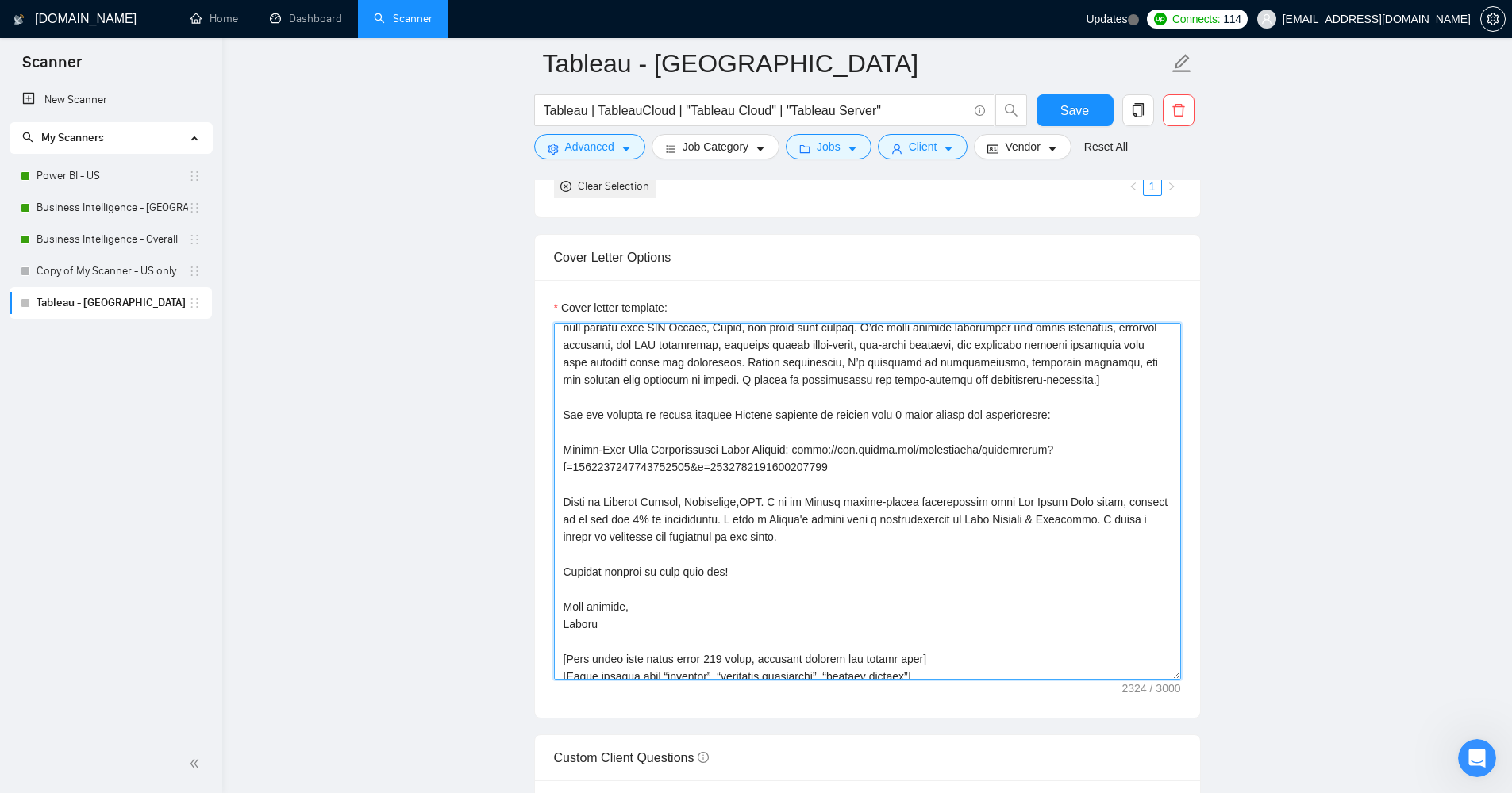
click at [587, 526] on textarea "Cover letter template:" at bounding box center [867, 501] width 626 height 357
click at [578, 513] on textarea "Cover letter template:" at bounding box center [867, 501] width 626 height 357
paste textarea "[URL][DOMAIN_NAME]"
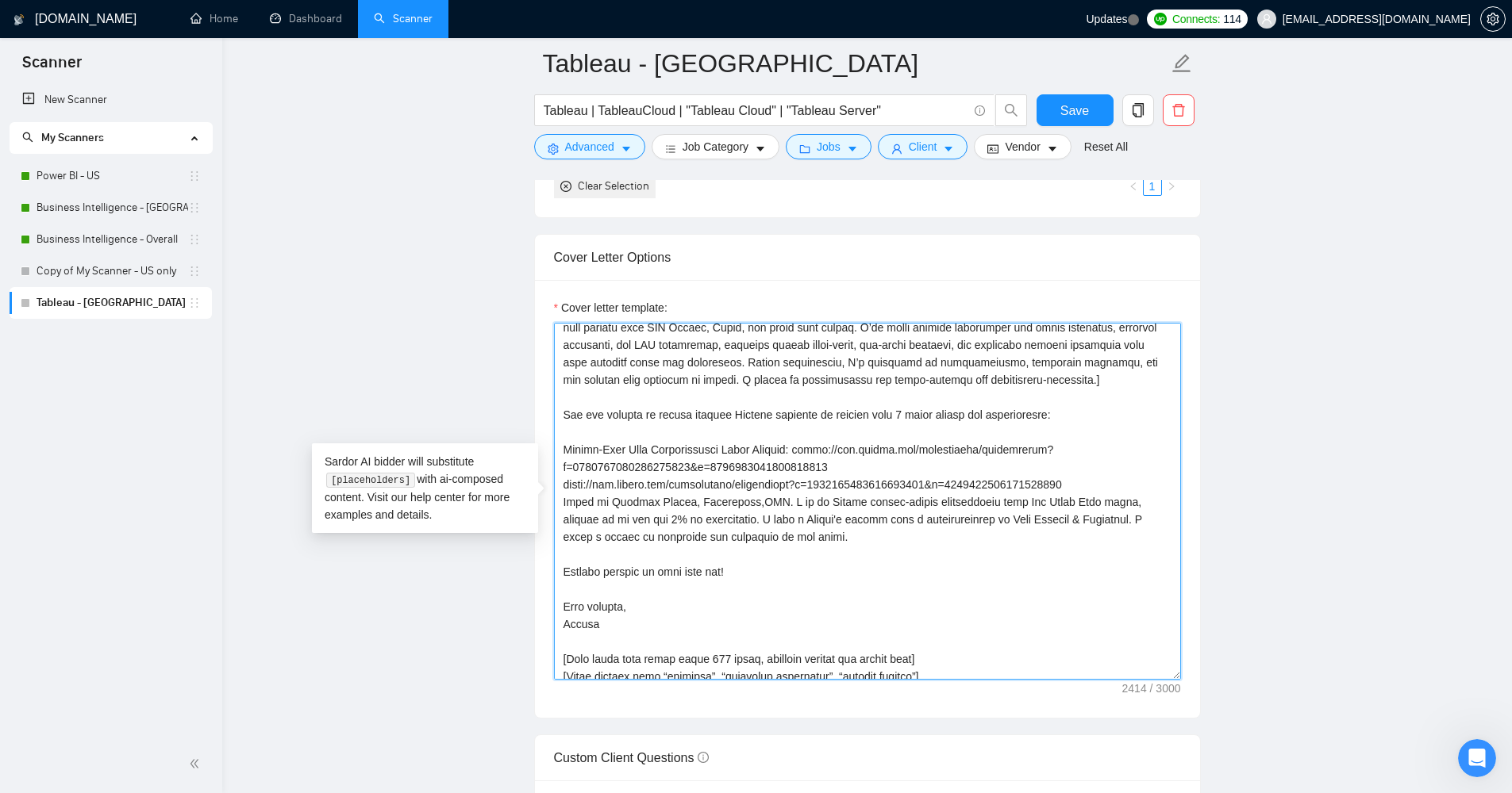
click at [563, 520] on textarea "Cover letter template:" at bounding box center [867, 501] width 626 height 357
drag, startPoint x: 1124, startPoint y: 521, endPoint x: 546, endPoint y: 521, distance: 578.0
paste textarea "Sales Data Visualization and Forecasting of a Store Chain - Tableau"
paste textarea "[URL][DOMAIN_NAME]"
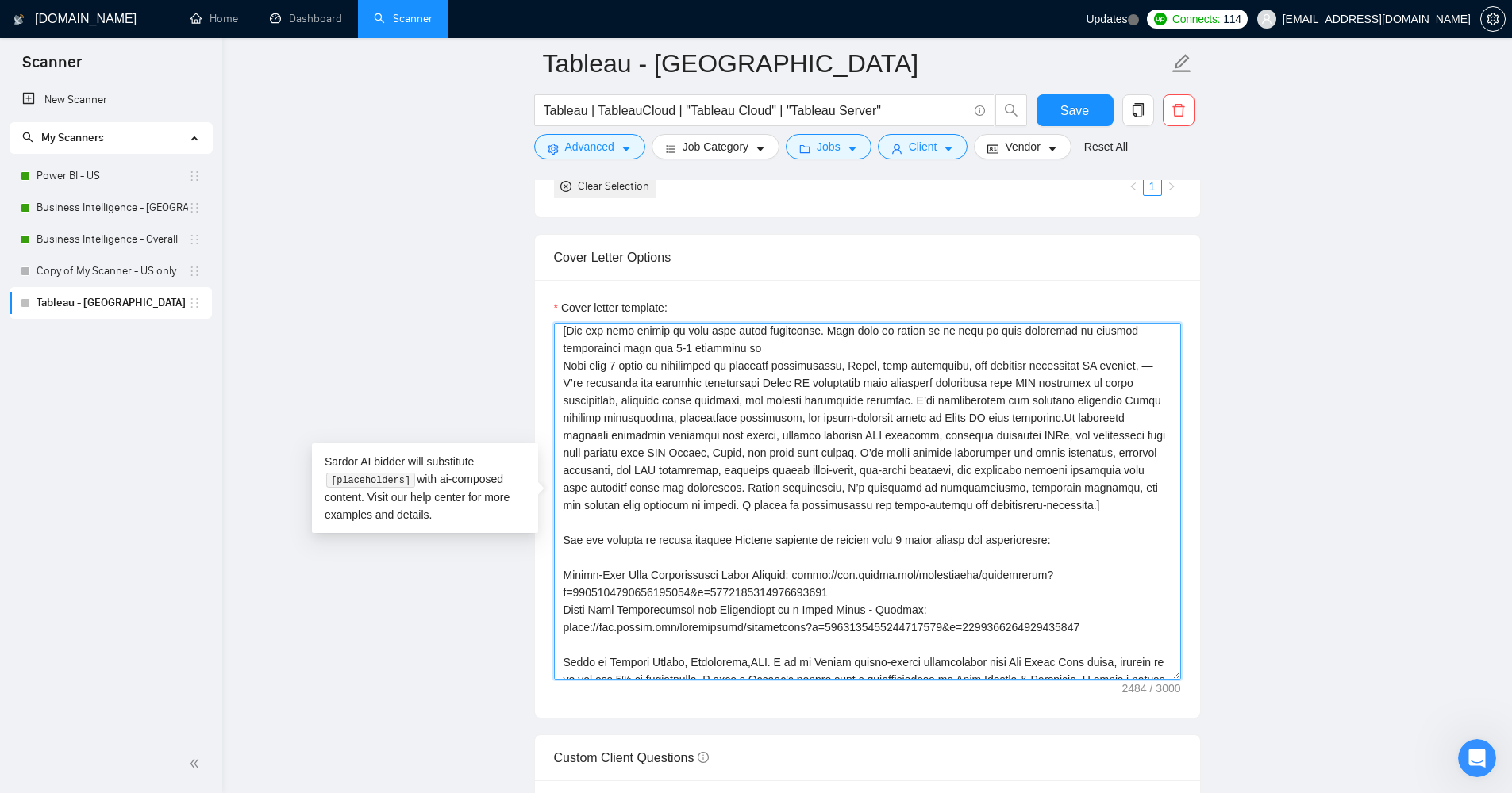
scroll to position [108, 0]
click at [615, 383] on textarea "Cover letter template:" at bounding box center [867, 501] width 626 height 357
click at [1108, 384] on textarea "Cover letter template:" at bounding box center [867, 501] width 626 height 357
drag, startPoint x: 829, startPoint y: 402, endPoint x: 872, endPoint y: 403, distance: 43.0
click at [872, 404] on textarea "Cover letter template:" at bounding box center [867, 501] width 626 height 357
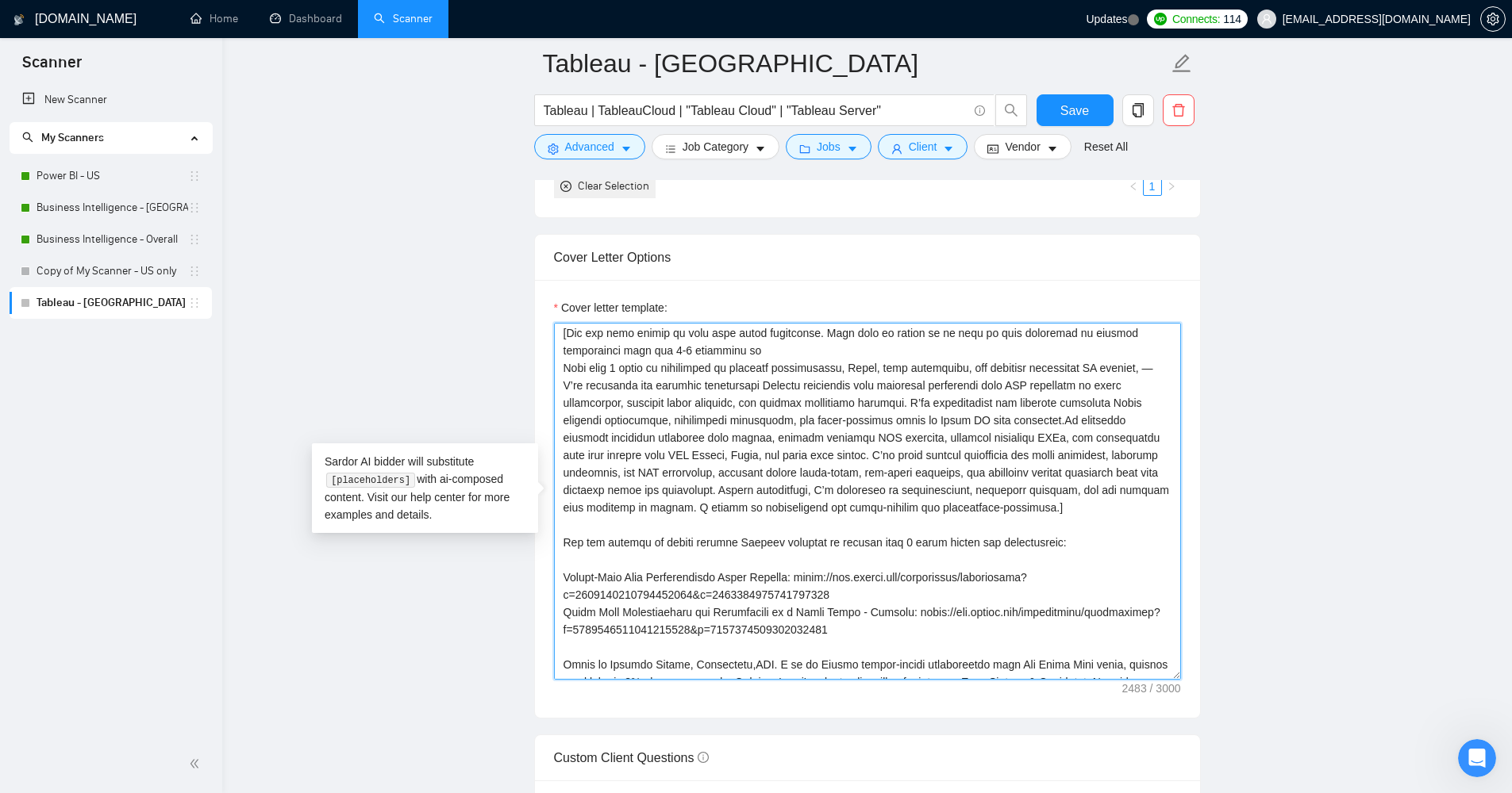
drag, startPoint x: 1028, startPoint y: 418, endPoint x: 613, endPoint y: 459, distance: 417.0
click at [613, 459] on textarea "Cover letter template:" at bounding box center [867, 501] width 626 height 357
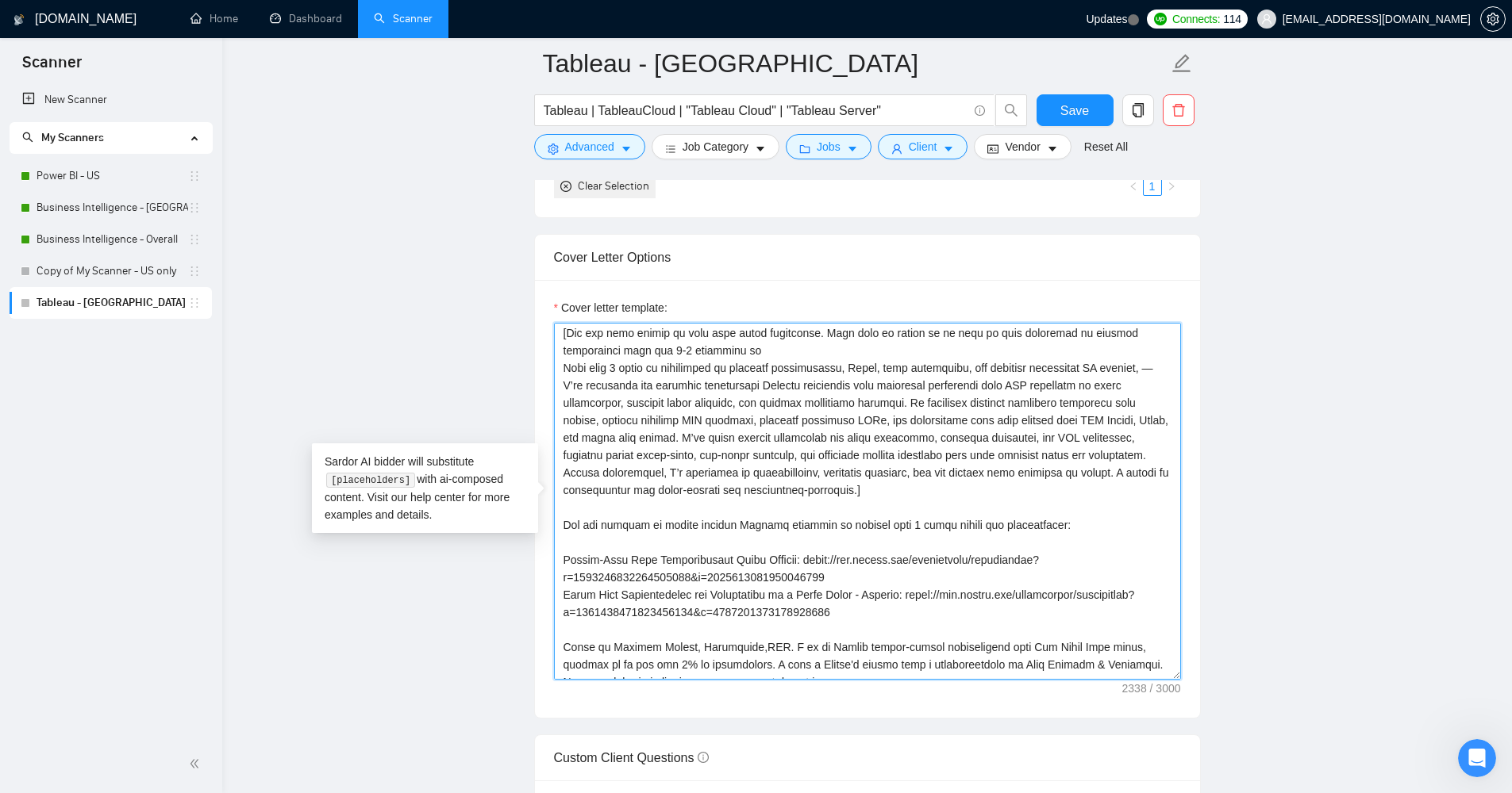
drag, startPoint x: 1027, startPoint y: 418, endPoint x: 896, endPoint y: 435, distance: 132.1
click at [896, 435] on textarea "Cover letter template:" at bounding box center [867, 501] width 626 height 357
click at [774, 428] on textarea "Cover letter template:" at bounding box center [867, 501] width 626 height 357
drag, startPoint x: 728, startPoint y: 436, endPoint x: 899, endPoint y: 438, distance: 171.0
click at [899, 438] on textarea "Cover letter template:" at bounding box center [867, 501] width 626 height 357
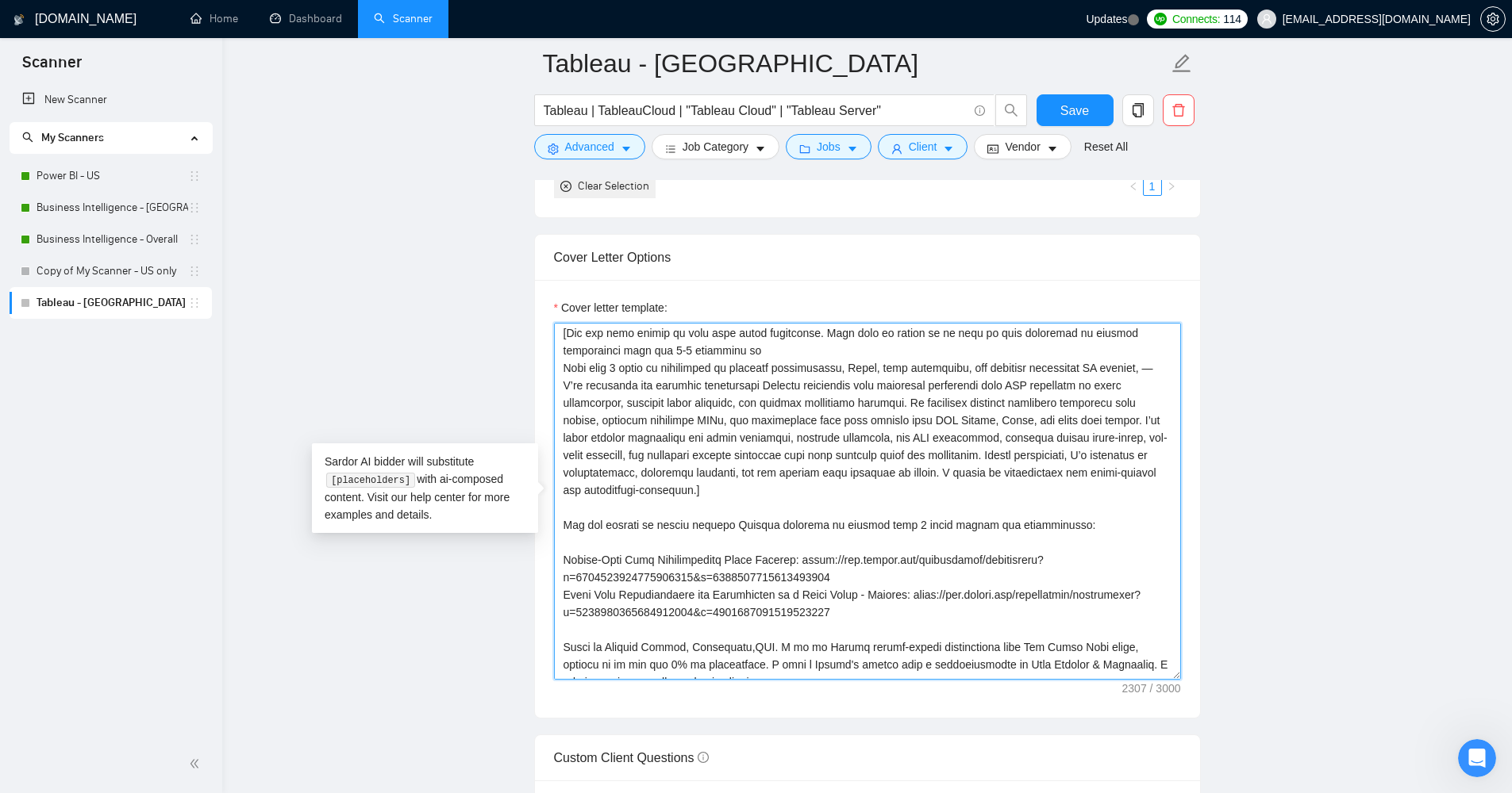
click at [980, 510] on textarea "Cover letter template:" at bounding box center [867, 501] width 626 height 357
paste textarea "I am a seasoned Tableau and Data Visualization/Analytics expert with 8+ years o…"
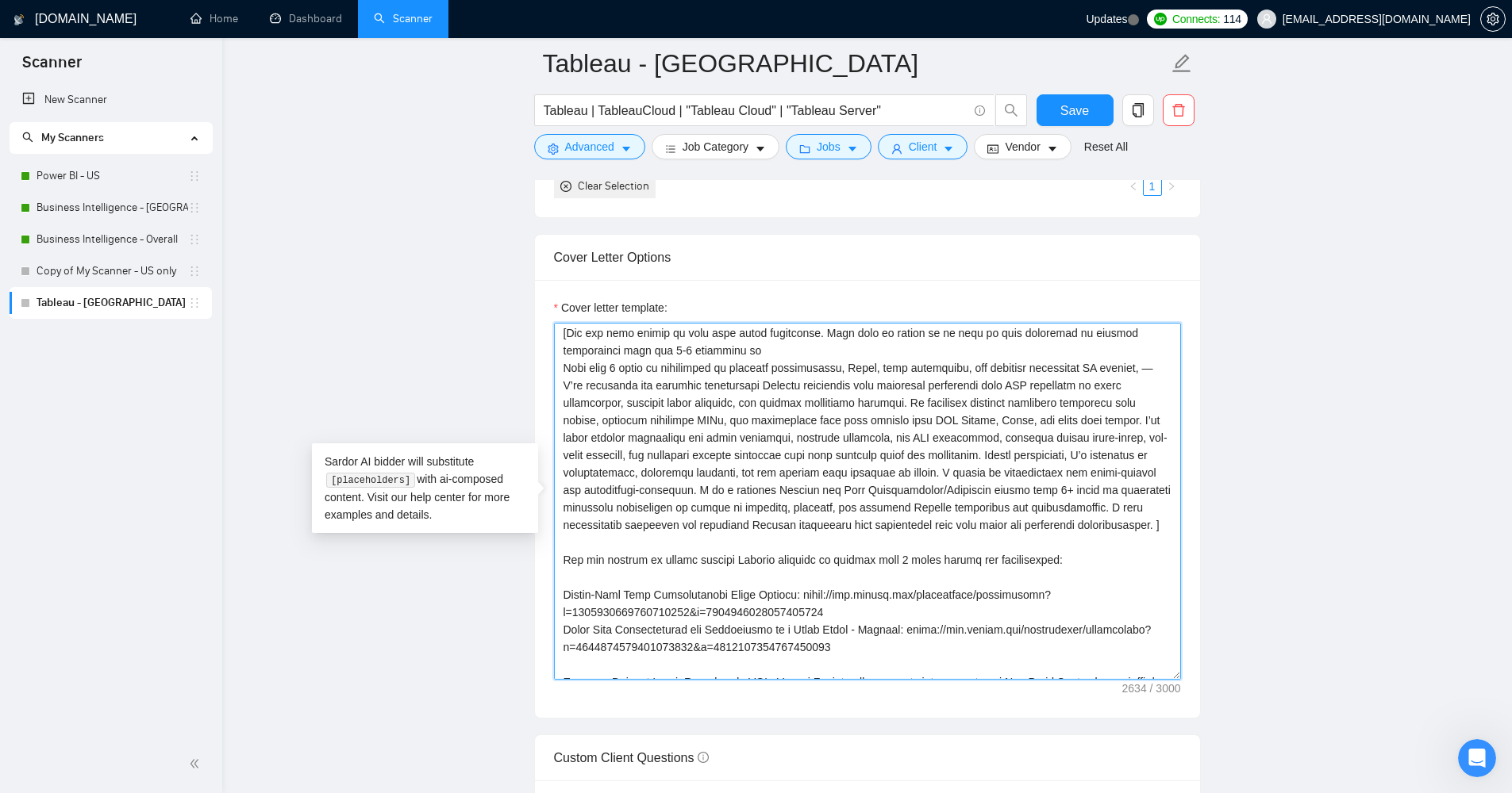
paste textarea "I have experience building reporting in Tableau desktop and publishing in Table…"
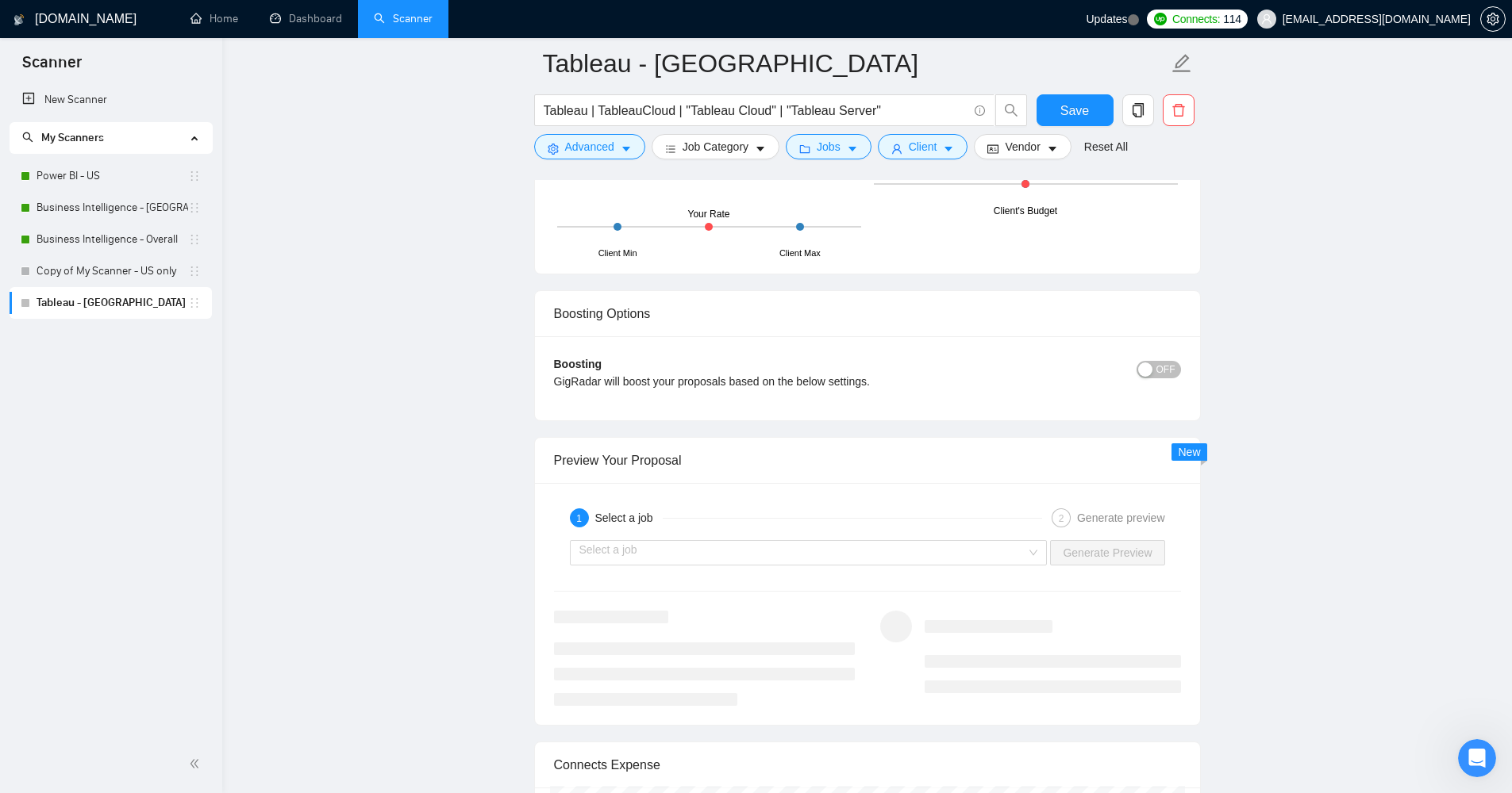
scroll to position [2730, 0]
click at [1027, 556] on div "Select a job" at bounding box center [808, 552] width 478 height 25
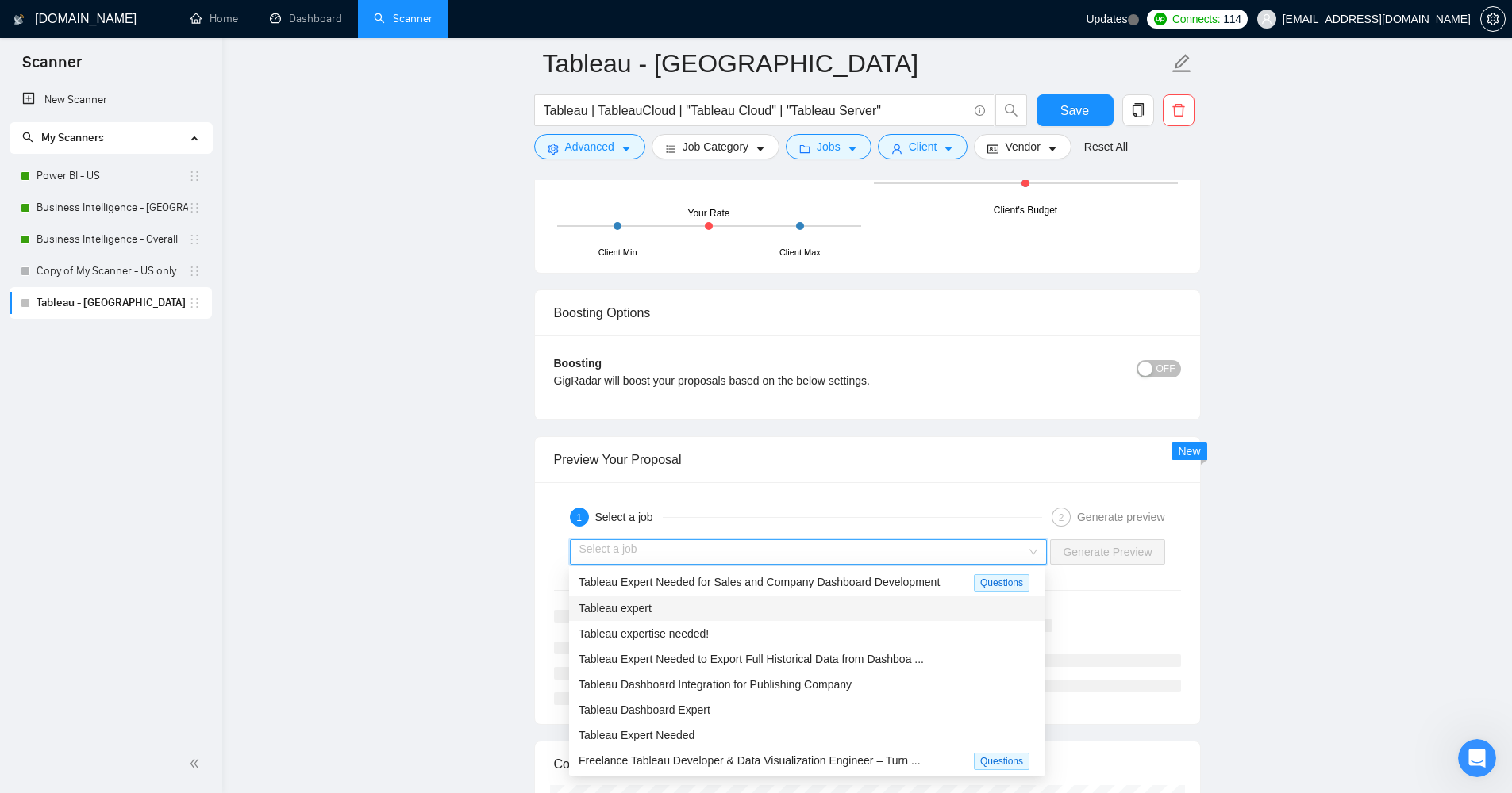
click at [912, 609] on div "Tableau expert" at bounding box center [807, 608] width 457 height 17
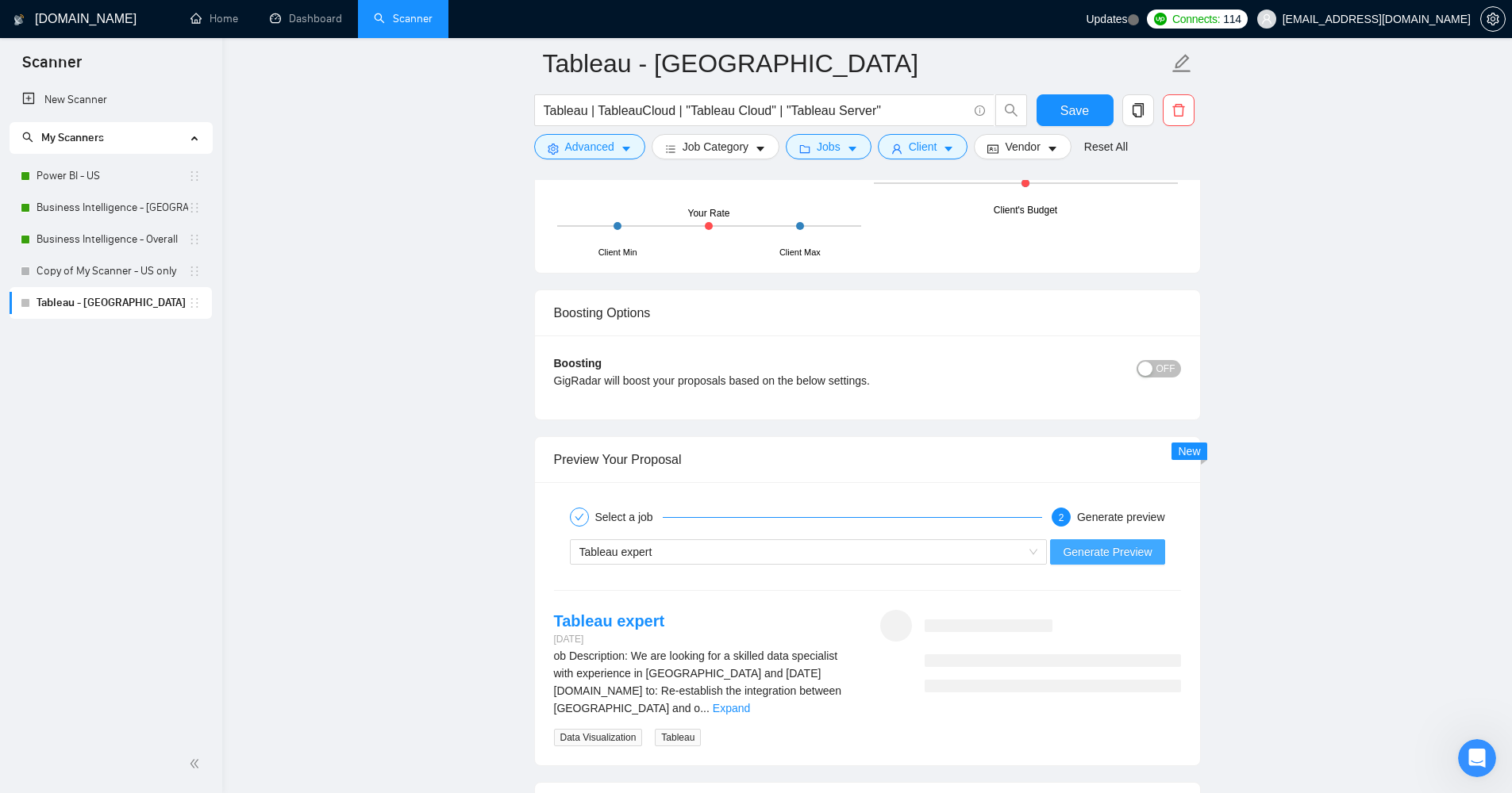
click at [1080, 547] on span "Generate Preview" at bounding box center [1107, 551] width 89 height 17
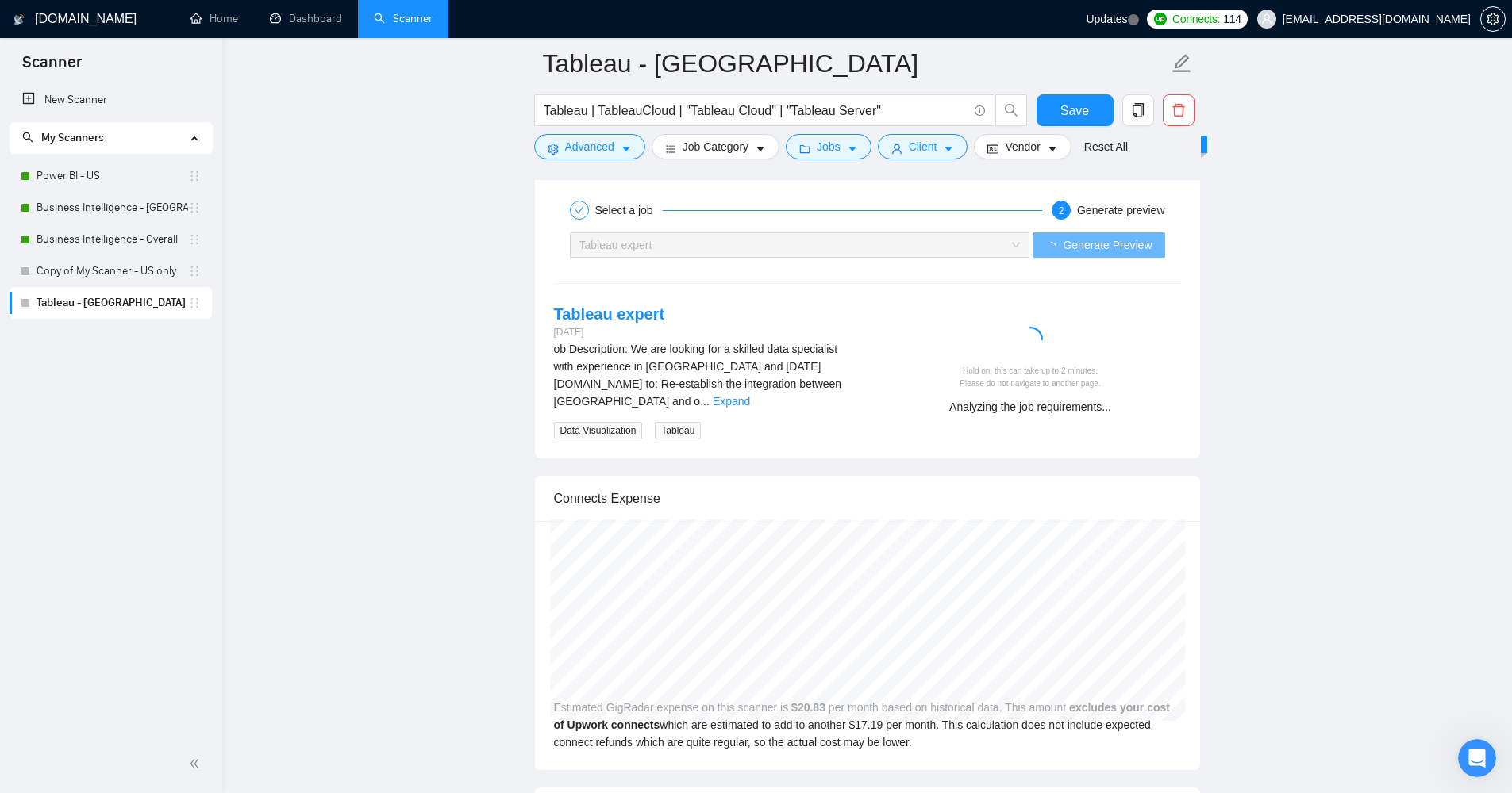
scroll to position [3037, 0]
click at [750, 395] on link "Expand" at bounding box center [731, 401] width 38 height 13
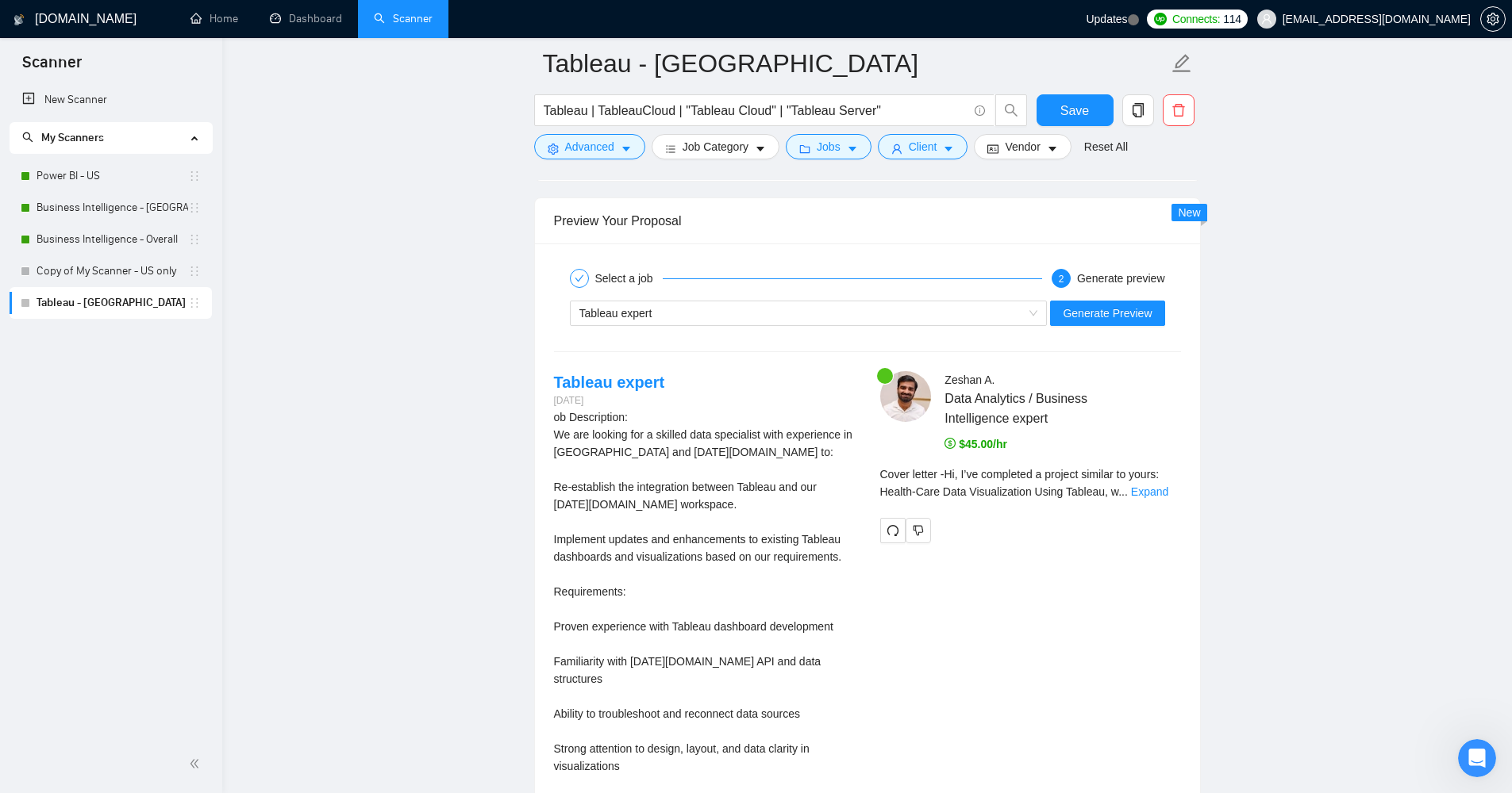
scroll to position [2968, 0]
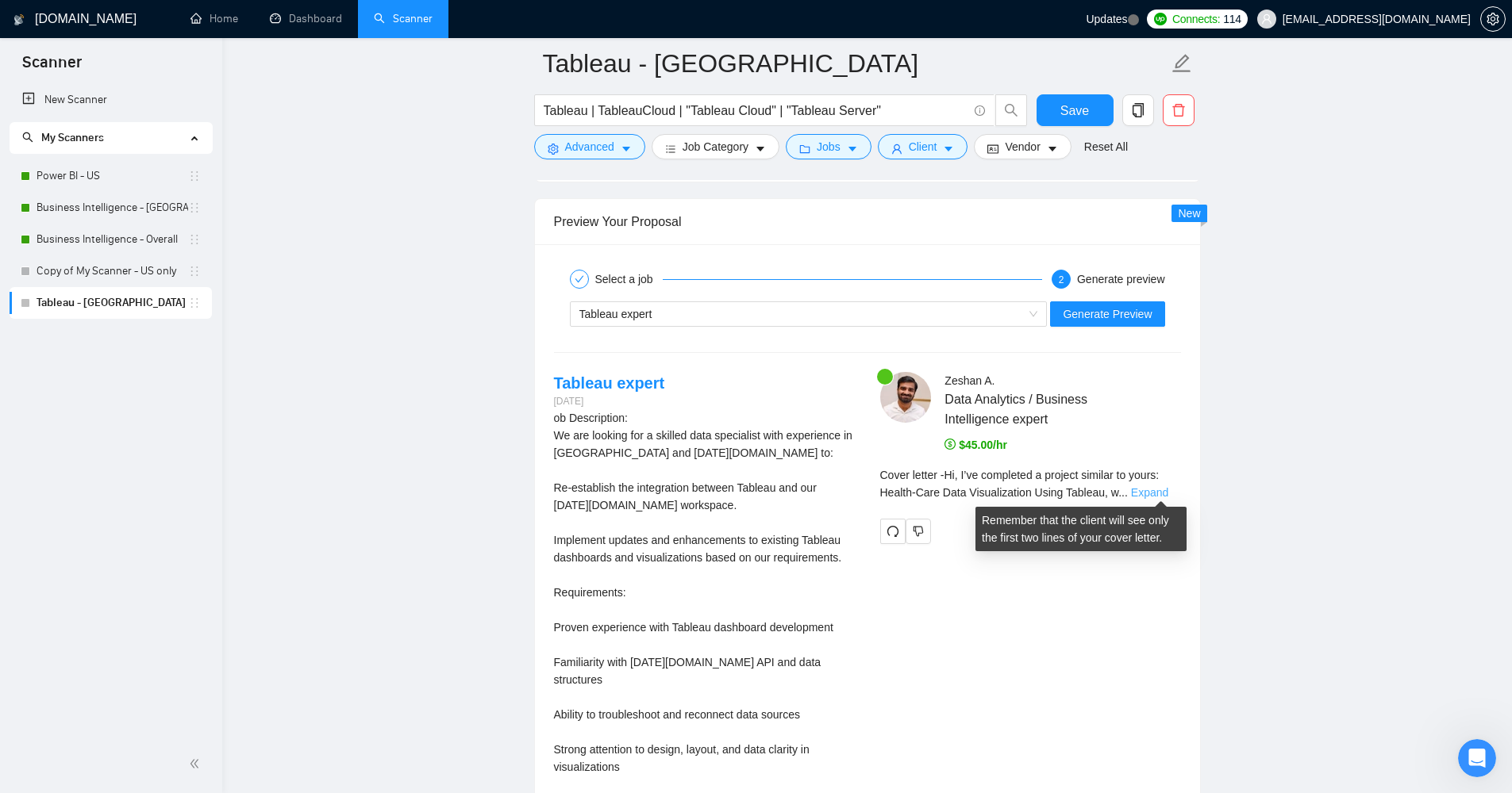
click at [1160, 495] on link "Expand" at bounding box center [1150, 493] width 38 height 13
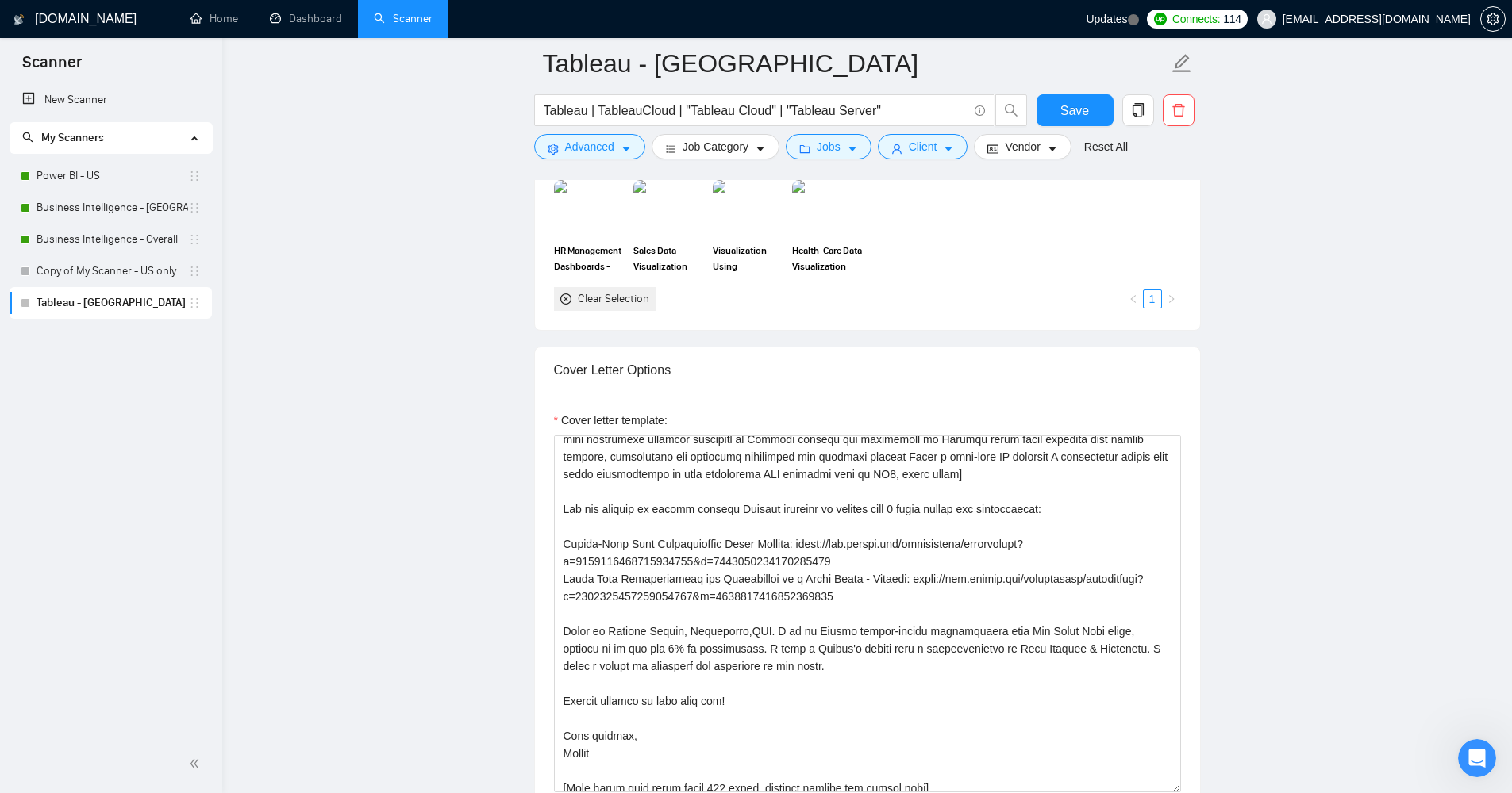
scroll to position [1520, 0]
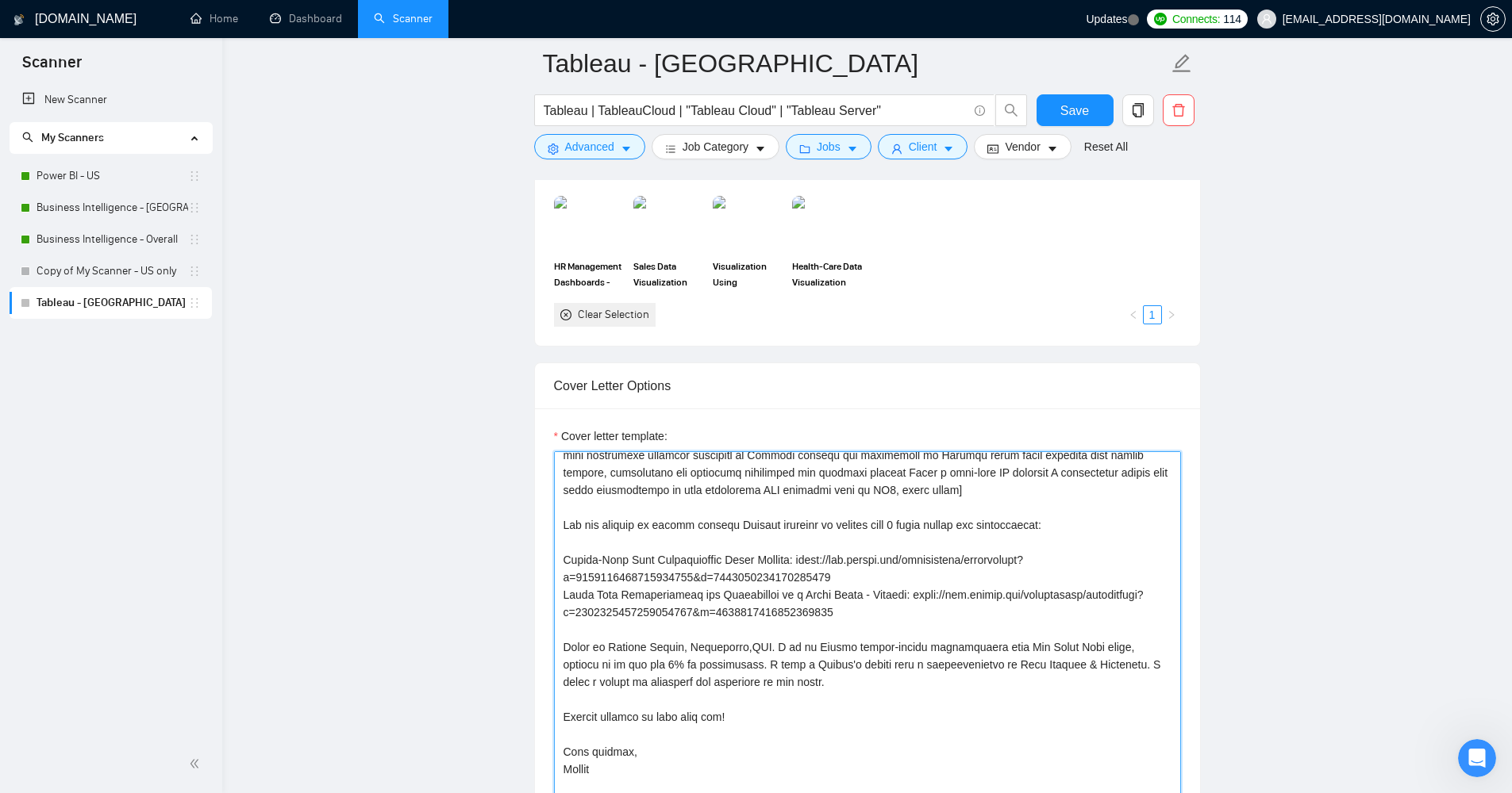
click at [562, 598] on textarea "Cover letter template:" at bounding box center [867, 630] width 626 height 357
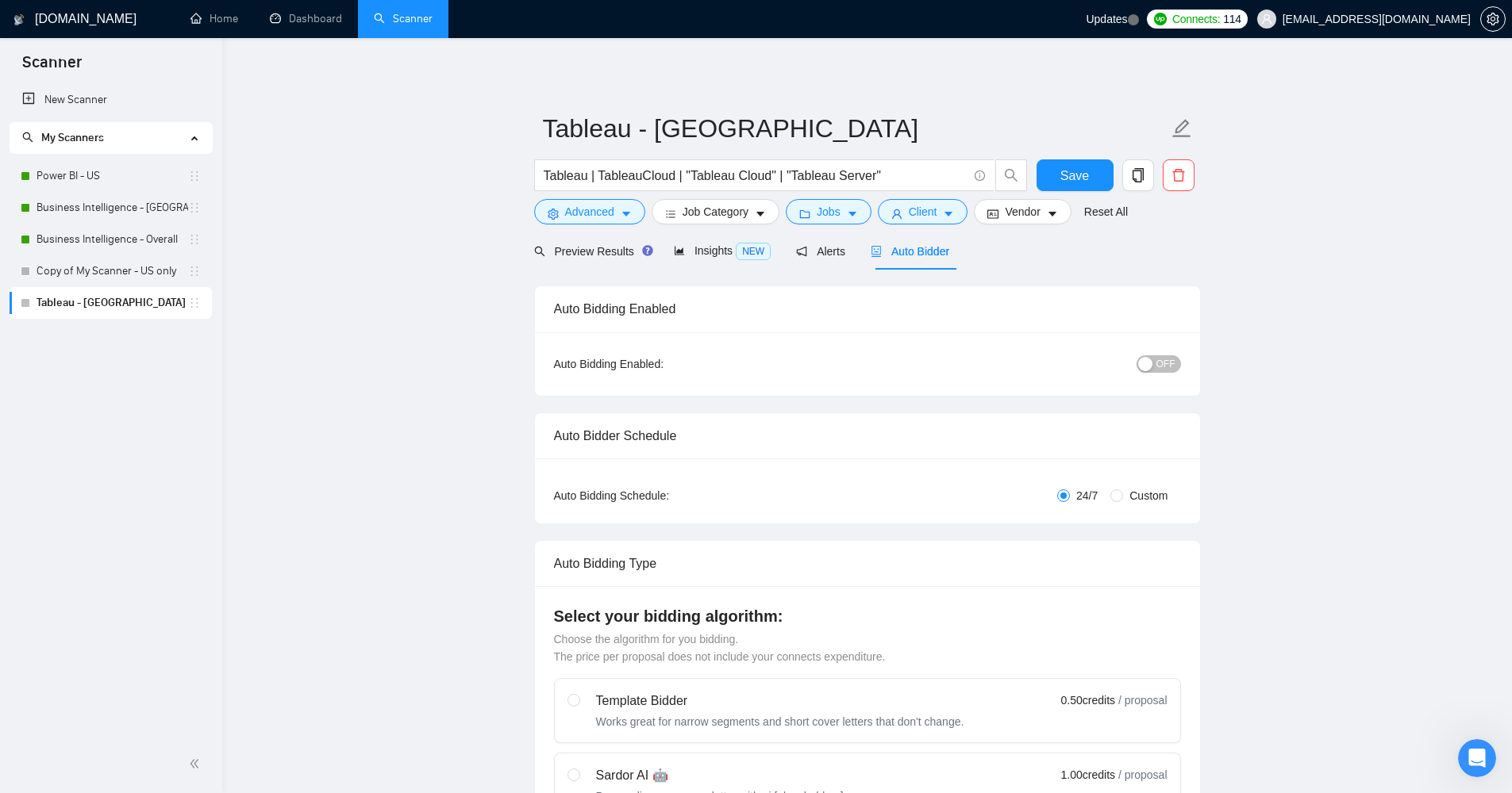
scroll to position [0, 0]
type textarea "Lo [Ipsumd Sita], C’ad elitseddo e tempori utlabor et dolor: [magnaal enima - m…"
click at [1149, 361] on div "button" at bounding box center [1145, 364] width 14 height 14
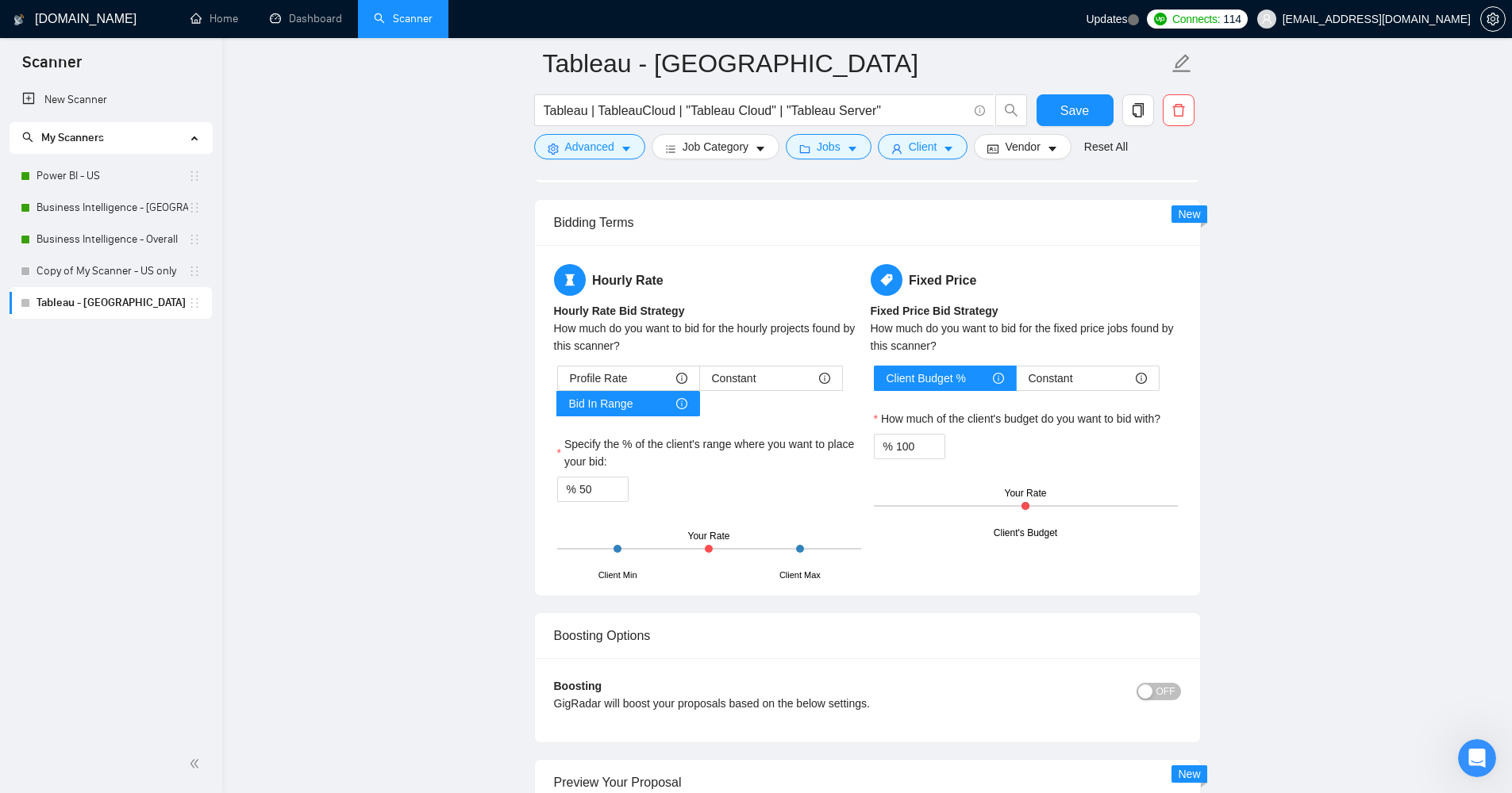
scroll to position [2517, 0]
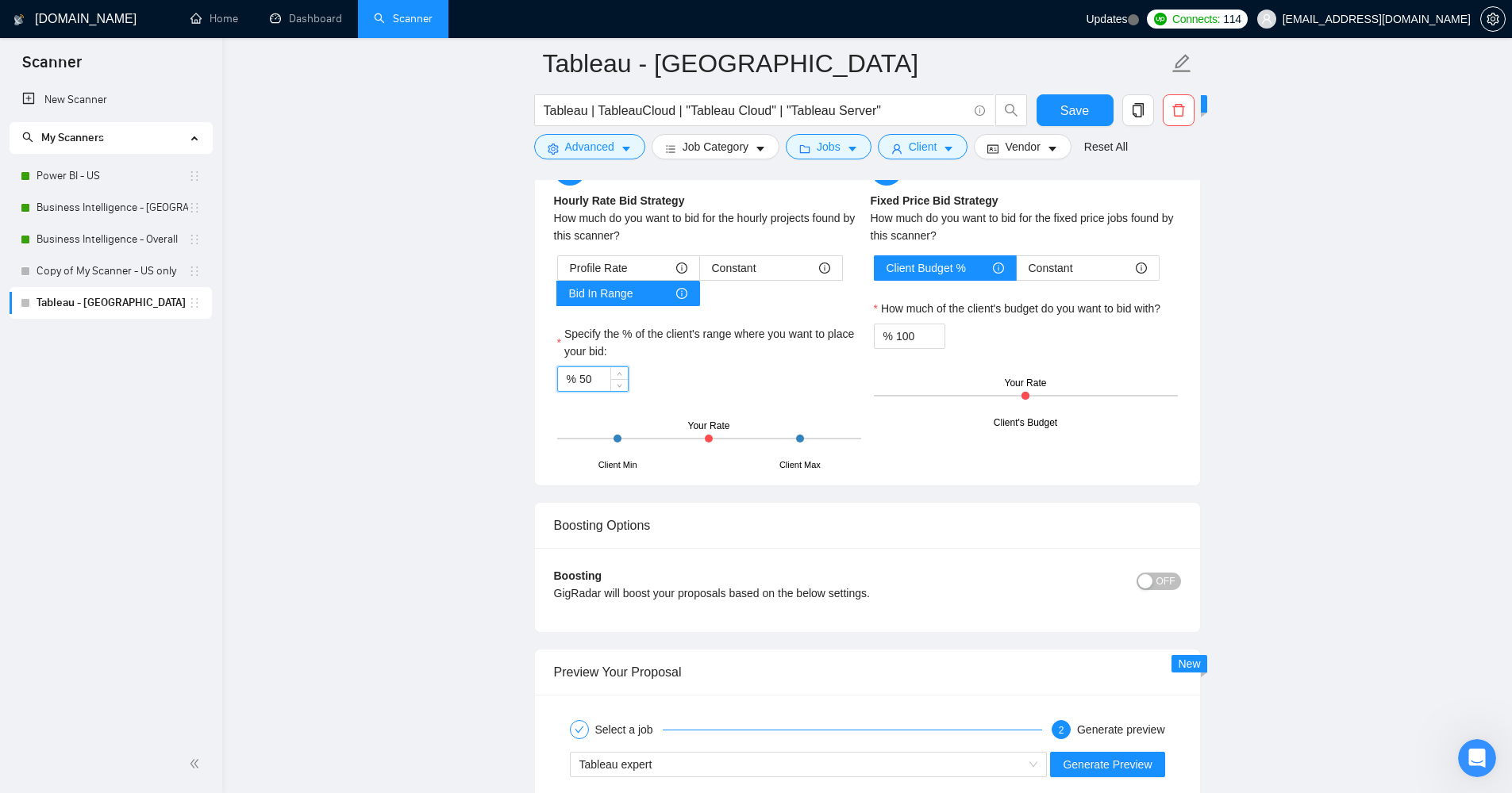
click at [581, 377] on input "50" at bounding box center [603, 379] width 48 height 24
click at [731, 393] on div "Profile Rate Constant Bid In Range Specify the % of the client's range where yo…" at bounding box center [709, 361] width 310 height 211
drag, startPoint x: 592, startPoint y: 379, endPoint x: 581, endPoint y: 379, distance: 11.0
click at [581, 379] on input "60" at bounding box center [603, 379] width 48 height 24
type input "70"
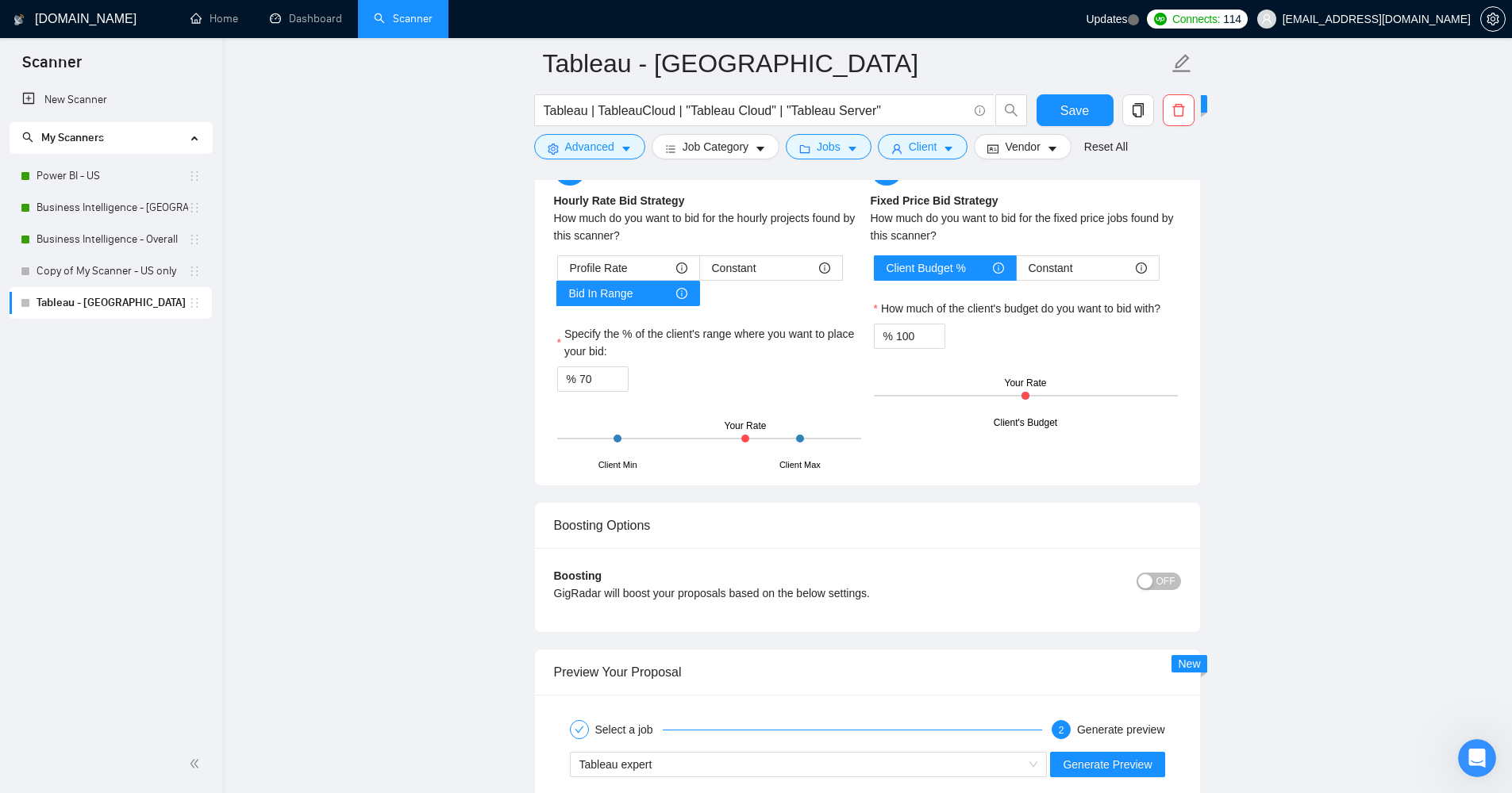
click at [671, 363] on div "Specify the % of the client's range where you want to place your bid:" at bounding box center [709, 346] width 304 height 41
drag, startPoint x: 594, startPoint y: 381, endPoint x: 580, endPoint y: 380, distance: 14.0
click at [580, 380] on input "70" at bounding box center [603, 379] width 48 height 24
click at [778, 381] on div "% 70" at bounding box center [709, 379] width 304 height 25
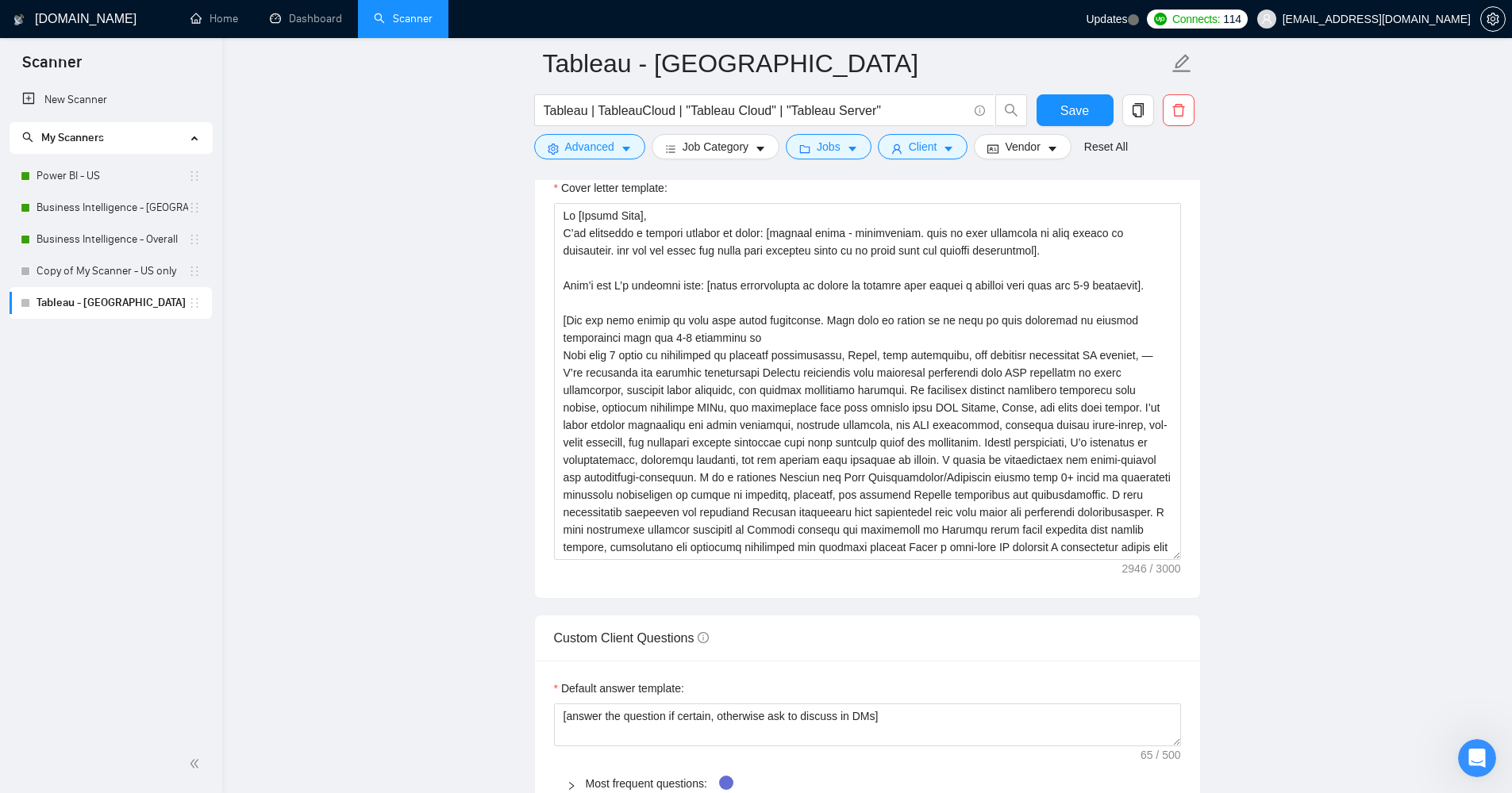
scroll to position [1457, 0]
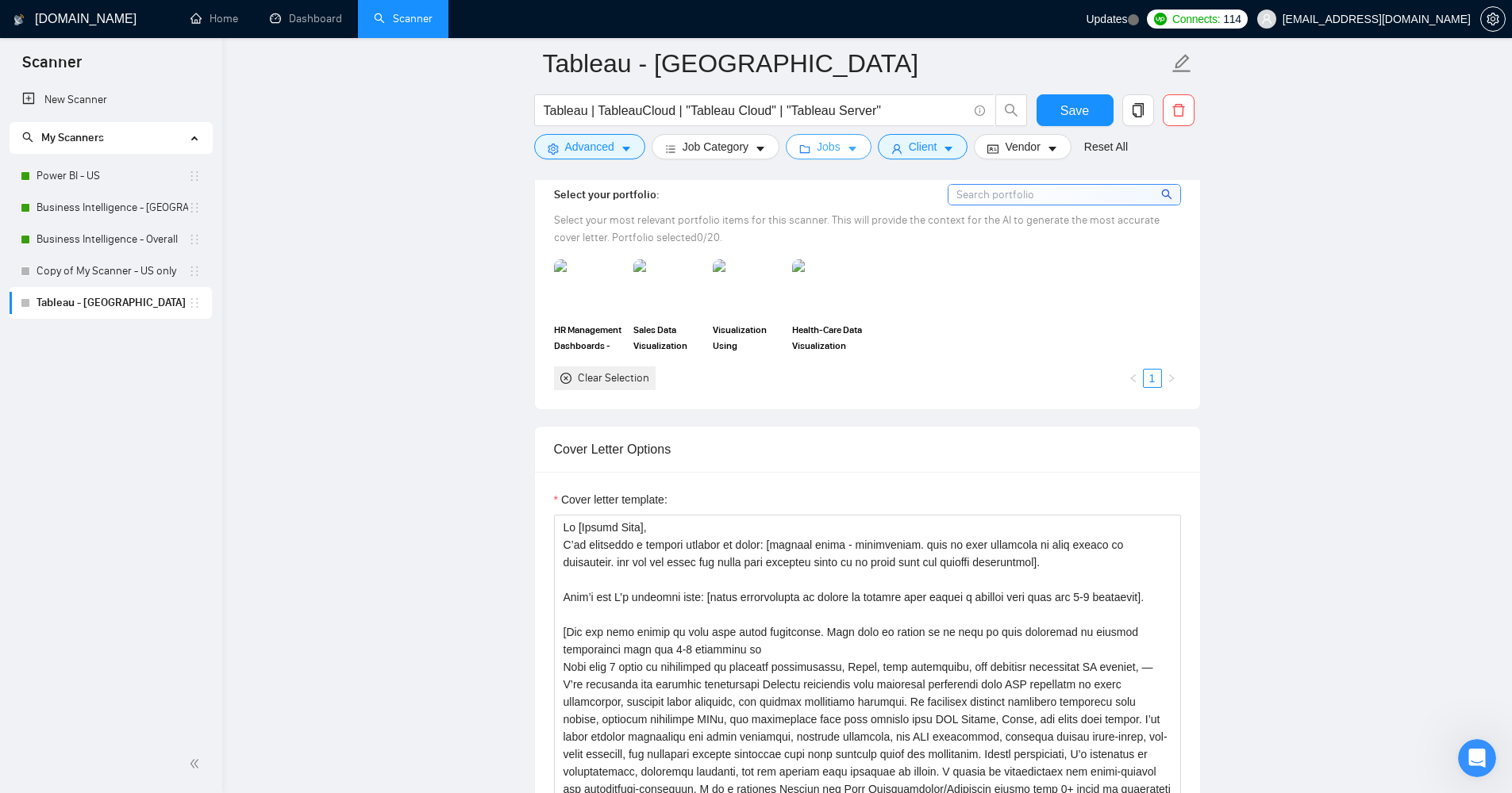
click at [836, 152] on span "Jobs" at bounding box center [828, 146] width 24 height 17
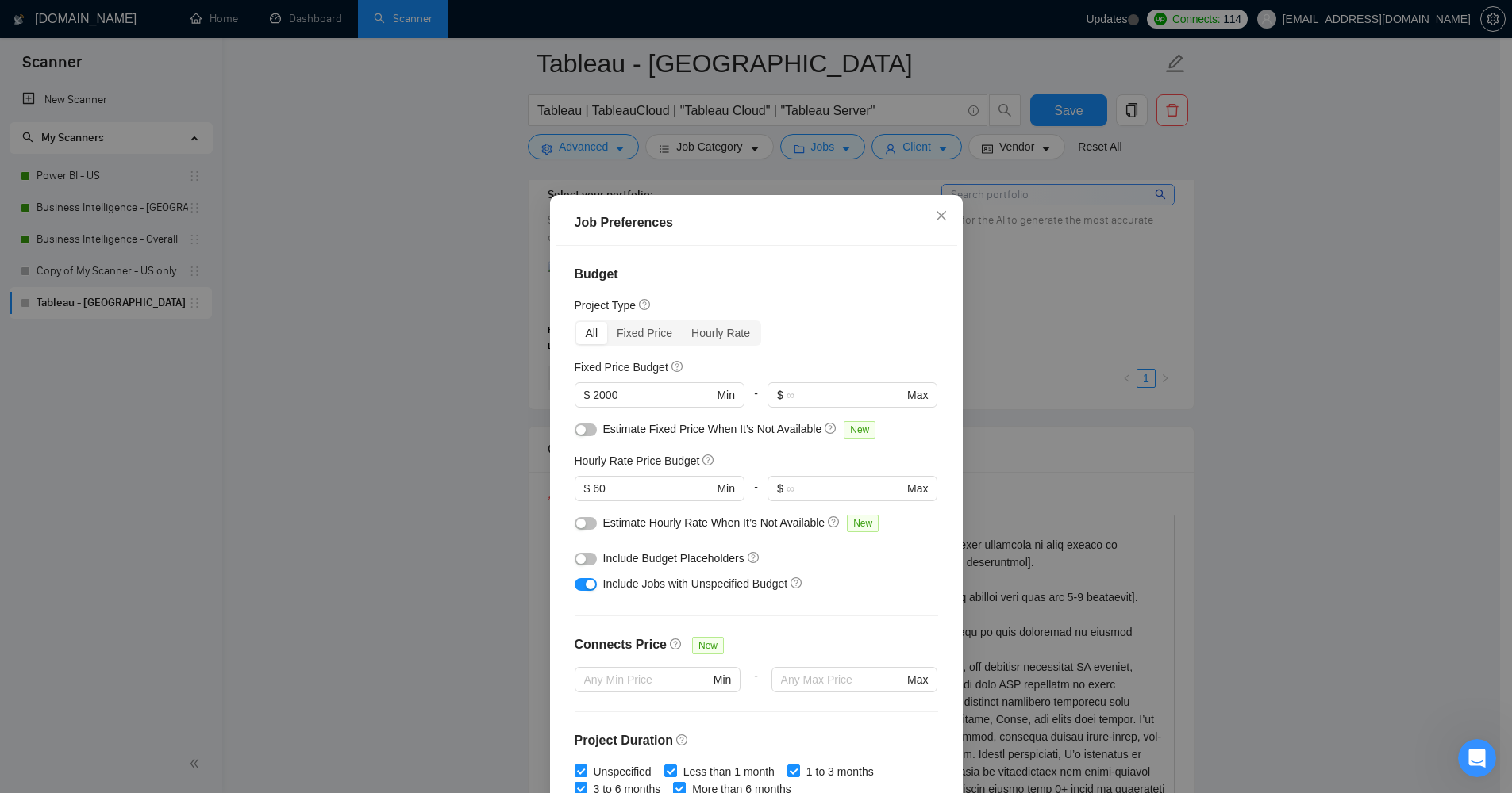
click at [864, 460] on div "Hourly Rate Price Budget" at bounding box center [756, 461] width 364 height 17
click at [938, 220] on icon "close" at bounding box center [940, 215] width 10 height 10
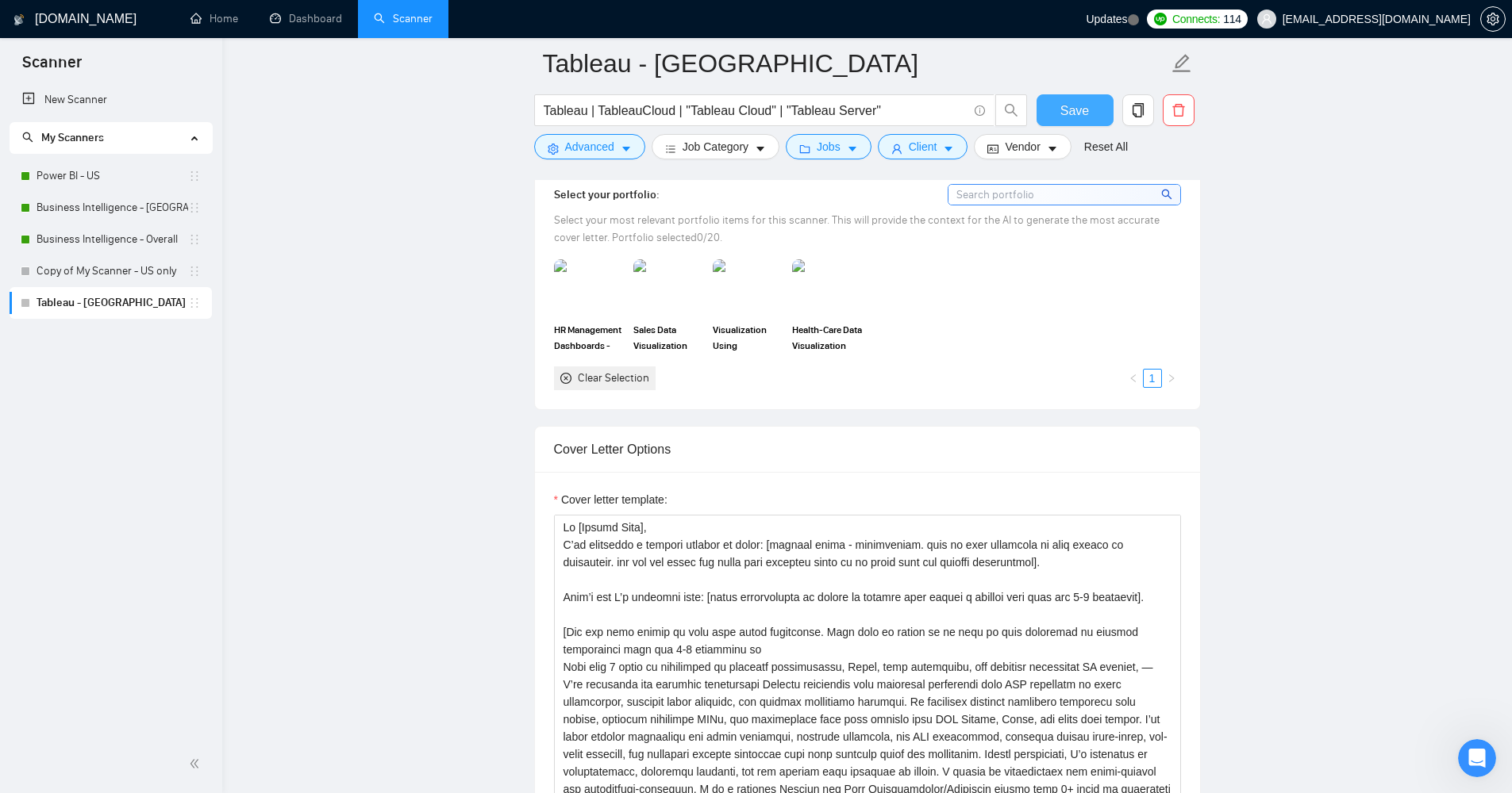
click at [1076, 114] on span "Save" at bounding box center [1075, 110] width 29 height 20
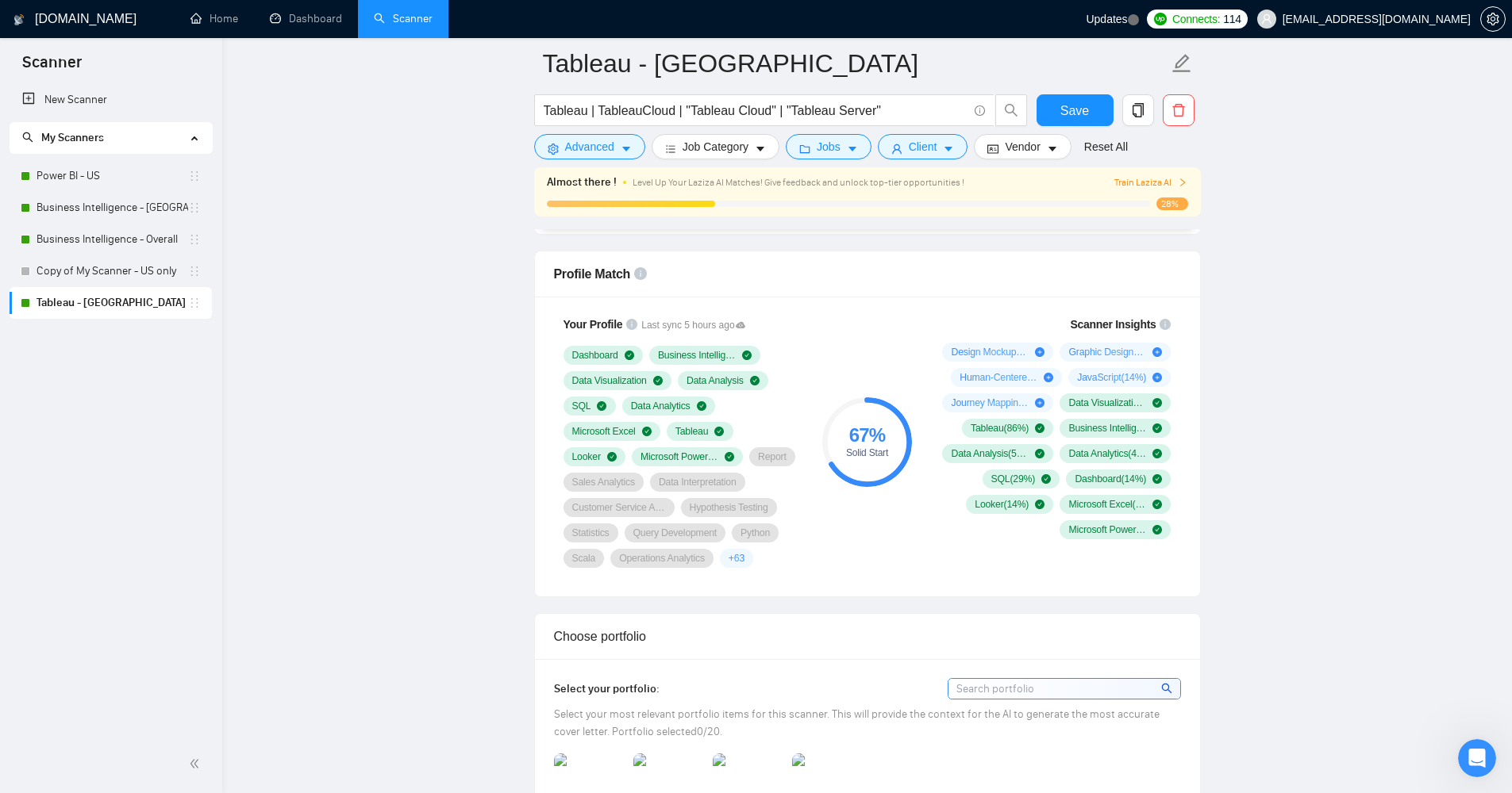
scroll to position [1034, 0]
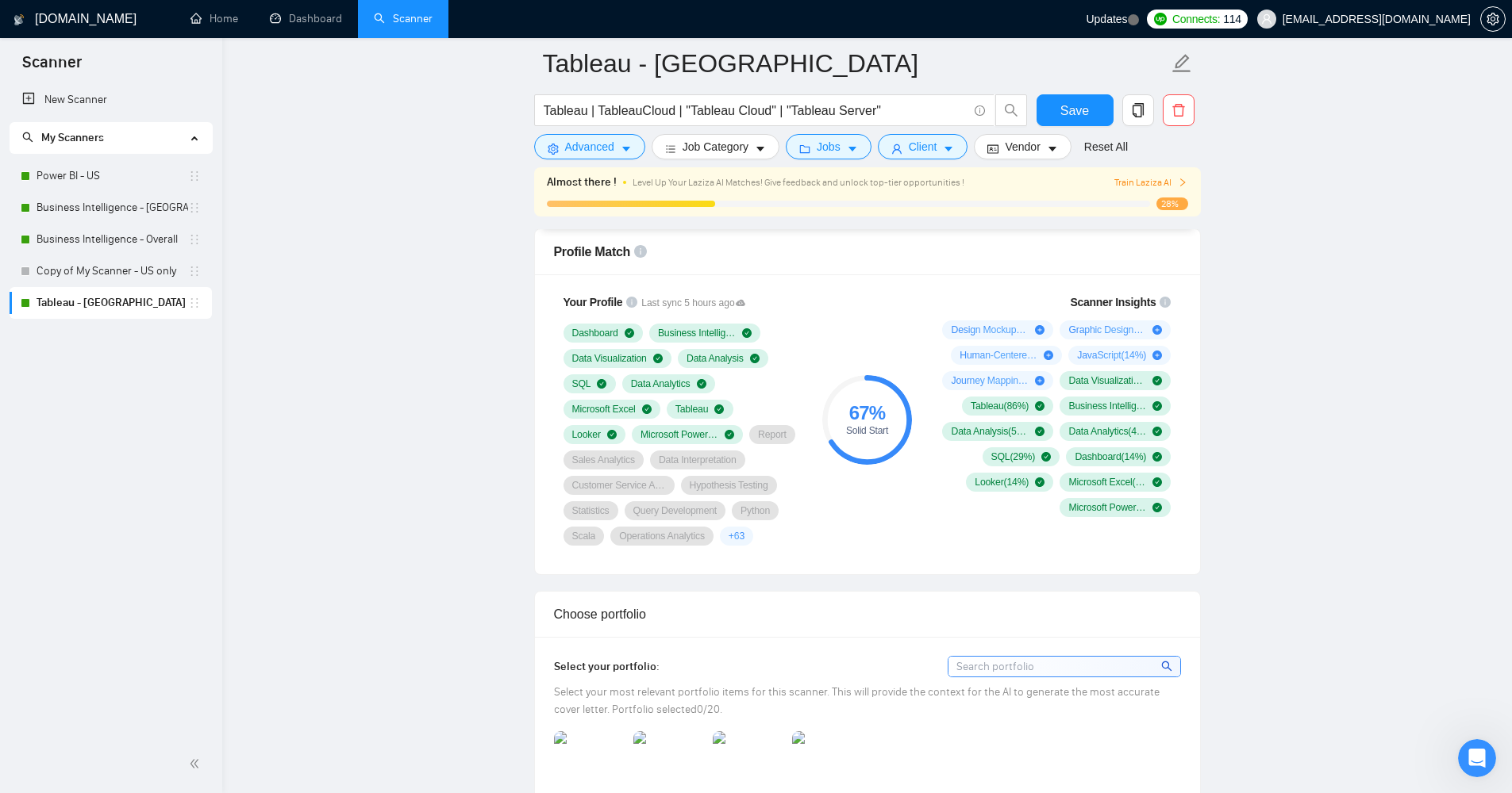
click at [915, 496] on div "67 % Solid Start" at bounding box center [867, 419] width 107 height 272
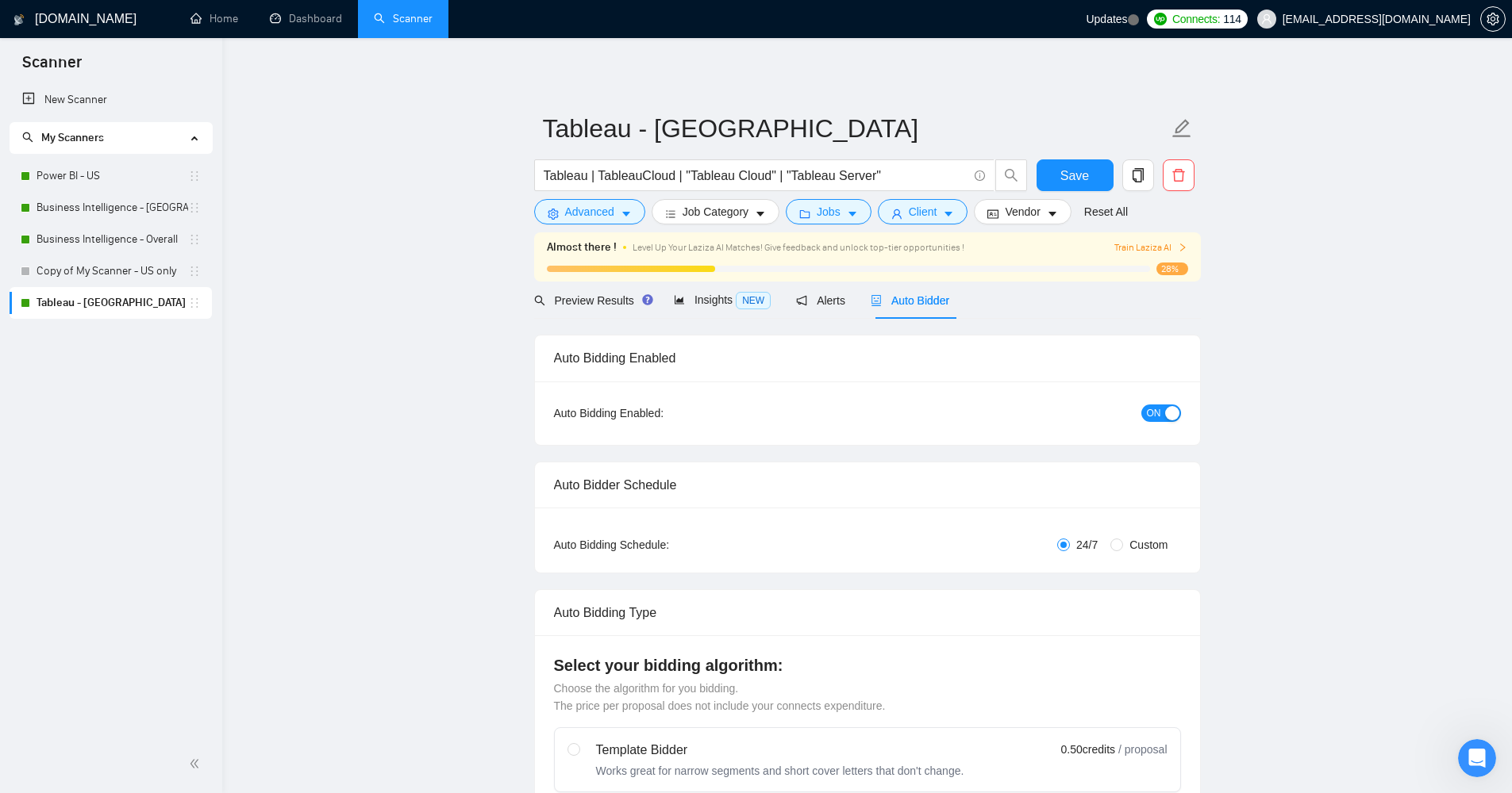
scroll to position [0, 0]
click at [140, 242] on link "Business Intelligence - [GEOGRAPHIC_DATA]" at bounding box center [112, 239] width 151 height 31
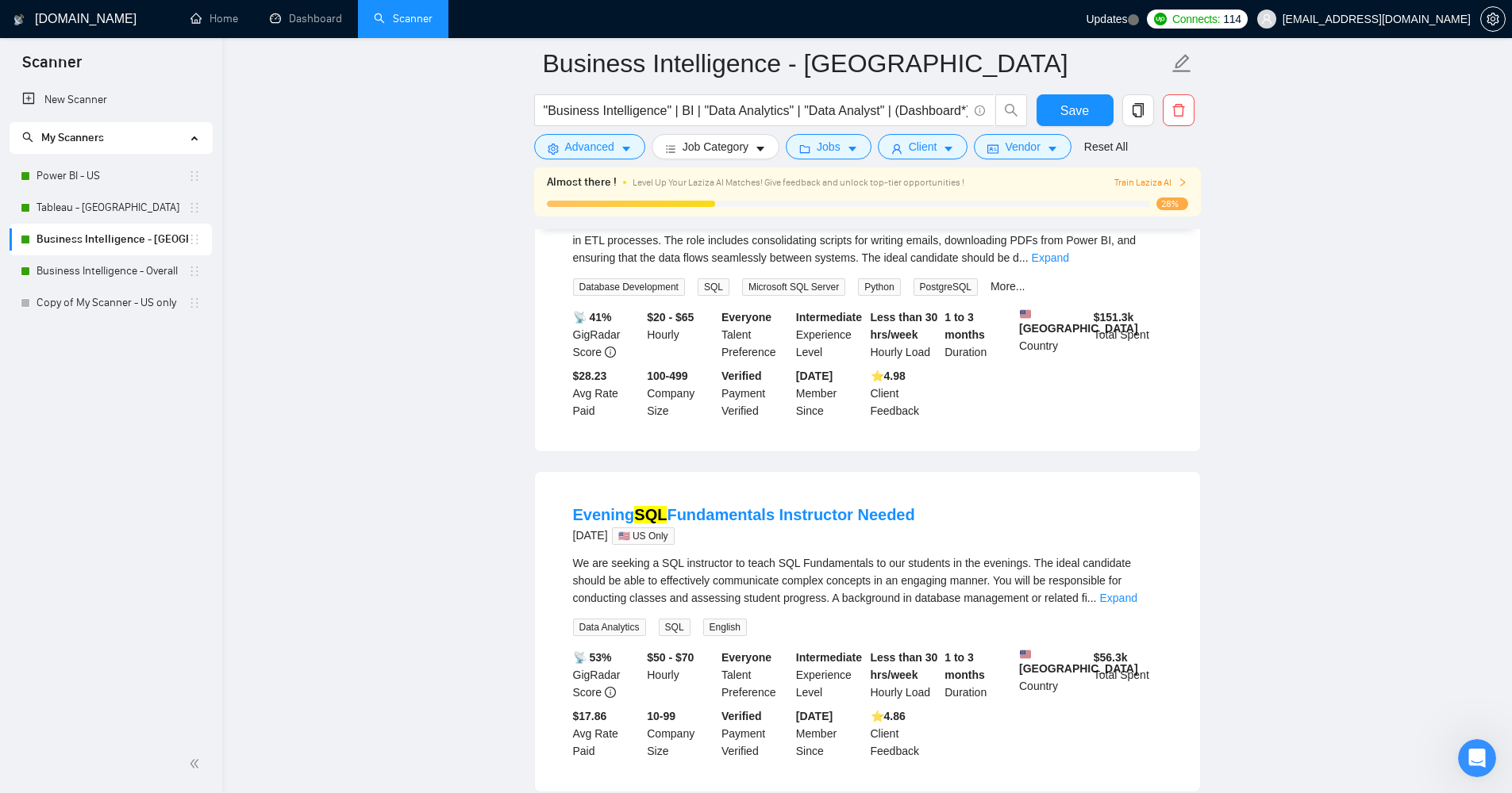
scroll to position [2309, 0]
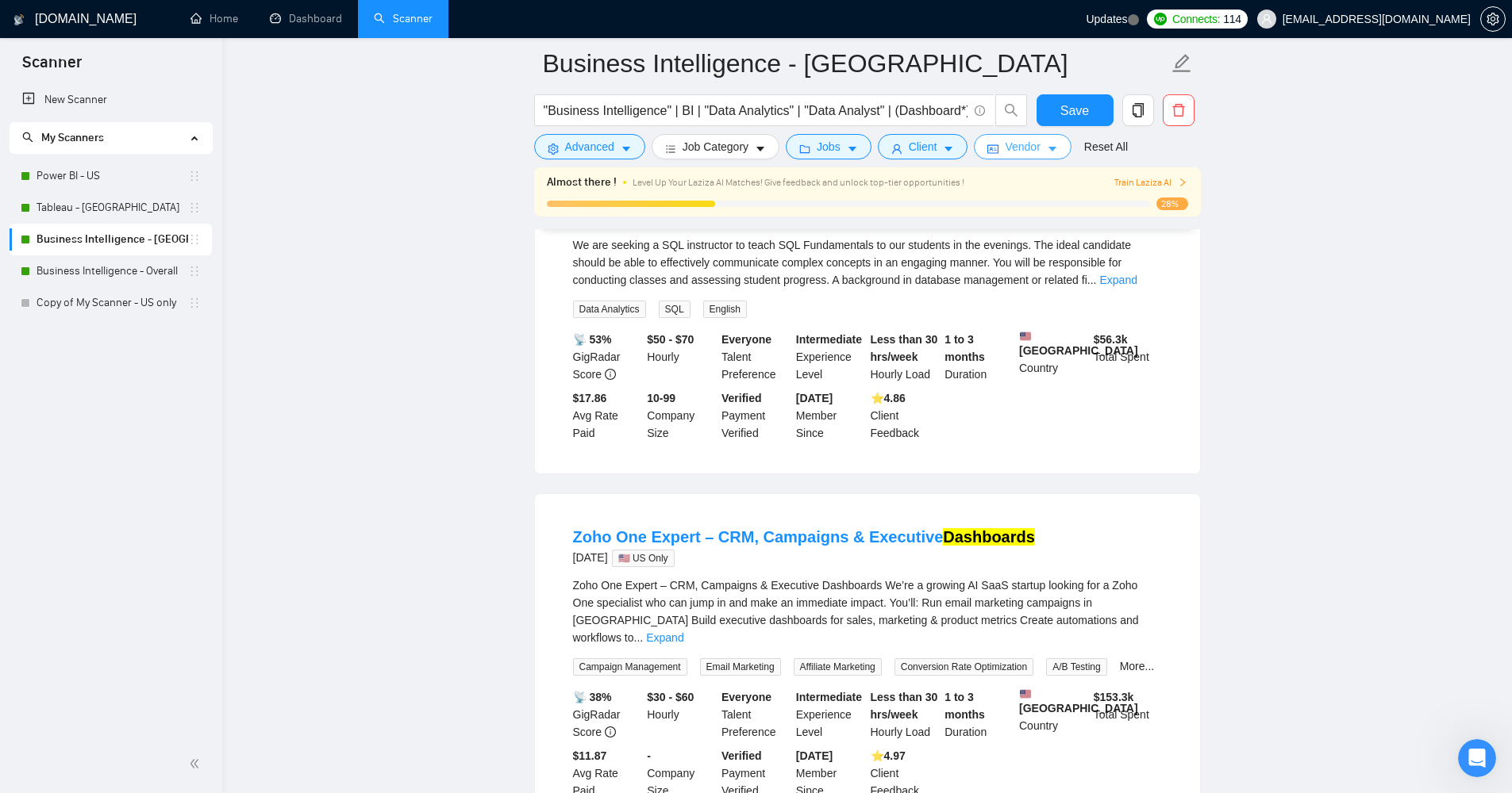
click at [1035, 149] on span "Vendor" at bounding box center [1022, 146] width 35 height 17
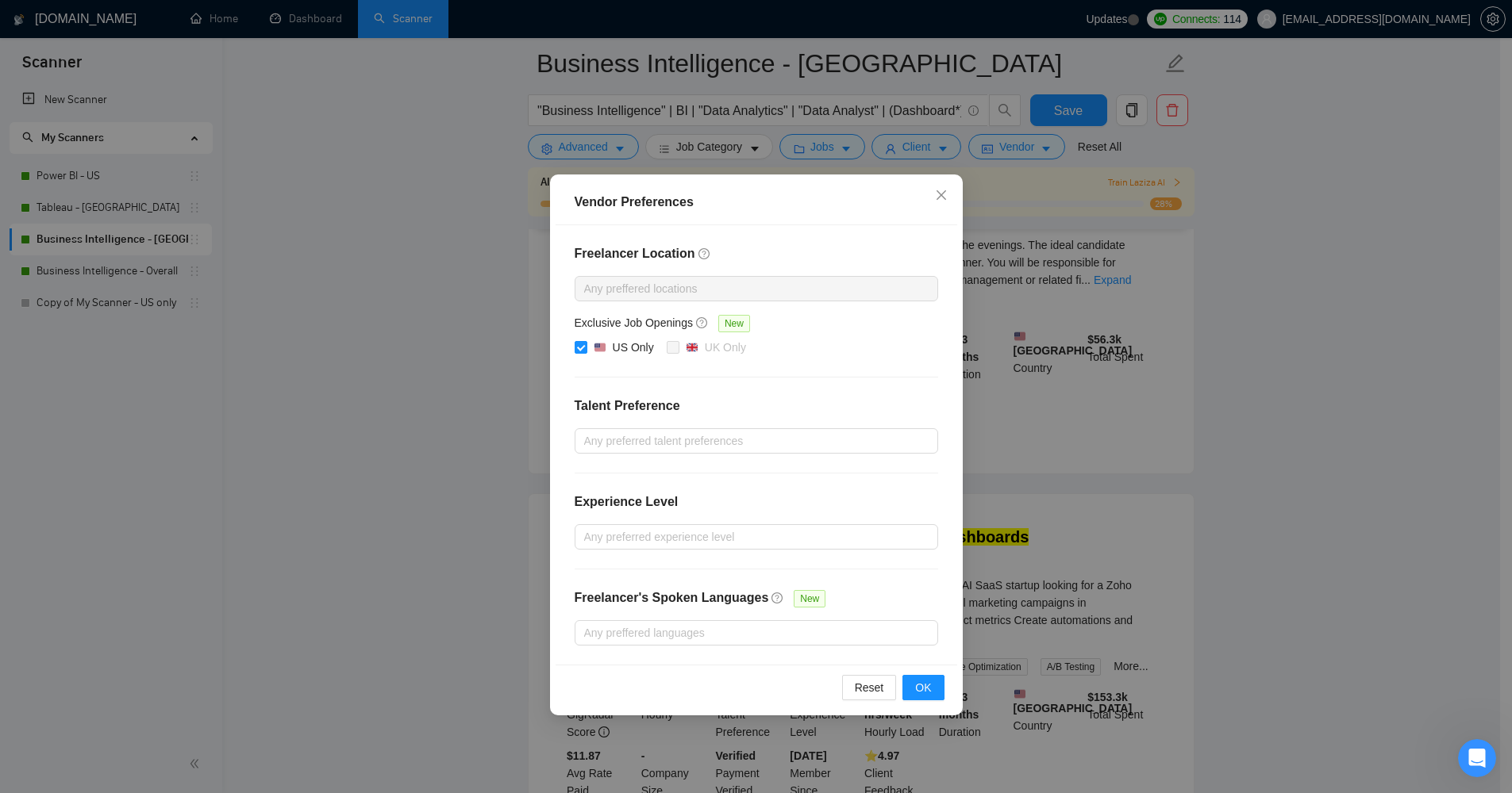
click at [1253, 337] on div "Vendor Preferences Freelancer Location Any preffered locations Exclusive Job Op…" at bounding box center [756, 396] width 1512 height 793
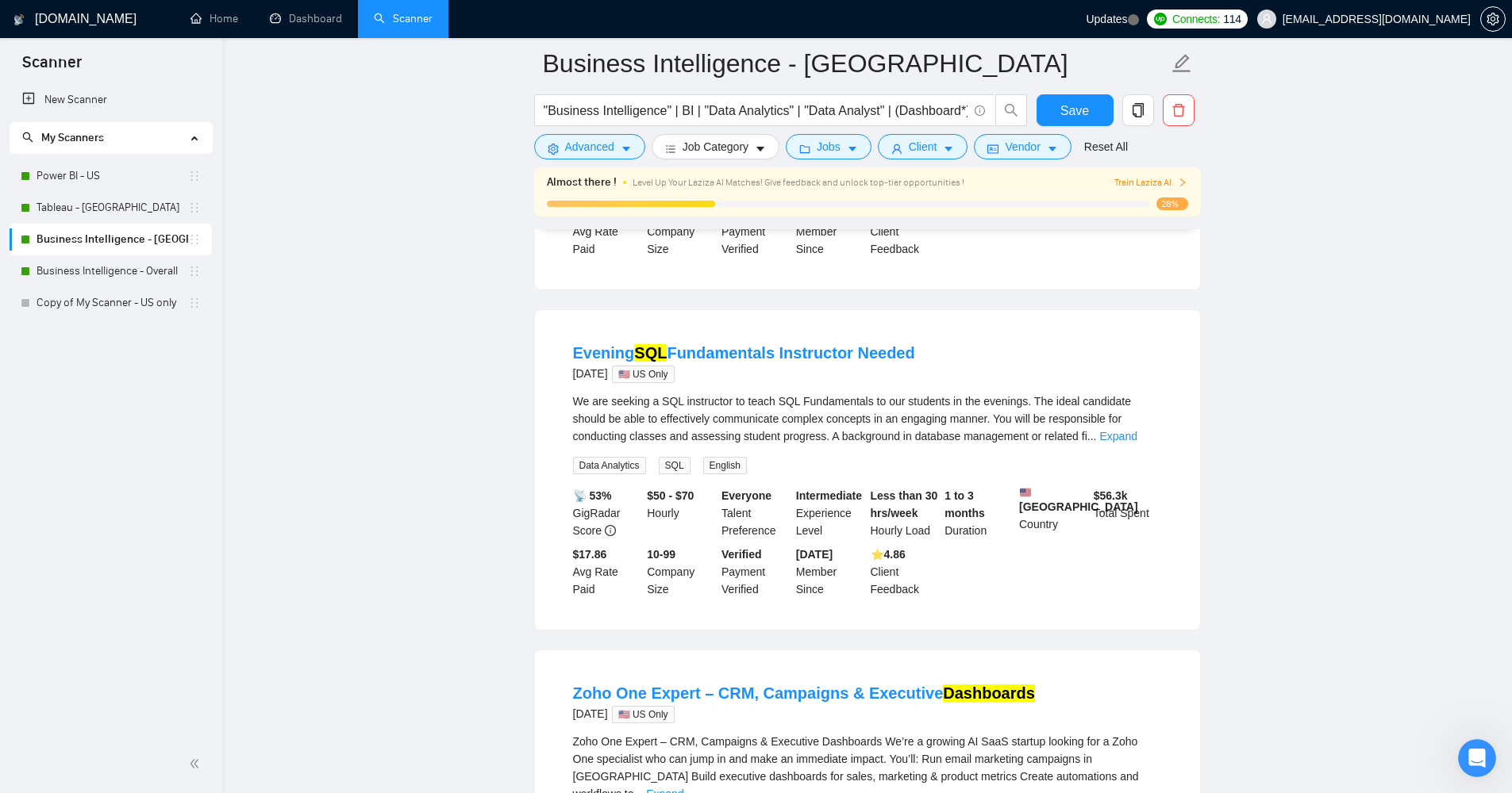
scroll to position [2151, 0]
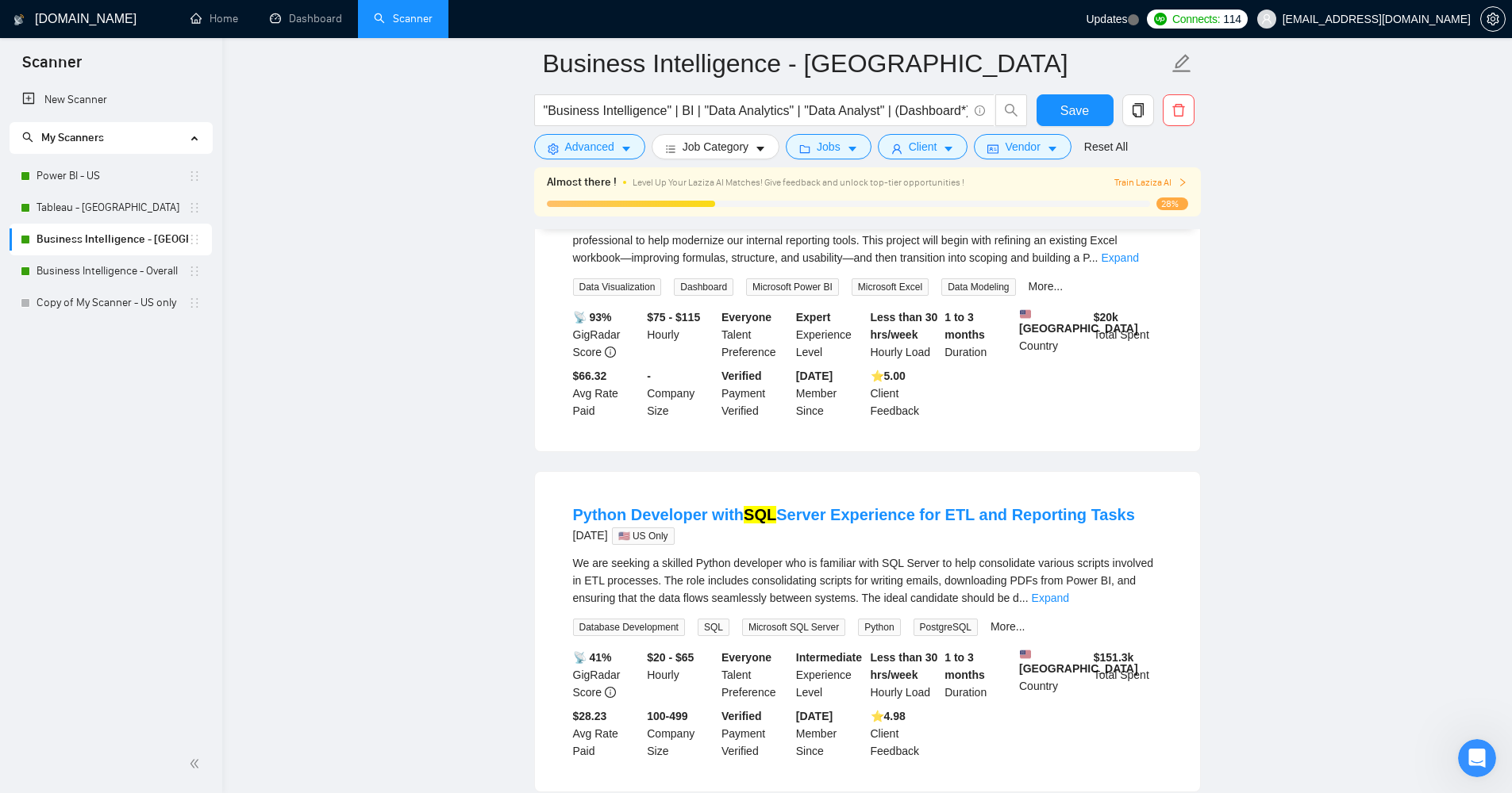
scroll to position [1640, 0]
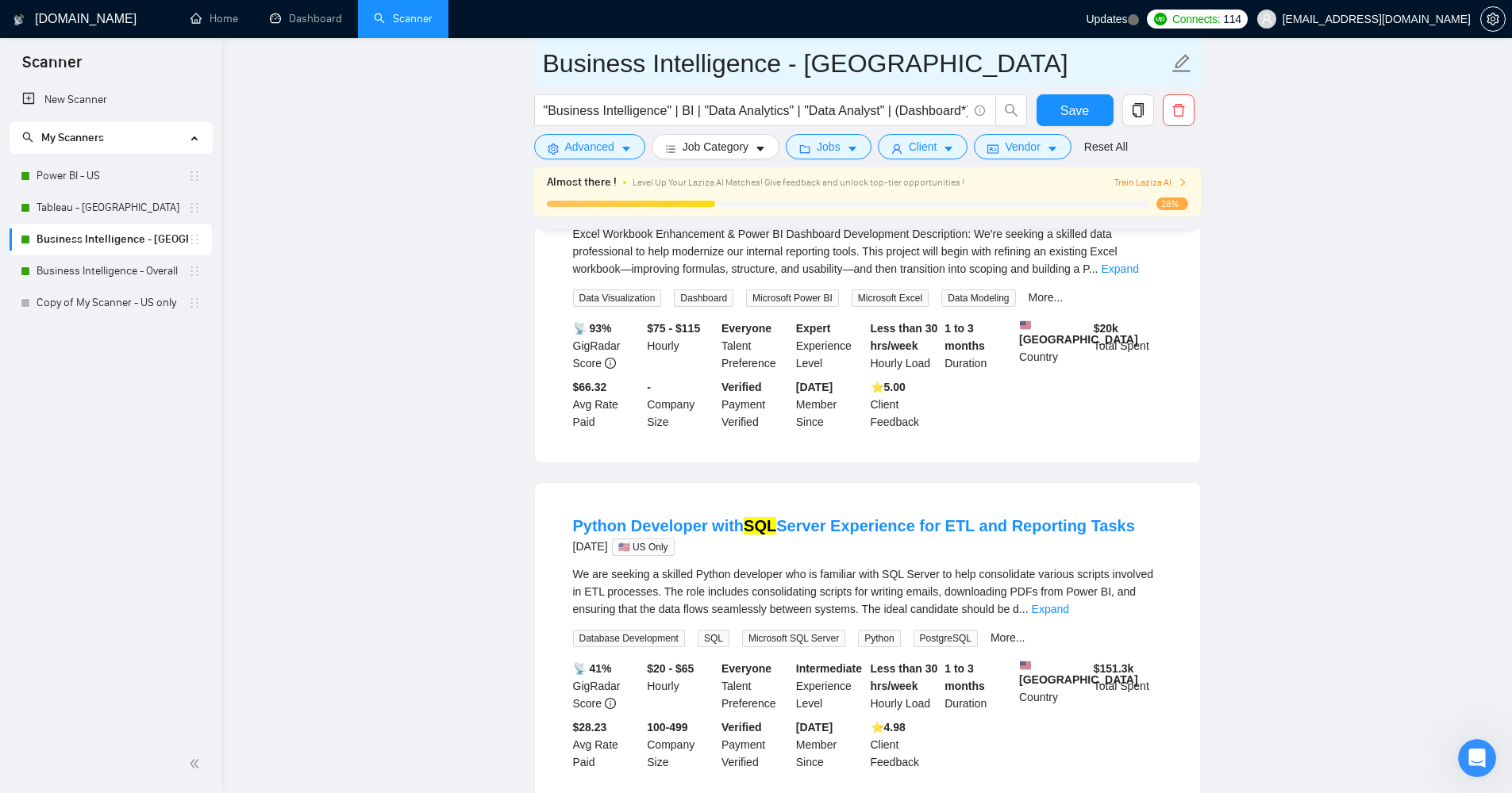
click at [825, 53] on input "Business Intelligence - [GEOGRAPHIC_DATA]" at bounding box center [856, 64] width 626 height 39
drag, startPoint x: 835, startPoint y: 62, endPoint x: 786, endPoint y: 63, distance: 49.0
click at [786, 63] on input "Business Intelligence - [GEOGRAPHIC_DATA]" at bounding box center [856, 64] width 626 height 39
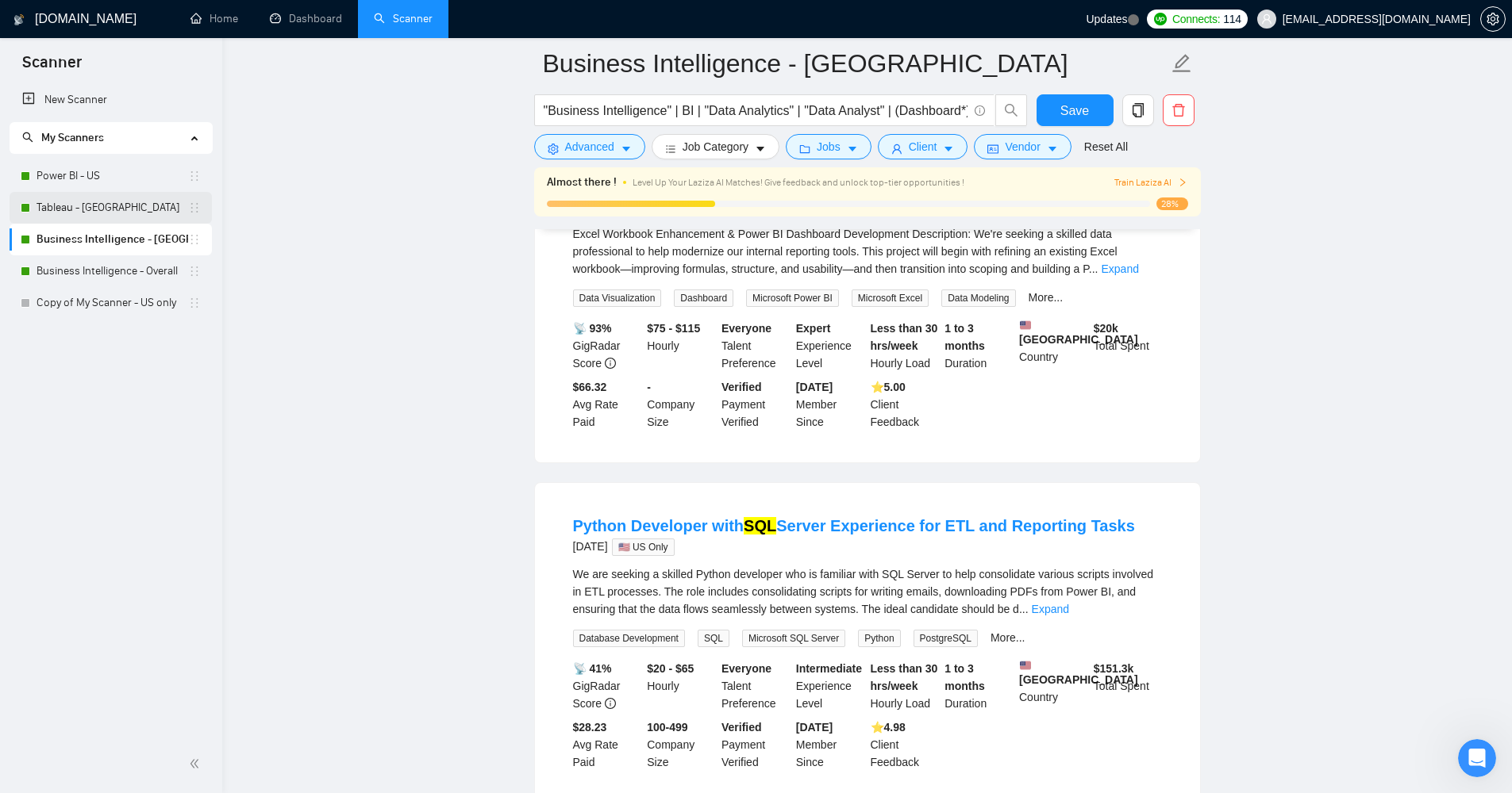
click at [100, 212] on link "Tableau - [GEOGRAPHIC_DATA]" at bounding box center [112, 207] width 151 height 31
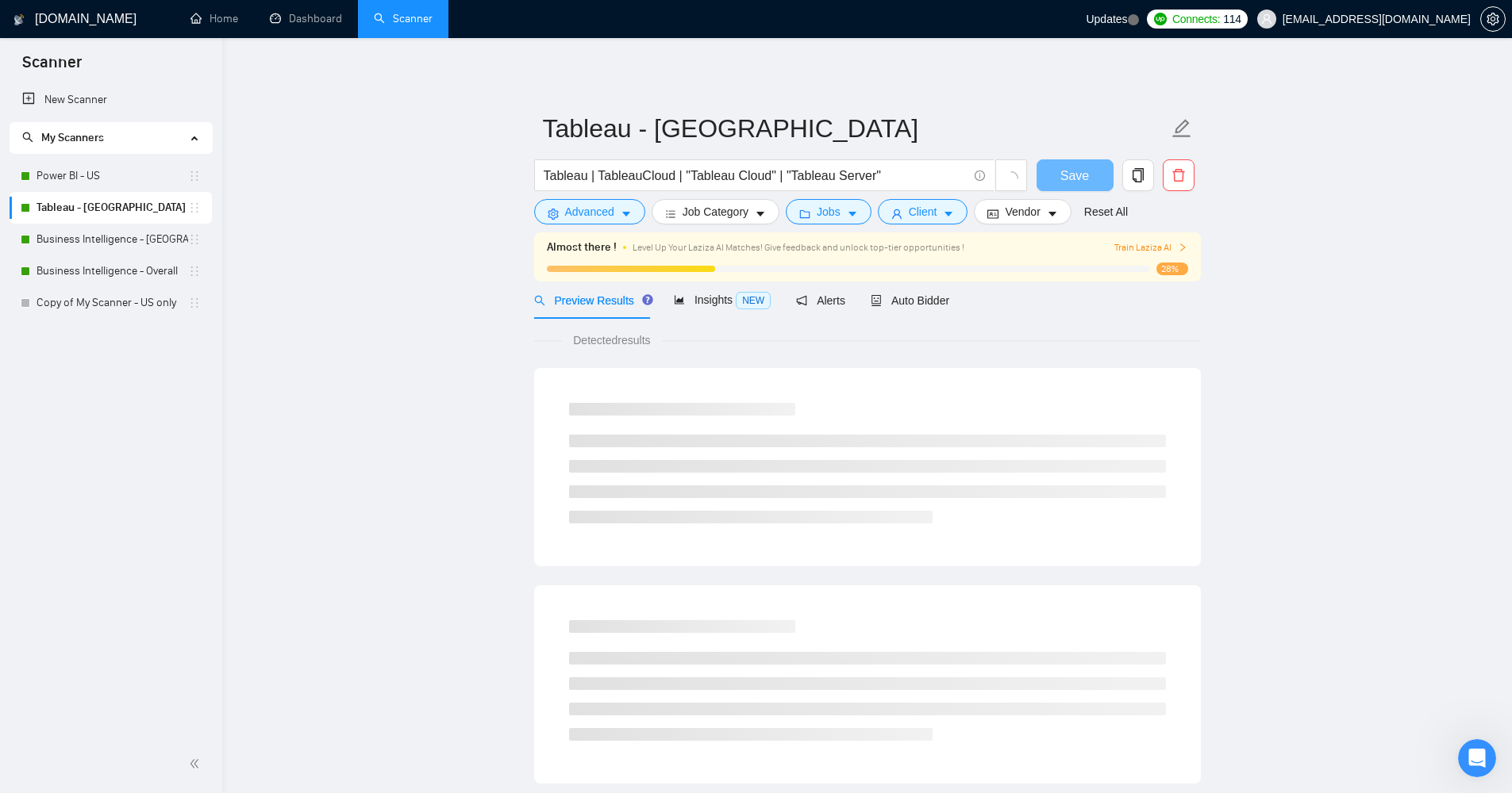
click at [101, 208] on link "Tableau - [GEOGRAPHIC_DATA]" at bounding box center [112, 207] width 151 height 31
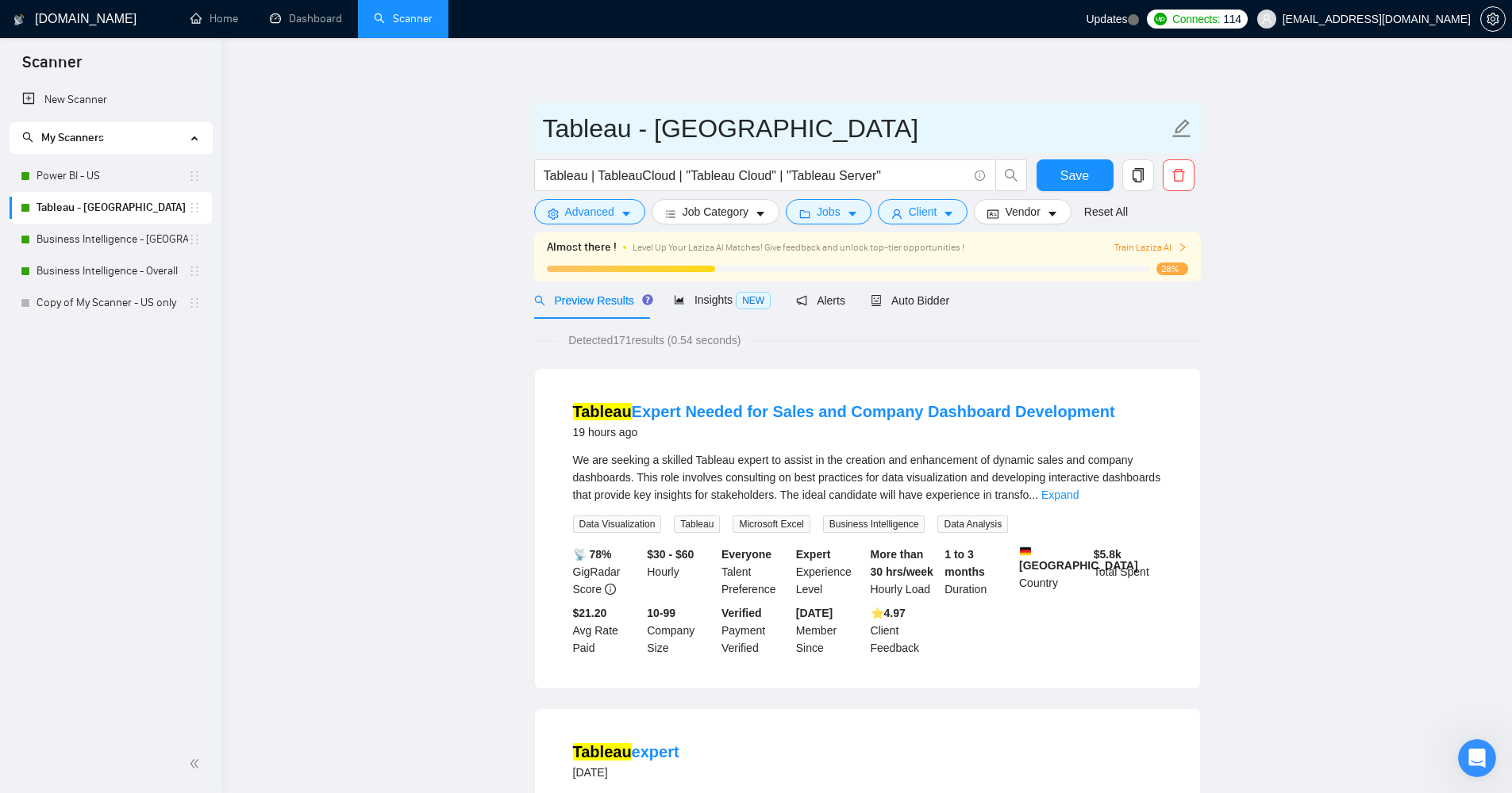
click at [707, 131] on input "Tableau - [GEOGRAPHIC_DATA]" at bounding box center [856, 128] width 626 height 39
type input "Tableau"
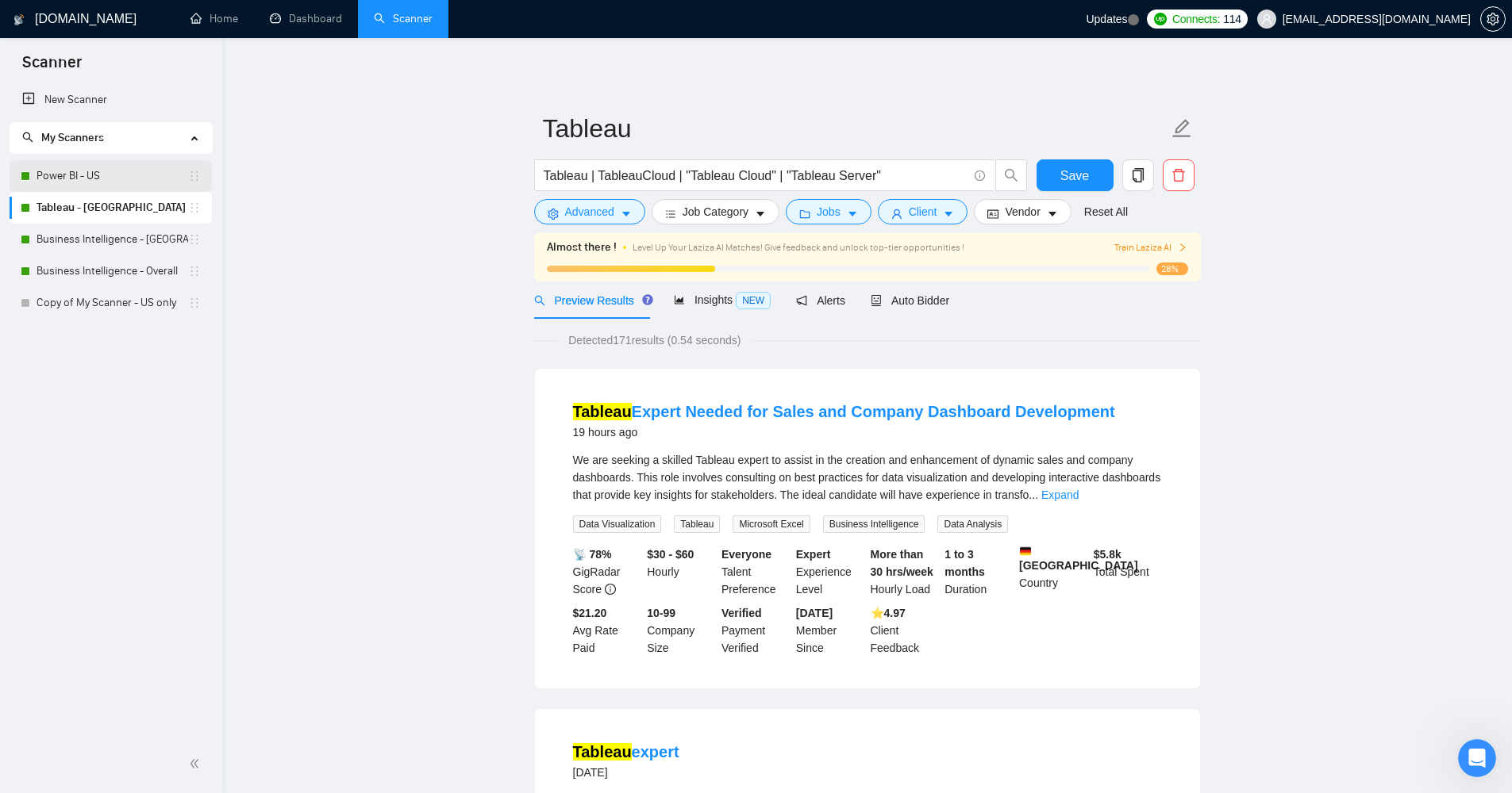
click at [118, 169] on link "Power BI - US" at bounding box center [112, 176] width 151 height 31
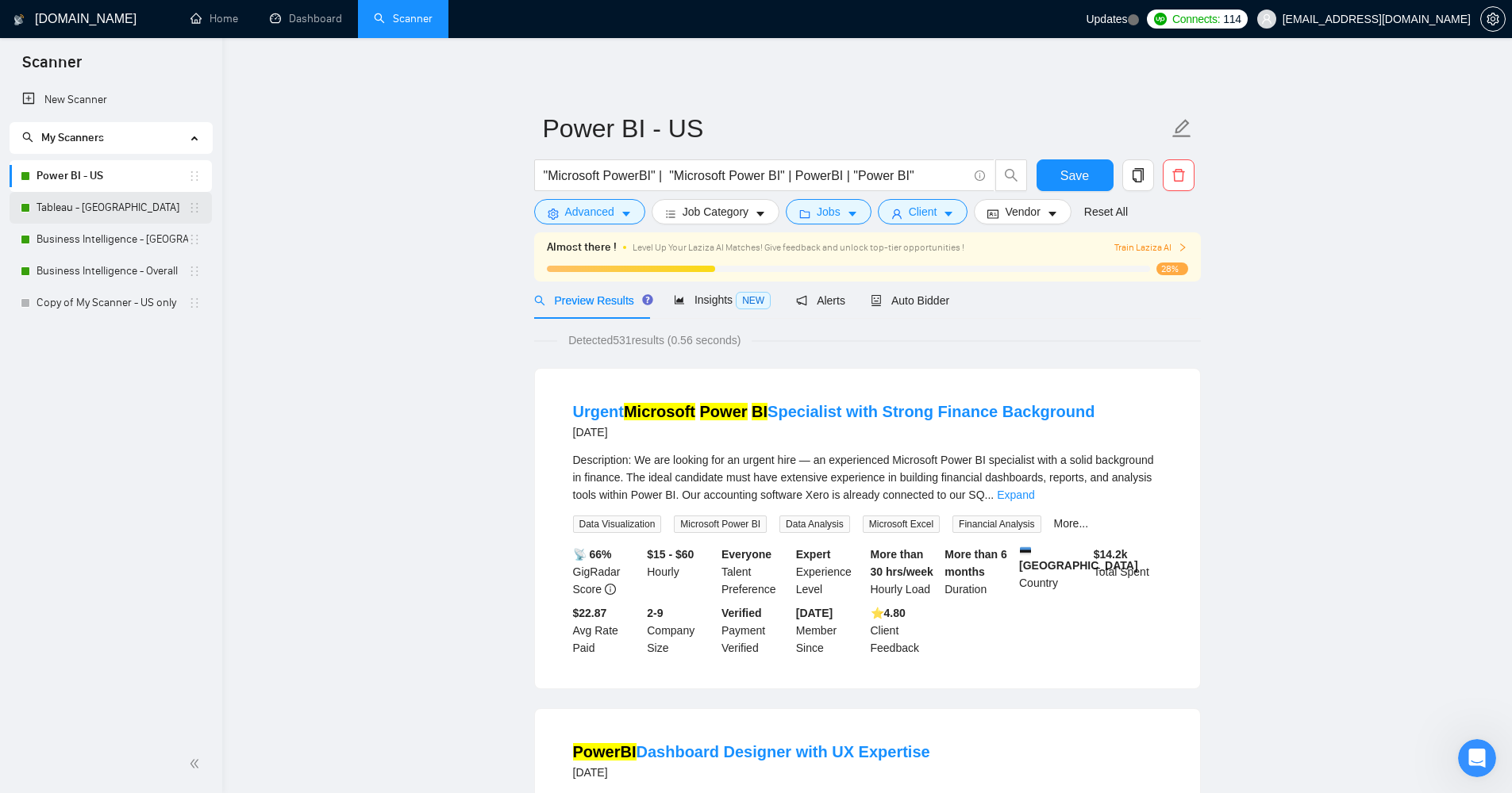
click at [95, 215] on link "Tableau - [GEOGRAPHIC_DATA]" at bounding box center [112, 207] width 151 height 31
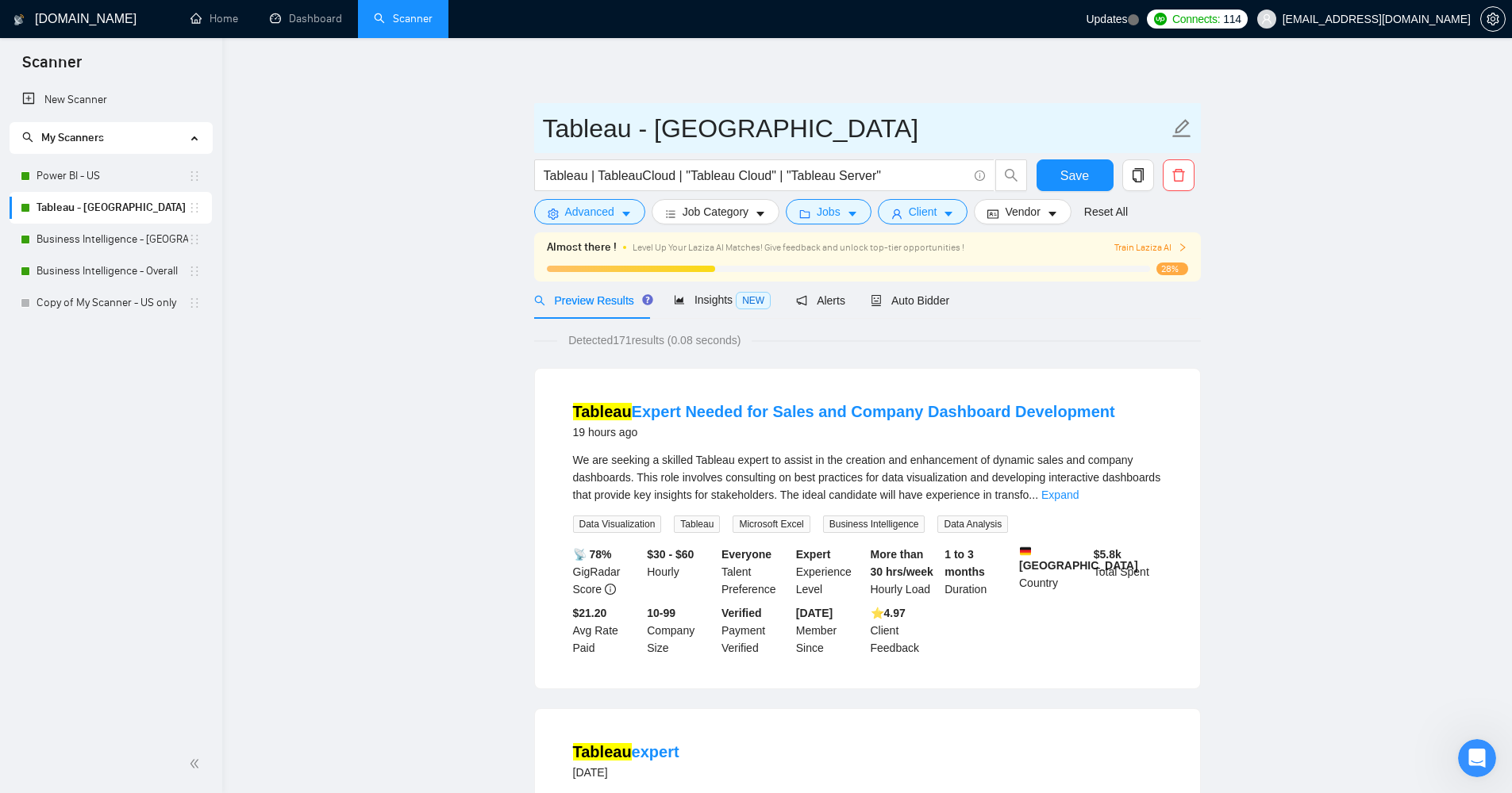
click at [696, 125] on input "Tableau - [GEOGRAPHIC_DATA]" at bounding box center [856, 128] width 626 height 39
type input "Tableau"
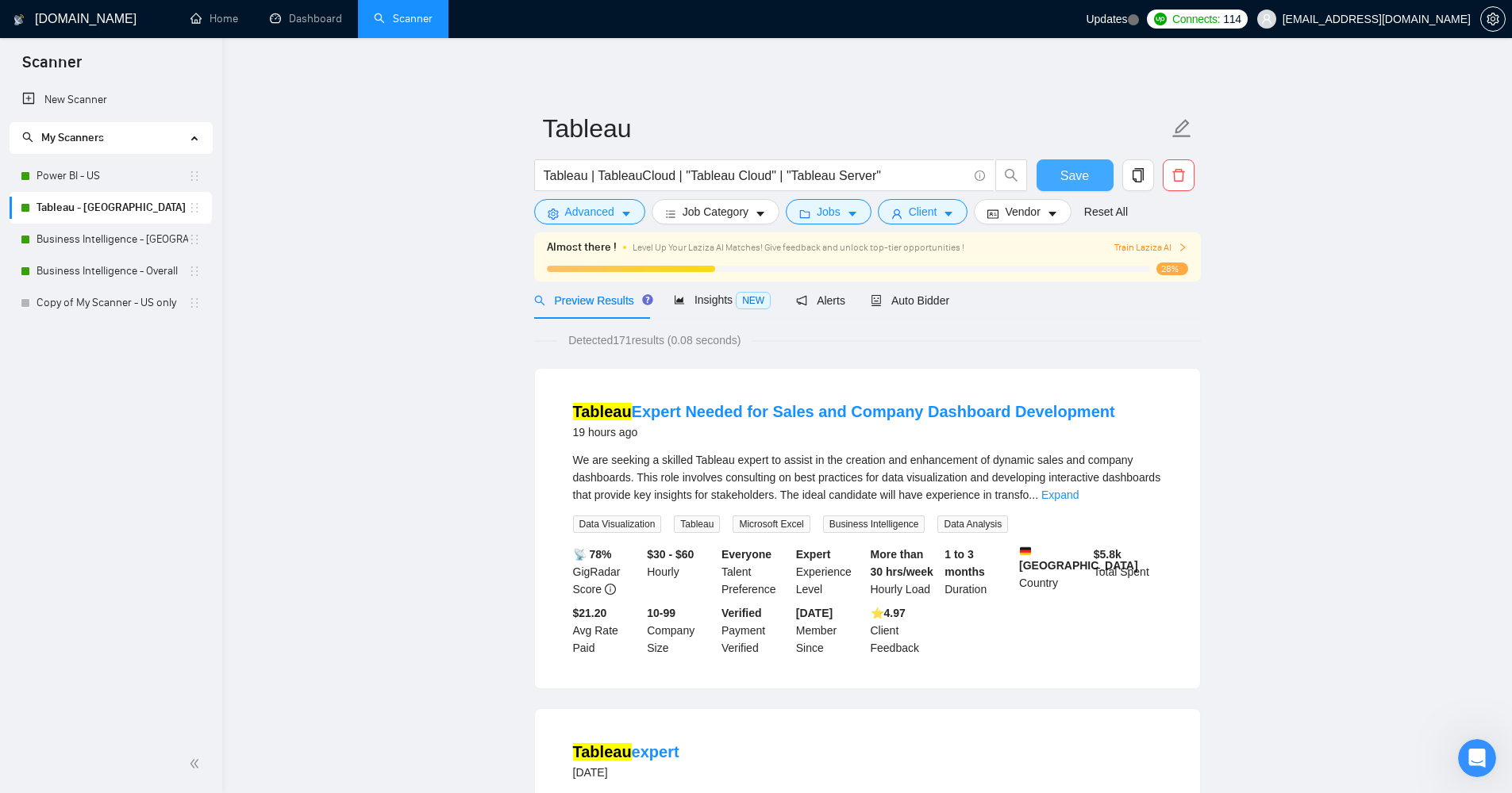
click at [1078, 163] on button "Save" at bounding box center [1075, 175] width 77 height 31
click at [59, 181] on link "Power BI - US" at bounding box center [112, 176] width 151 height 31
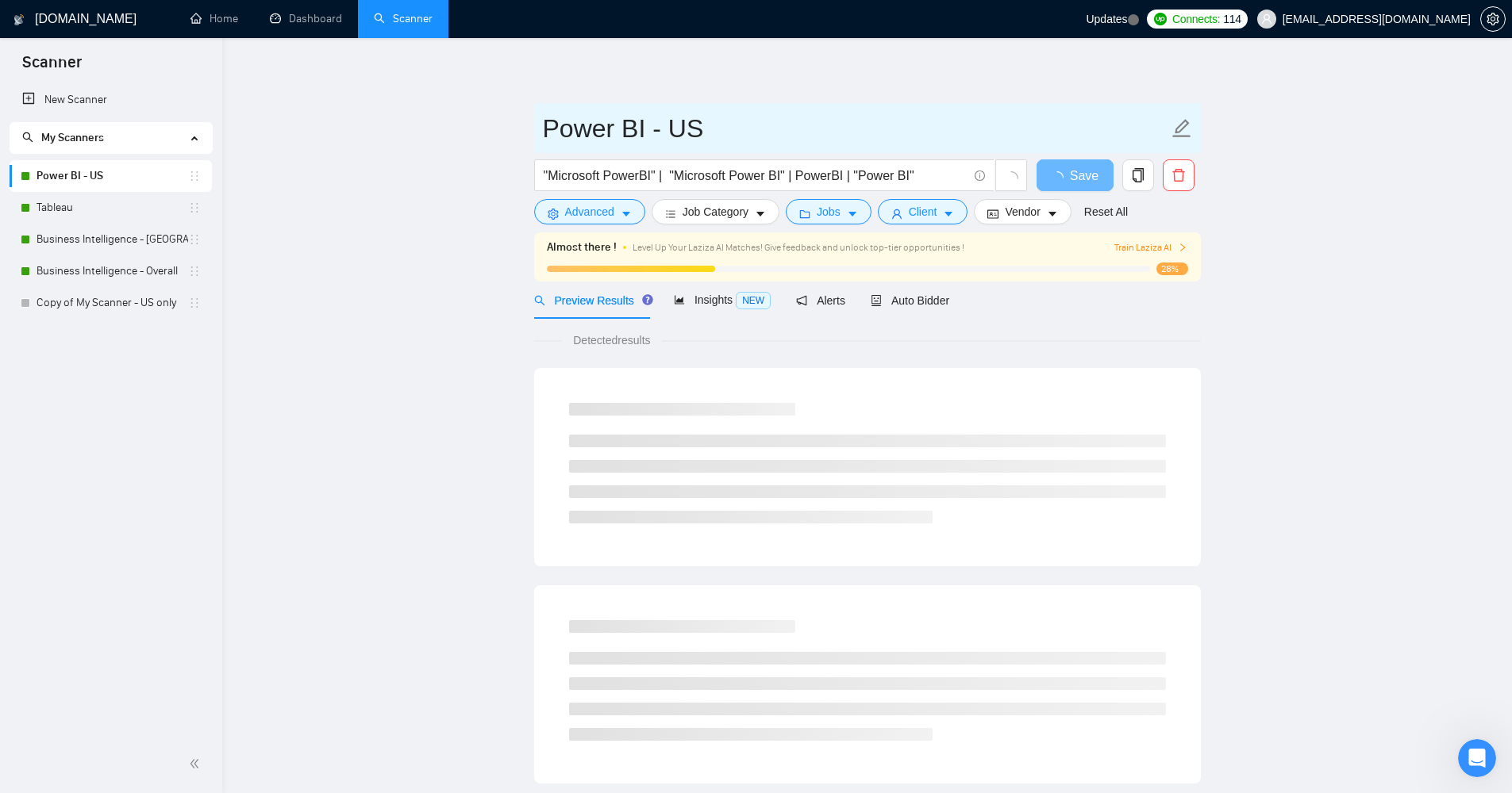
click at [698, 125] on input "Power BI - US" at bounding box center [856, 128] width 626 height 39
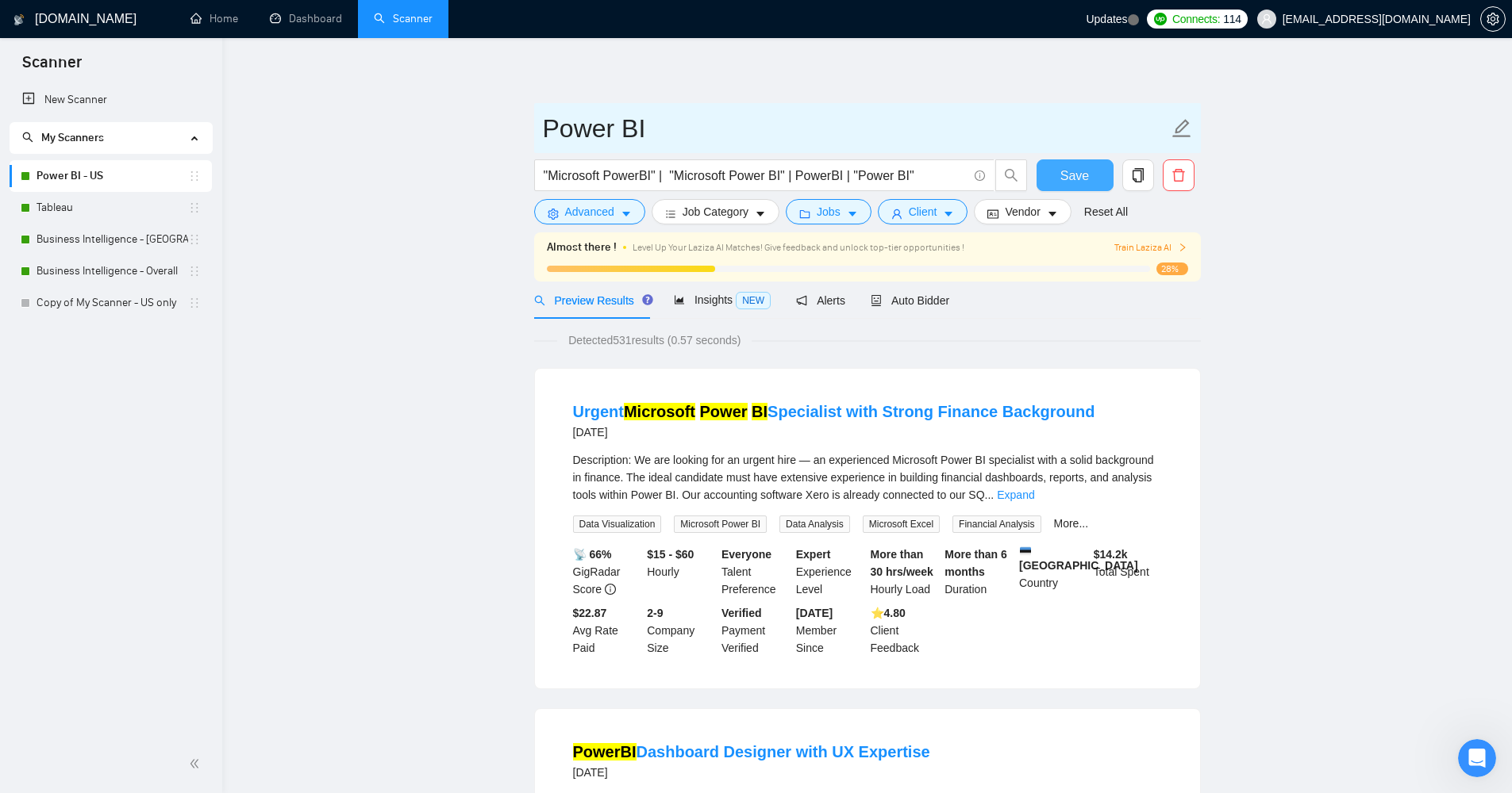
type input "Power BI"
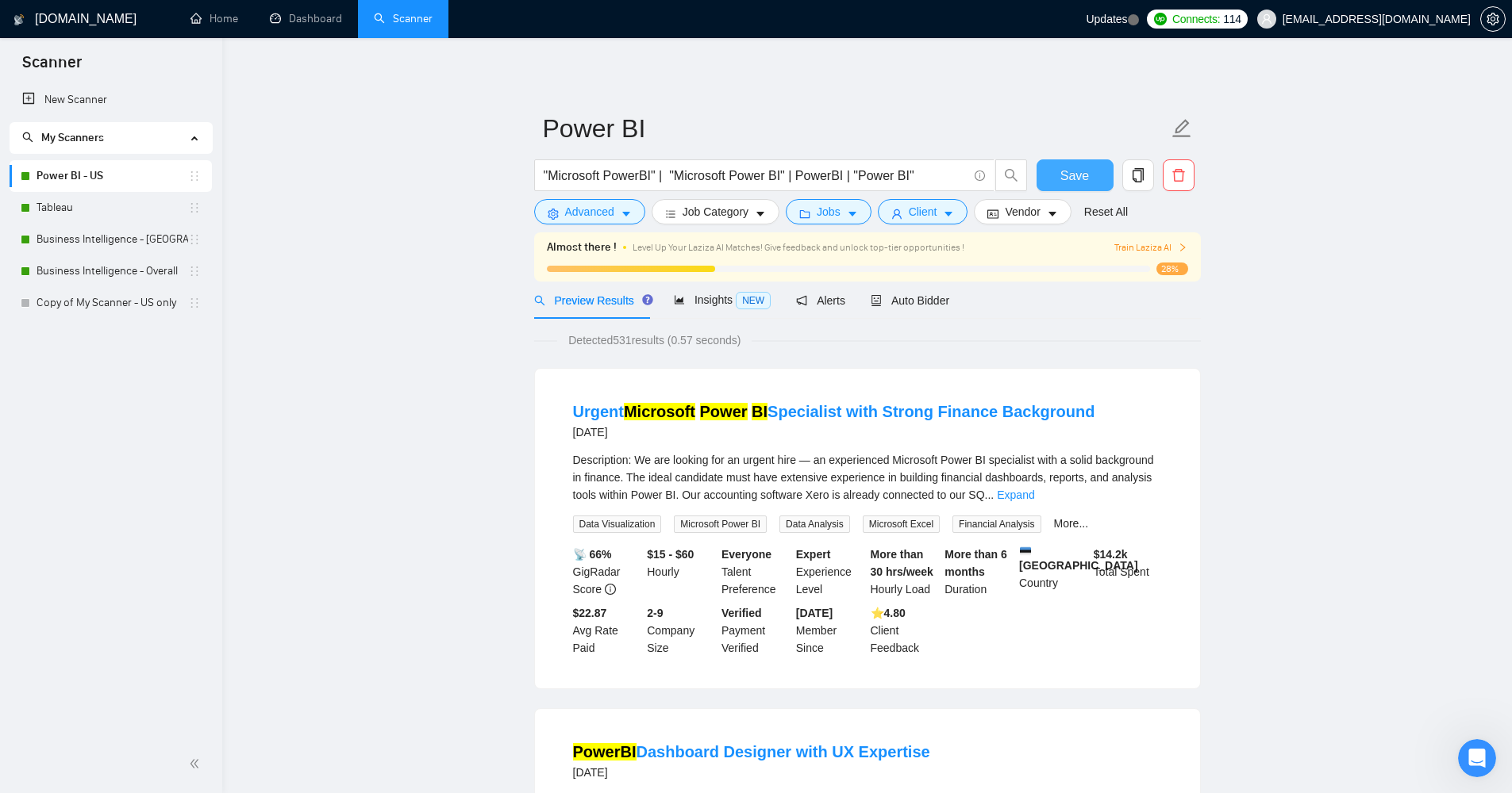
click at [1082, 169] on span "Save" at bounding box center [1075, 176] width 29 height 20
